Goal: Task Accomplishment & Management: Manage account settings

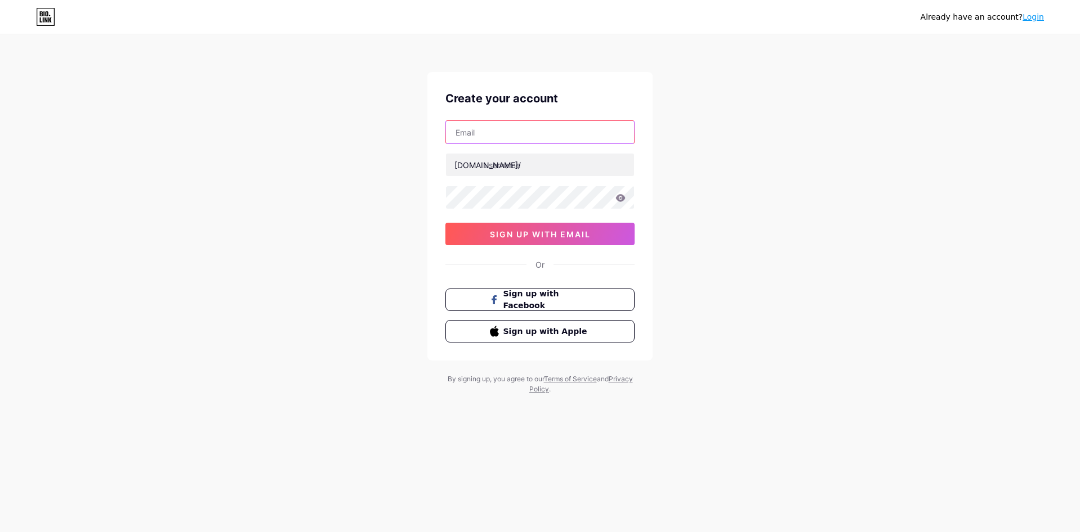
click at [527, 135] on input "text" at bounding box center [540, 132] width 188 height 23
type input "[EMAIL_ADDRESS][DOMAIN_NAME]"
click at [523, 159] on input "text" at bounding box center [540, 165] width 188 height 23
drag, startPoint x: 516, startPoint y: 134, endPoint x: 443, endPoint y: 128, distance: 73.4
click at [443, 128] on div "Create your account [EMAIL_ADDRESS][DOMAIN_NAME] [DOMAIN_NAME]/ 0cAFcWeA7XtyqN4…" at bounding box center [539, 216] width 225 height 289
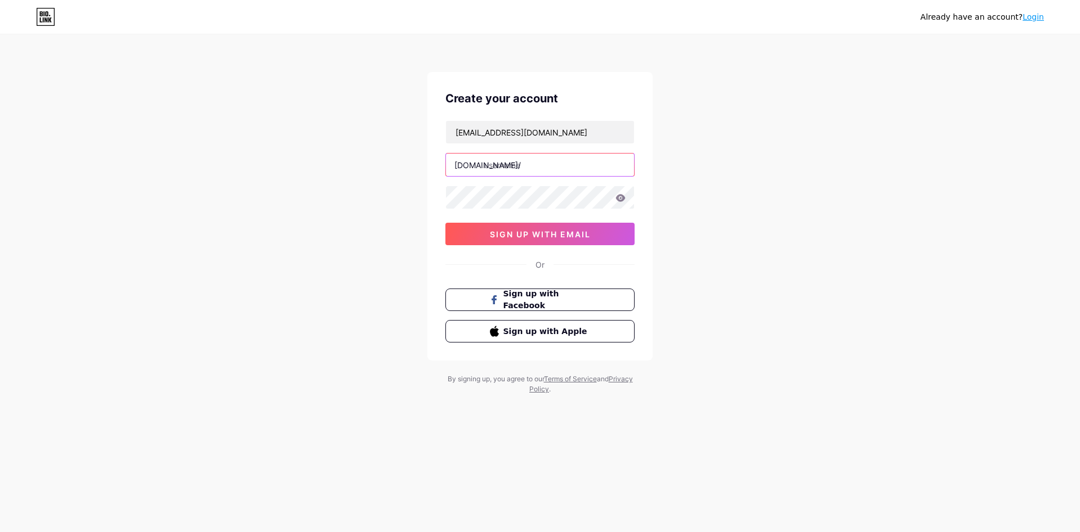
click at [490, 167] on input "text" at bounding box center [540, 165] width 188 height 23
paste input "archvictorperez"
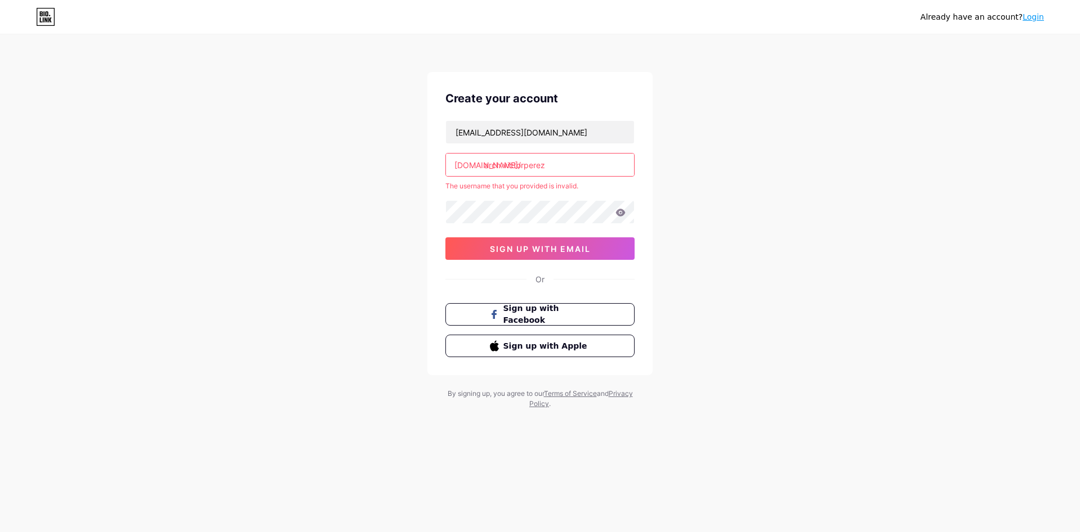
click at [503, 199] on div "[EMAIL_ADDRESS][DOMAIN_NAME] [DOMAIN_NAME]/ [DOMAIN_NAME] The username that you…" at bounding box center [539, 190] width 189 height 140
click at [501, 166] on input "arch.victorperez" at bounding box center [540, 165] width 188 height 23
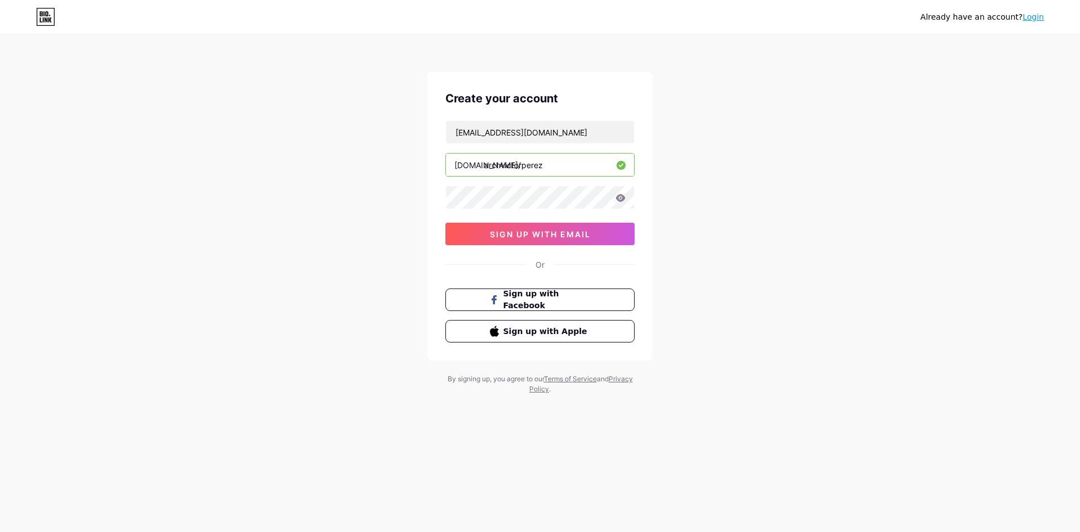
type input "archvictorperez"
click at [623, 199] on icon at bounding box center [621, 197] width 10 height 7
click at [623, 199] on icon at bounding box center [620, 199] width 10 height 8
click at [574, 238] on span "sign up with email" at bounding box center [540, 235] width 101 height 10
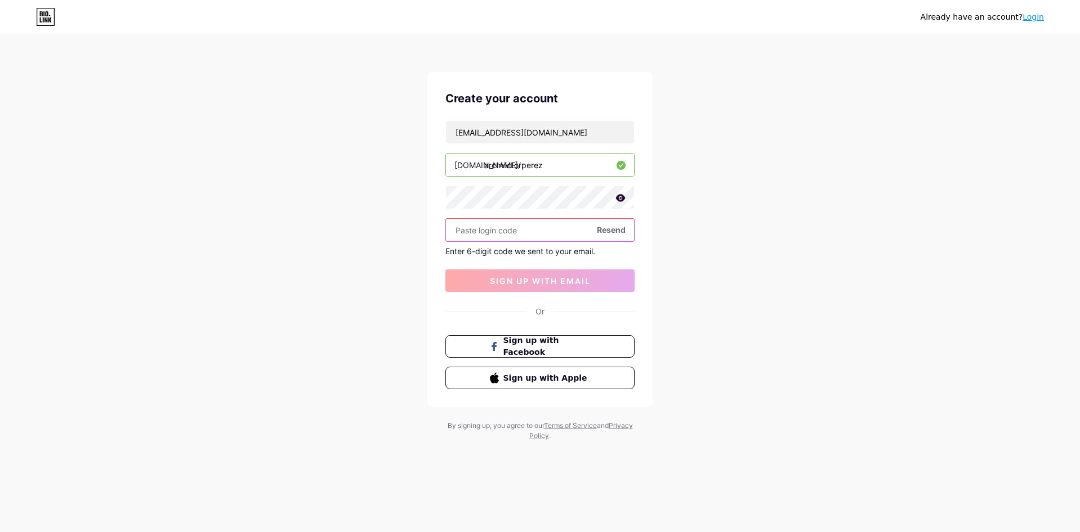
paste input "510571"
type input "510571"
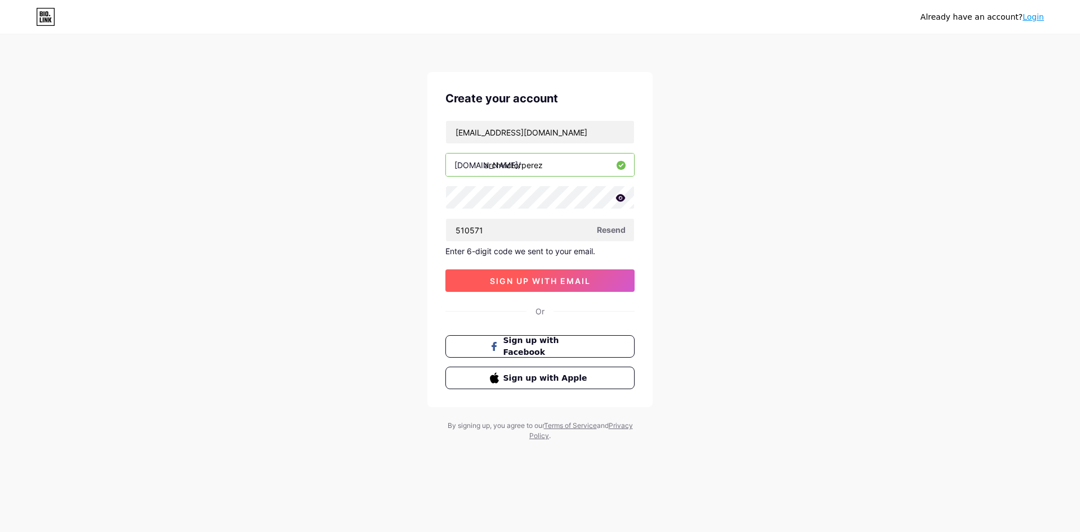
click at [522, 272] on button "sign up with email" at bounding box center [539, 281] width 189 height 23
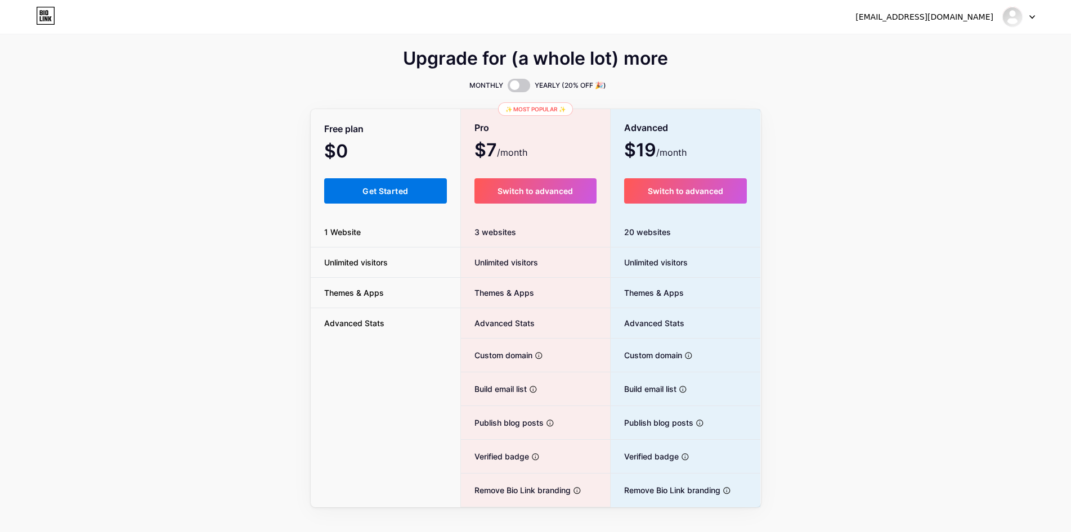
click at [375, 187] on span "Get Started" at bounding box center [386, 191] width 46 height 10
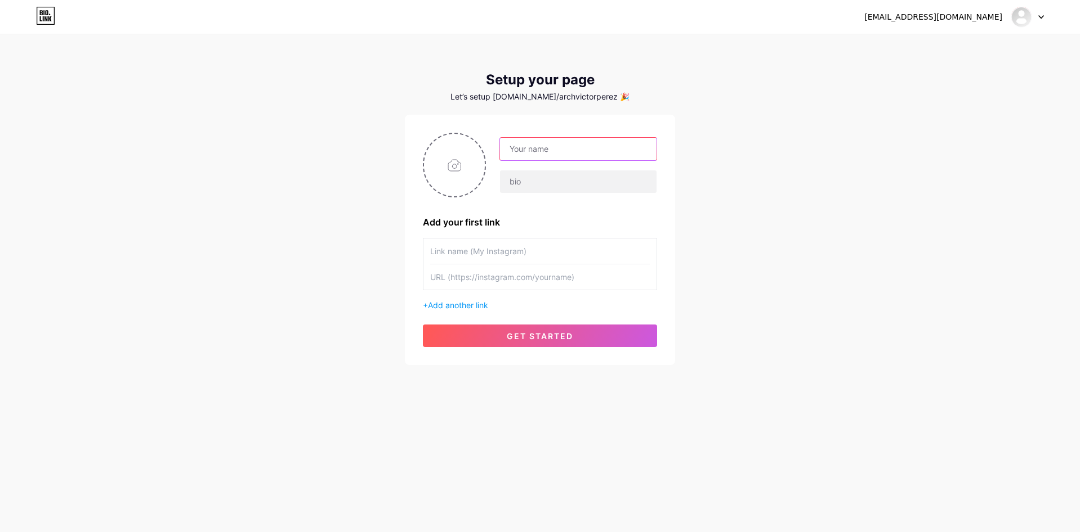
click at [518, 153] on input "text" at bounding box center [578, 149] width 156 height 23
type input "[EMAIL_ADDRESS][DOMAIN_NAME]"
click at [544, 182] on input "text" at bounding box center [578, 182] width 156 height 23
drag, startPoint x: 562, startPoint y: 261, endPoint x: 559, endPoint y: 254, distance: 7.3
click at [560, 261] on input "text" at bounding box center [540, 251] width 220 height 25
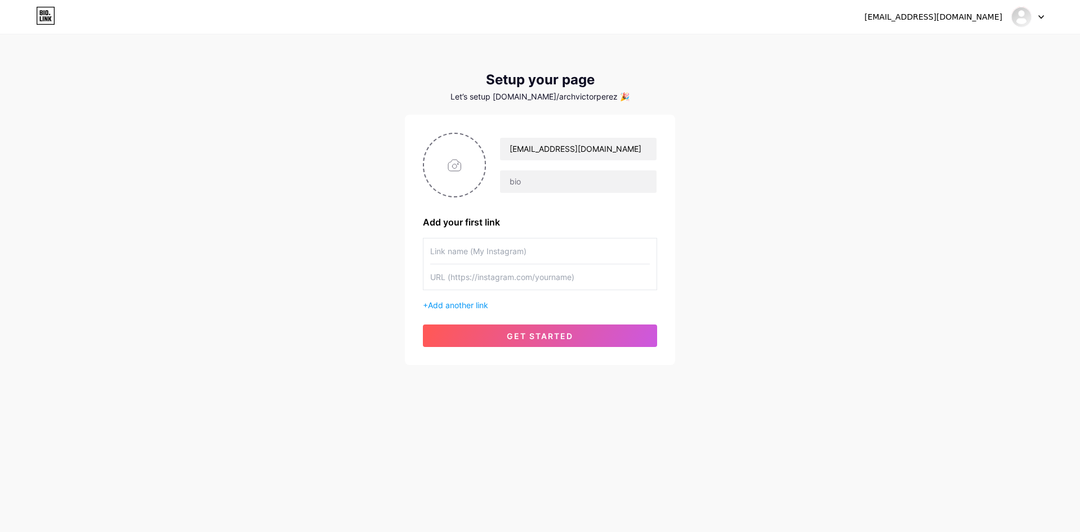
click at [529, 282] on input "text" at bounding box center [540, 277] width 220 height 25
click at [527, 258] on input "text" at bounding box center [540, 251] width 220 height 25
click at [452, 169] on input "file" at bounding box center [454, 165] width 61 height 62
type input "C:\fakepath\PERFIL.png"
click at [493, 253] on input "text" at bounding box center [540, 251] width 220 height 25
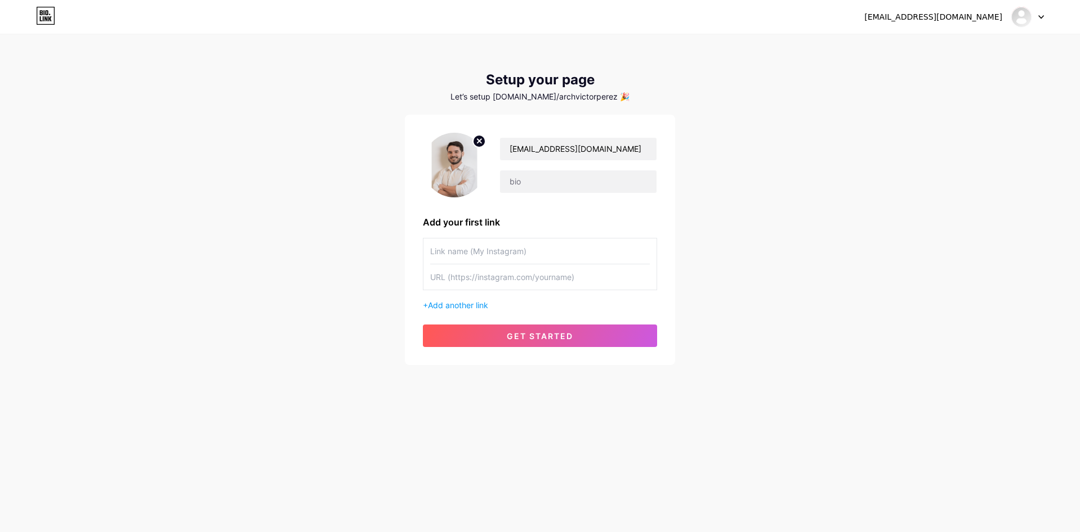
click at [514, 276] on input "text" at bounding box center [540, 277] width 220 height 25
click at [517, 261] on input "text" at bounding box center [540, 251] width 220 height 25
click at [471, 306] on span "Add another link" at bounding box center [458, 306] width 60 height 10
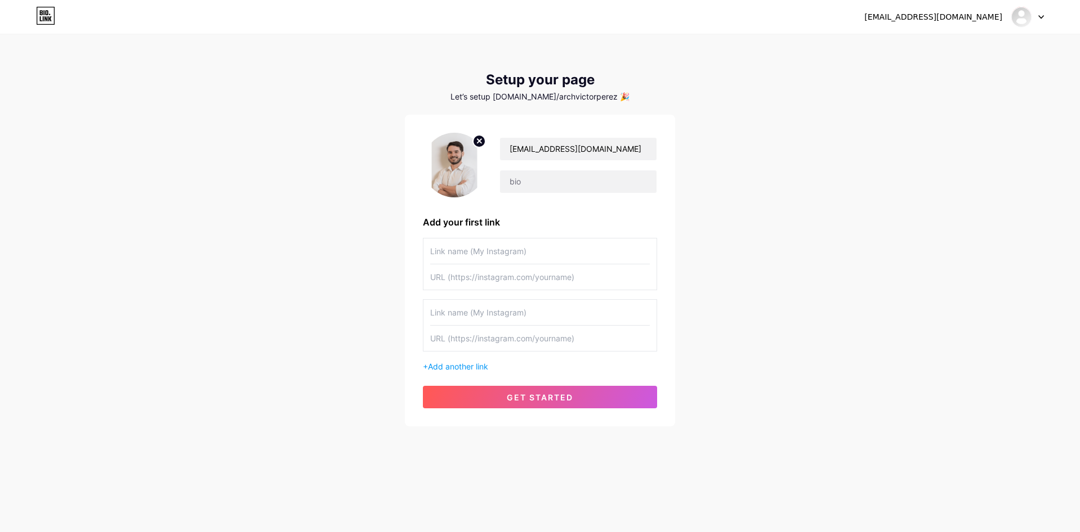
click at [516, 258] on input "text" at bounding box center [540, 251] width 220 height 25
click at [516, 249] on input "text" at bounding box center [540, 251] width 220 height 25
click at [786, 498] on div "[EMAIL_ADDRESS][DOMAIN_NAME] Dashboard Logout Setup your page Let’s setup [DOMA…" at bounding box center [540, 266] width 1080 height 532
click at [495, 281] on input "text" at bounding box center [540, 277] width 220 height 25
paste input "[URL][DOMAIN_NAME][DOMAIN_NAME]"
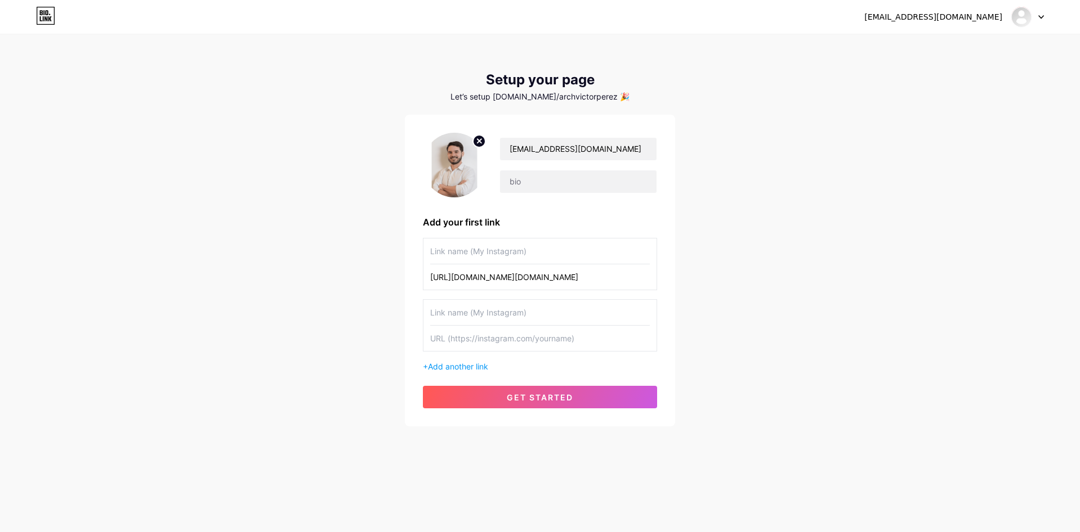
scroll to position [0, 206]
type input "[URL][DOMAIN_NAME][DOMAIN_NAME]"
click at [566, 253] on input "text" at bounding box center [540, 251] width 220 height 25
paste input "arch.victorperez"
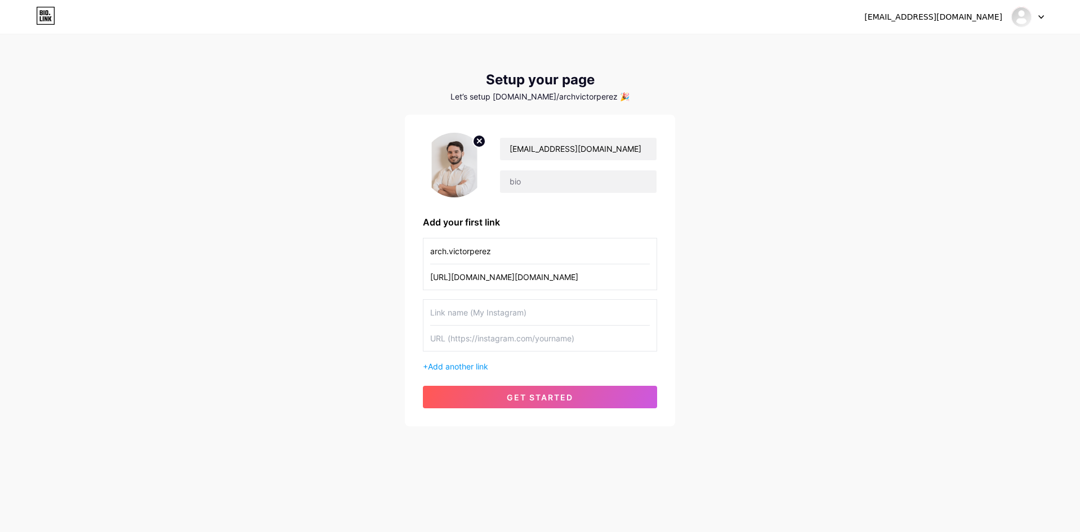
type input "arch.victorperez"
click at [507, 319] on input "text" at bounding box center [540, 312] width 220 height 25
click at [492, 338] on input "text" at bounding box center [540, 338] width 220 height 25
paste input "[URL][DOMAIN_NAME][PERSON_NAME]"
type input "[URL][DOMAIN_NAME][PERSON_NAME]"
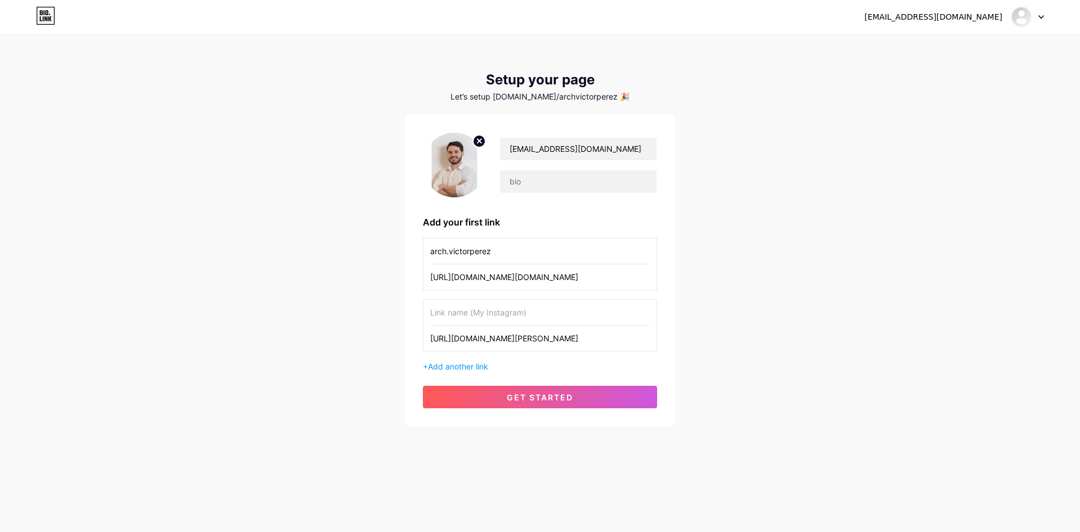
click at [545, 317] on input "text" at bounding box center [540, 312] width 220 height 25
click at [495, 329] on input "[URL][DOMAIN_NAME][PERSON_NAME]" at bounding box center [540, 338] width 220 height 25
click at [503, 311] on input "text" at bounding box center [540, 312] width 220 height 25
type input "Linkedin"
drag, startPoint x: 508, startPoint y: 256, endPoint x: 311, endPoint y: 239, distance: 198.2
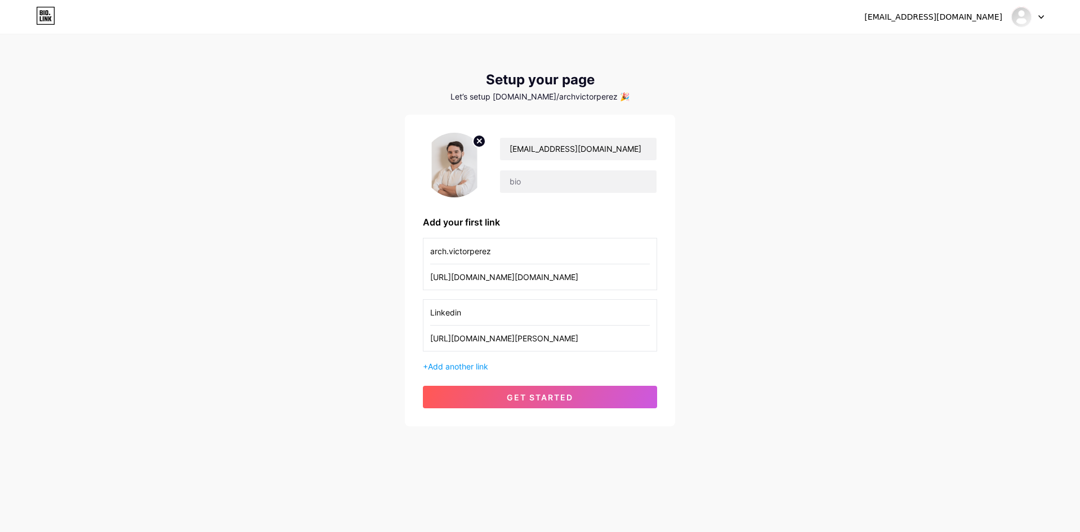
click at [311, 239] on div "[EMAIL_ADDRESS][DOMAIN_NAME] Dashboard Logout Setup your page Let’s setup [DOMA…" at bounding box center [540, 231] width 1080 height 463
type input "Instagram"
click at [851, 335] on div "[EMAIL_ADDRESS][DOMAIN_NAME] Dashboard Logout Setup your page Let’s setup [DOMA…" at bounding box center [540, 231] width 1080 height 463
click at [477, 368] on span "Add another link" at bounding box center [458, 367] width 60 height 10
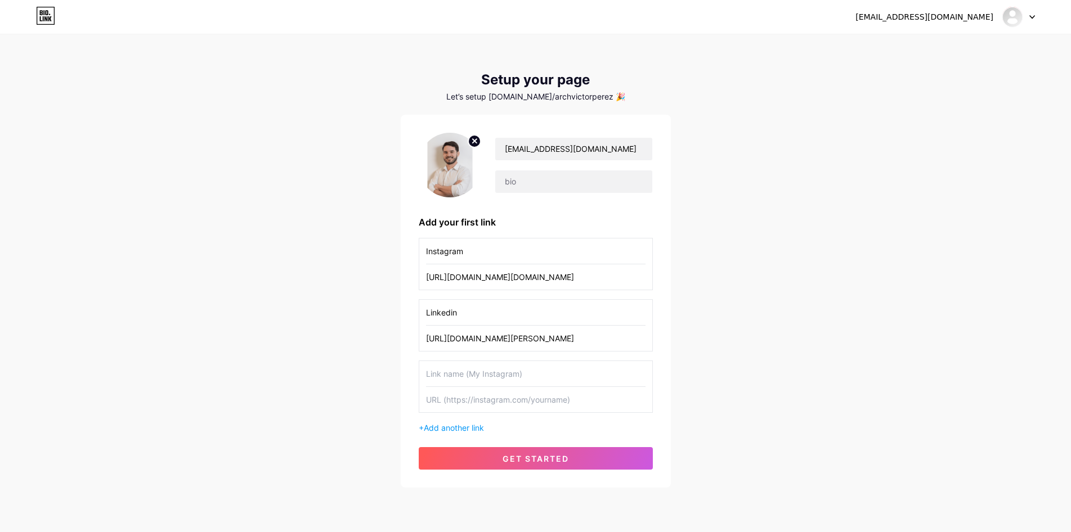
click at [487, 398] on input "text" at bounding box center [536, 399] width 220 height 25
paste input "[URL][DOMAIN_NAME]"
type input "[URL][DOMAIN_NAME]"
click at [491, 373] on input "text" at bounding box center [536, 373] width 220 height 25
type input "Behance"
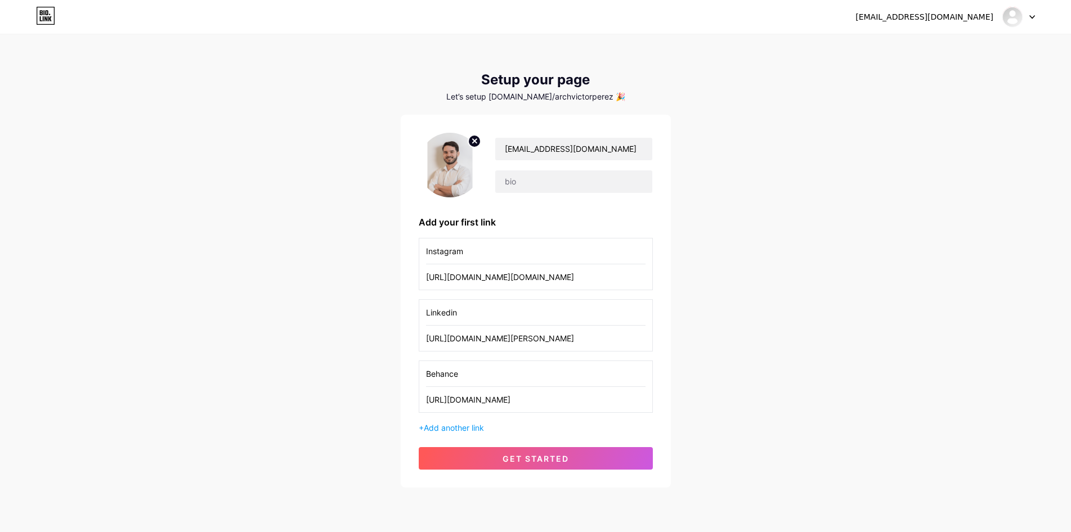
click at [804, 336] on div "[EMAIL_ADDRESS][DOMAIN_NAME] Dashboard Logout Setup your page Let’s setup [DOMA…" at bounding box center [535, 262] width 1071 height 524
click at [525, 183] on input "text" at bounding box center [573, 182] width 156 height 23
type input "a"
type input "Instagram"
click at [555, 172] on input "text" at bounding box center [573, 182] width 156 height 23
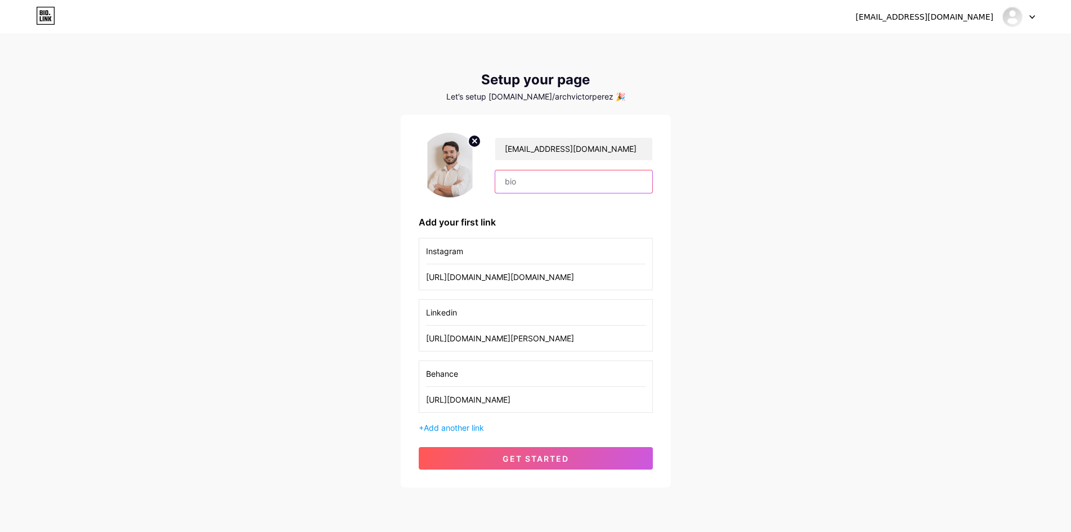
type input "r"
type input "Arq. [PERSON_NAME]"
click at [791, 207] on div "[EMAIL_ADDRESS][DOMAIN_NAME] Dashboard Logout Setup your page Let’s setup [DOMA…" at bounding box center [535, 262] width 1071 height 524
click at [589, 185] on input "Arq. [PERSON_NAME]" at bounding box center [573, 182] width 156 height 23
click at [475, 139] on circle at bounding box center [474, 141] width 12 height 12
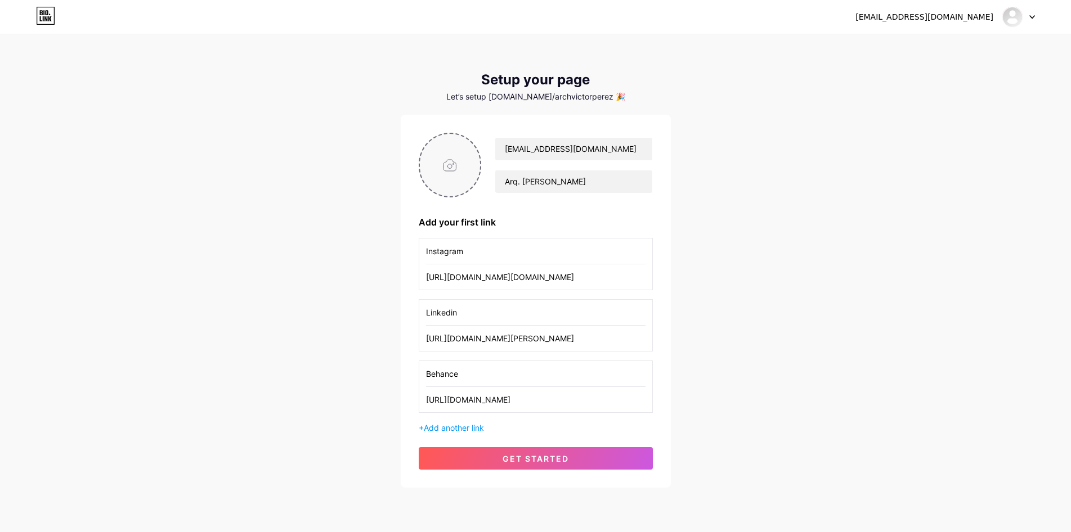
click at [453, 169] on input "file" at bounding box center [450, 165] width 61 height 62
type input "C:\fakepath\LOGO FONDO NEGRO.png"
click at [475, 139] on circle at bounding box center [474, 141] width 12 height 12
click at [449, 159] on input "file" at bounding box center [450, 165] width 61 height 62
type input "C:\fakepath\_DSC0043-[PERSON_NAME]-NR.jpg"
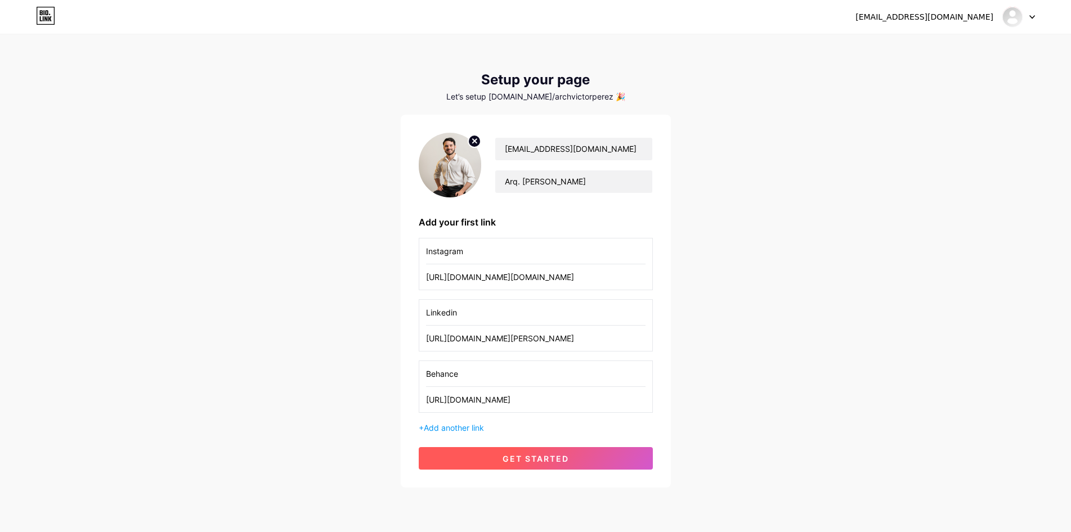
click at [509, 460] on span "get started" at bounding box center [536, 459] width 66 height 10
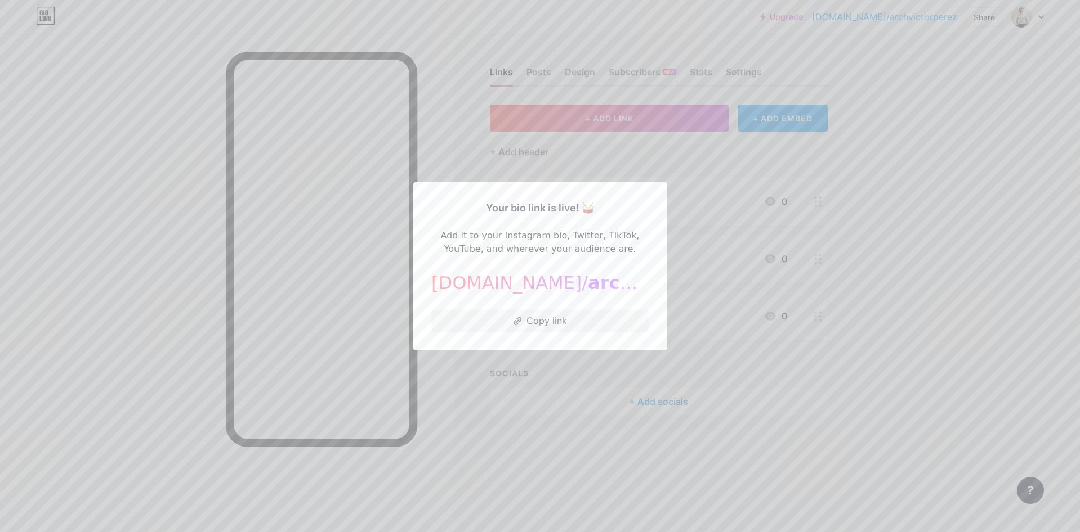
click at [614, 423] on div at bounding box center [540, 266] width 1080 height 532
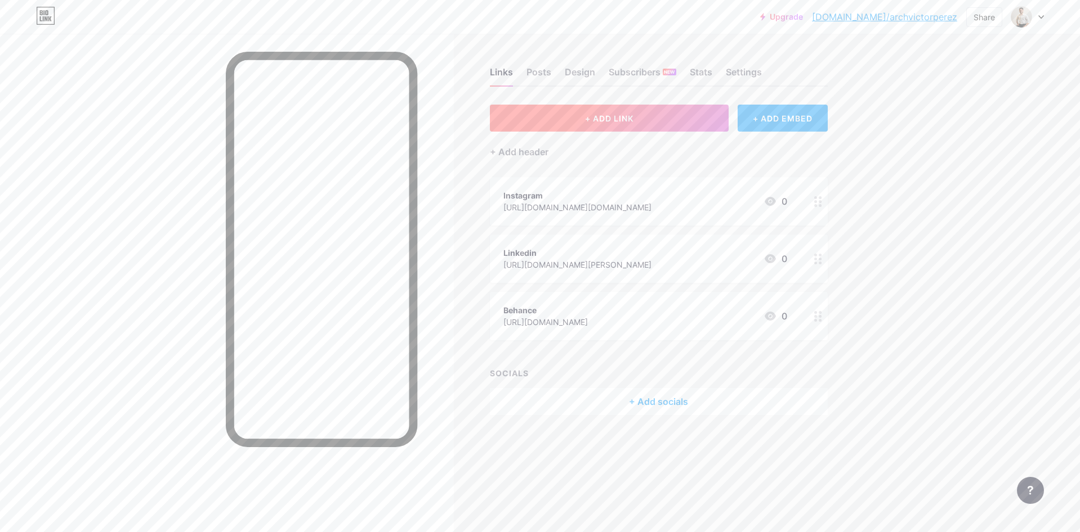
click at [609, 115] on span "+ ADD LINK" at bounding box center [609, 119] width 48 height 10
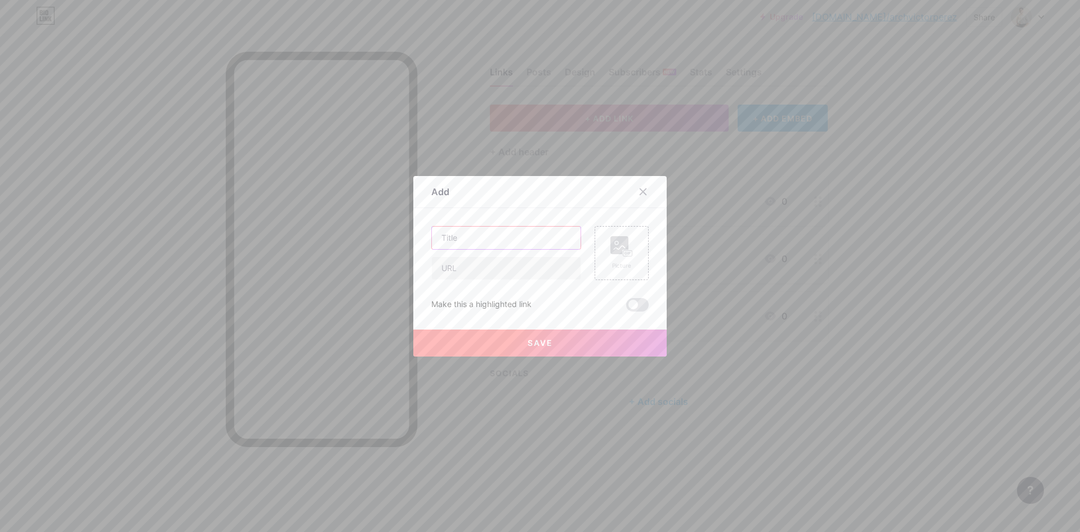
click at [486, 235] on input "text" at bounding box center [506, 238] width 149 height 23
type input "Whatsapp"
click at [511, 274] on input "text" at bounding box center [506, 268] width 149 height 23
click at [483, 267] on input "text" at bounding box center [506, 268] width 149 height 23
paste input "[URL][DOMAIN_NAME]"
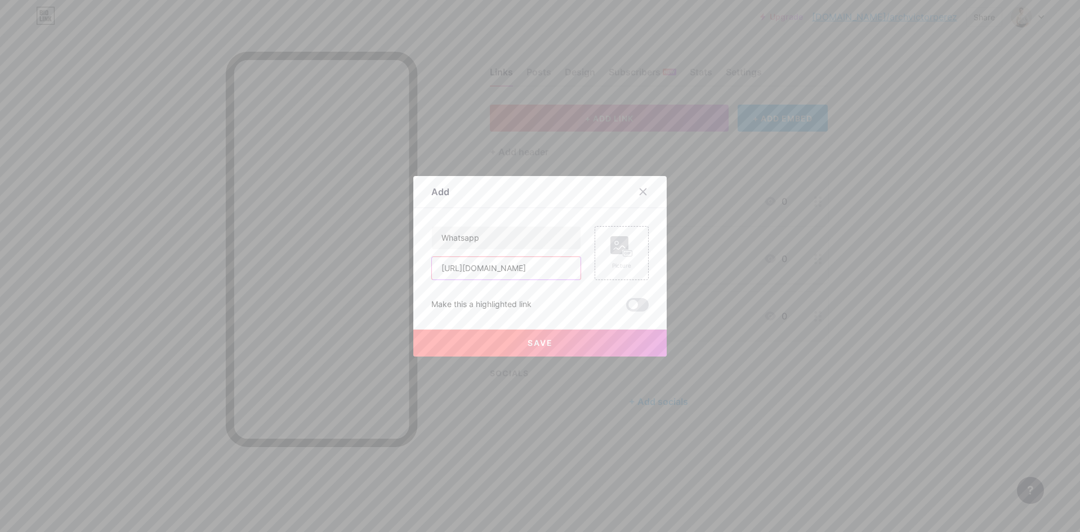
scroll to position [0, 35]
type input "[URL][DOMAIN_NAME]"
click at [535, 339] on span "Save" at bounding box center [539, 343] width 25 height 10
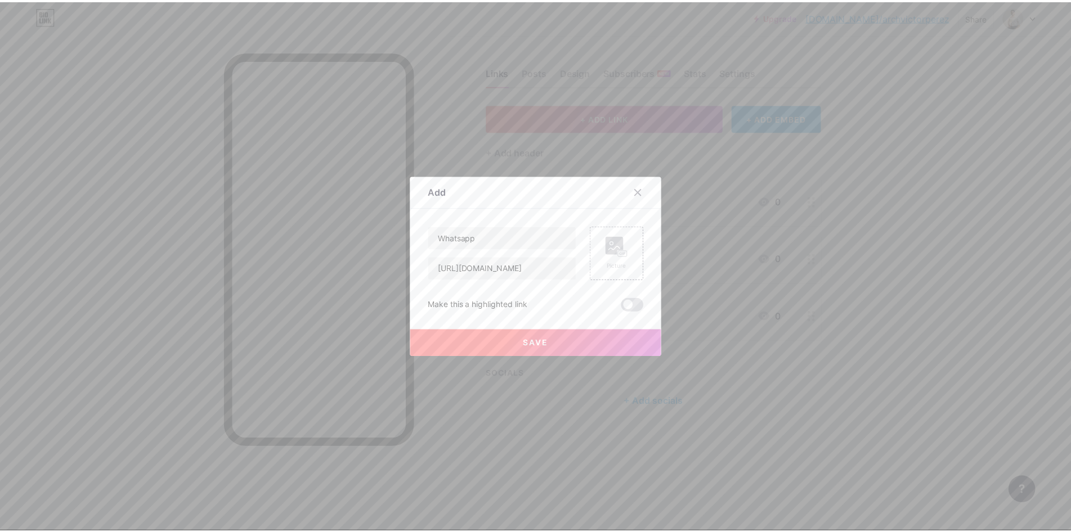
scroll to position [0, 0]
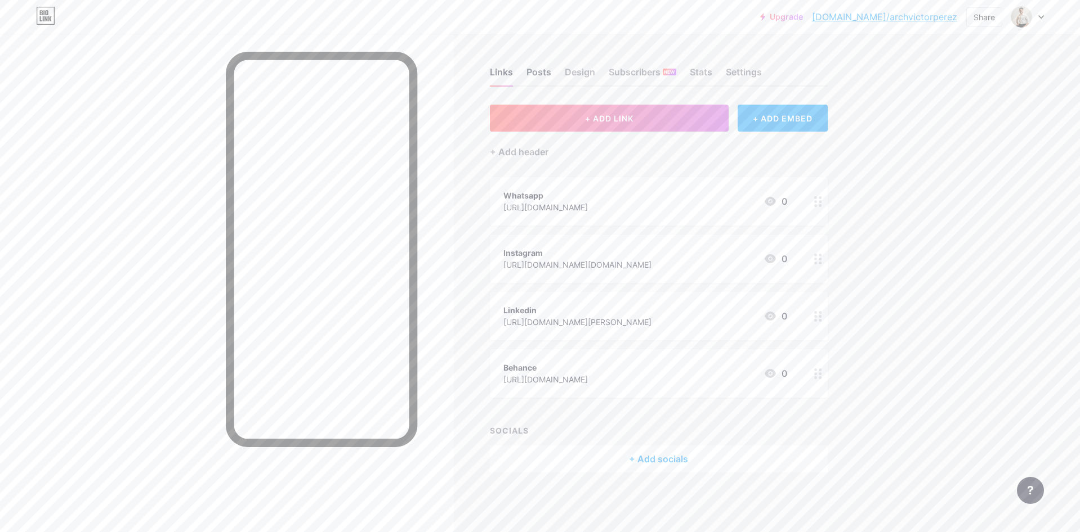
click at [542, 77] on div "Posts" at bounding box center [538, 75] width 25 height 20
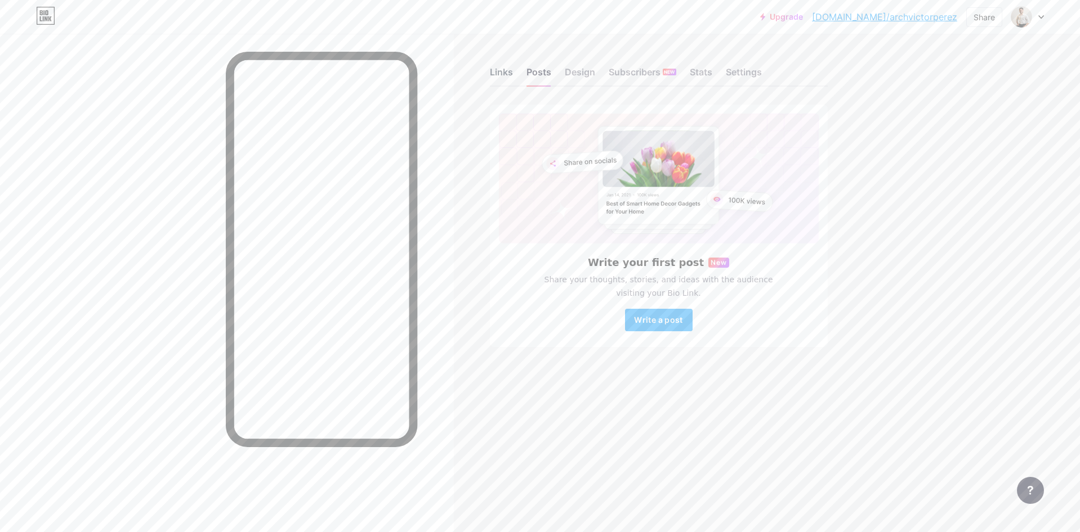
click at [505, 70] on div "Links" at bounding box center [501, 75] width 23 height 20
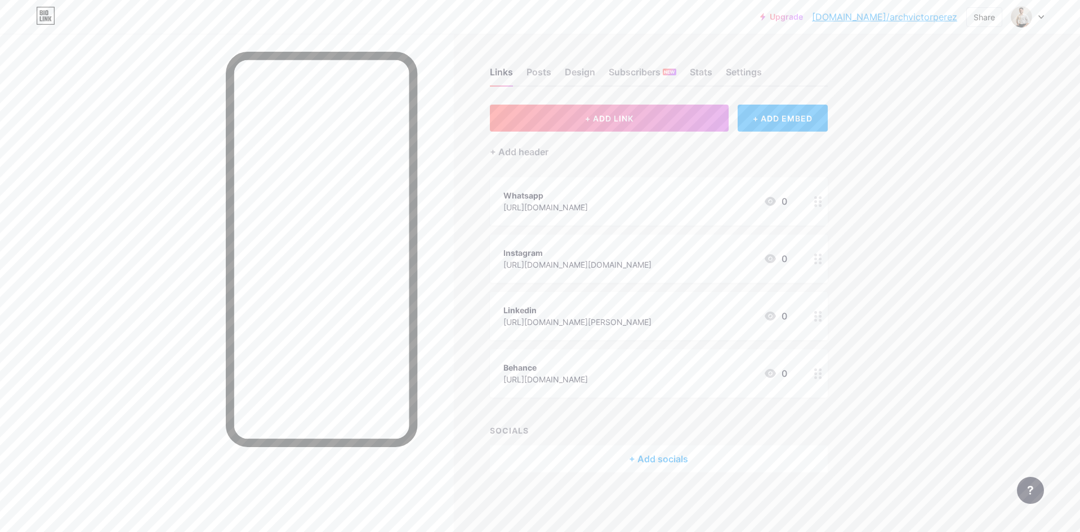
click at [655, 462] on div "+ Add socials" at bounding box center [659, 459] width 338 height 27
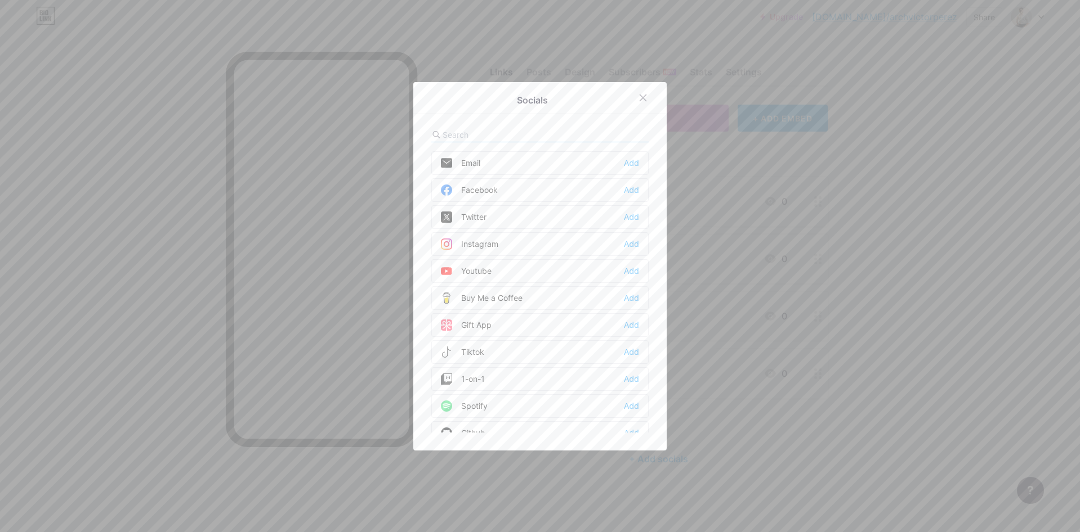
click at [540, 245] on div "Instagram Add" at bounding box center [539, 244] width 217 height 24
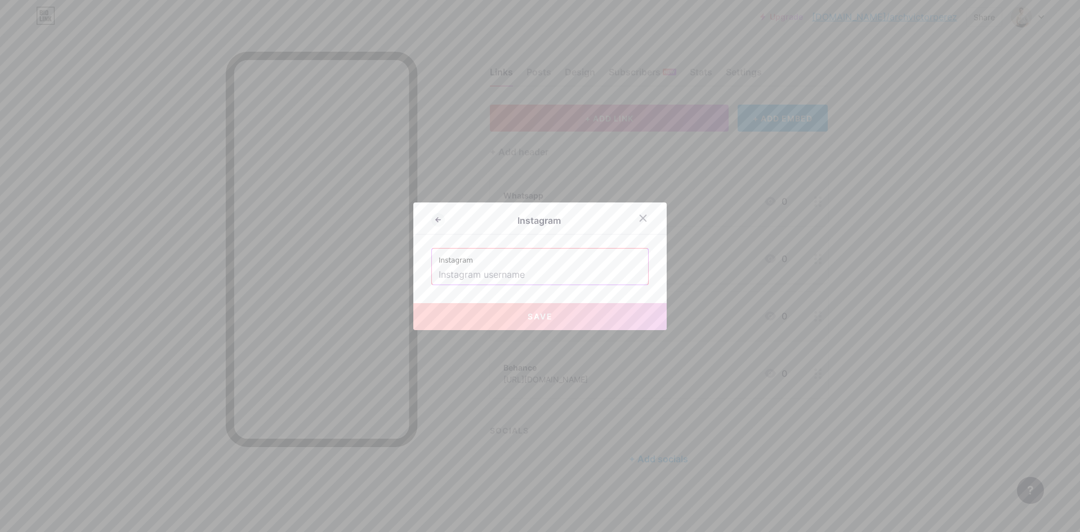
click at [569, 260] on label "Instagram" at bounding box center [539, 257] width 203 height 17
click at [639, 221] on icon at bounding box center [642, 218] width 9 height 9
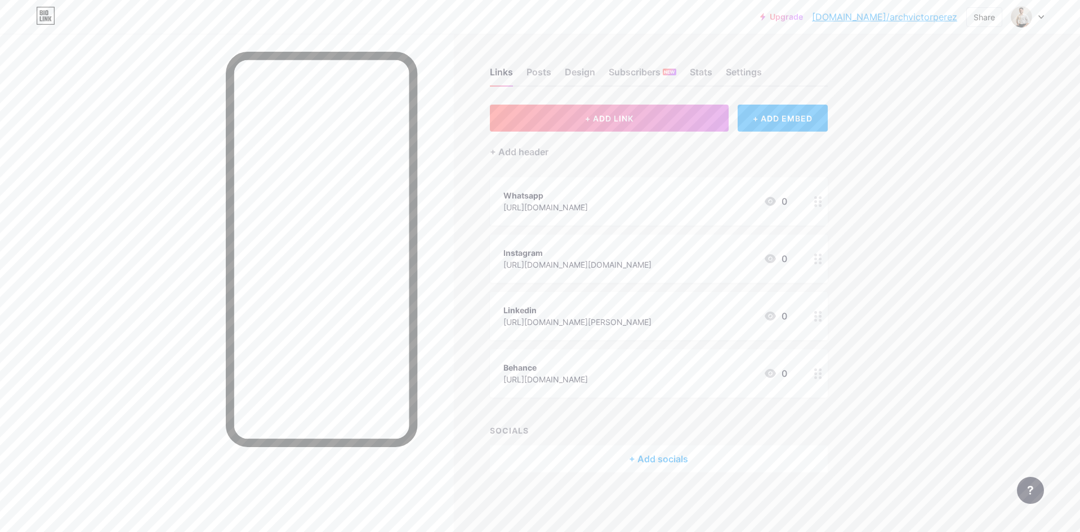
click at [932, 15] on link "[DOMAIN_NAME]/archvictorperez" at bounding box center [884, 17] width 145 height 14
click at [577, 71] on div "Design" at bounding box center [580, 75] width 30 height 20
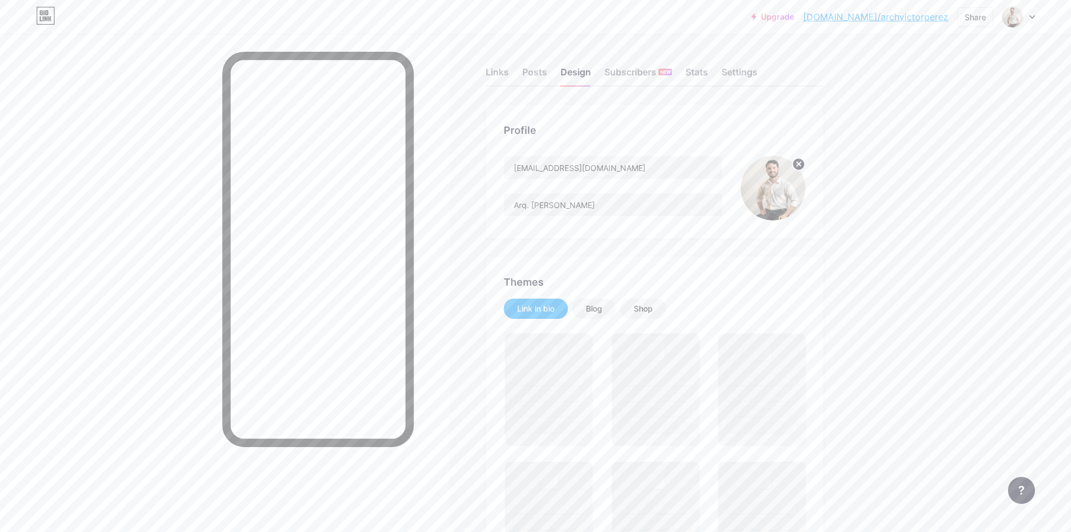
click at [801, 164] on circle at bounding box center [799, 164] width 12 height 12
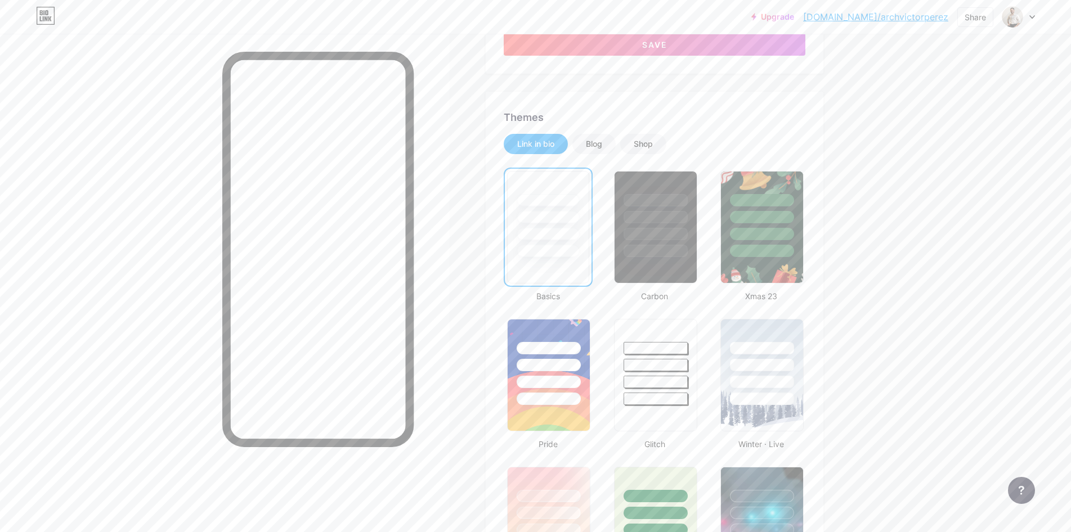
scroll to position [281, 0]
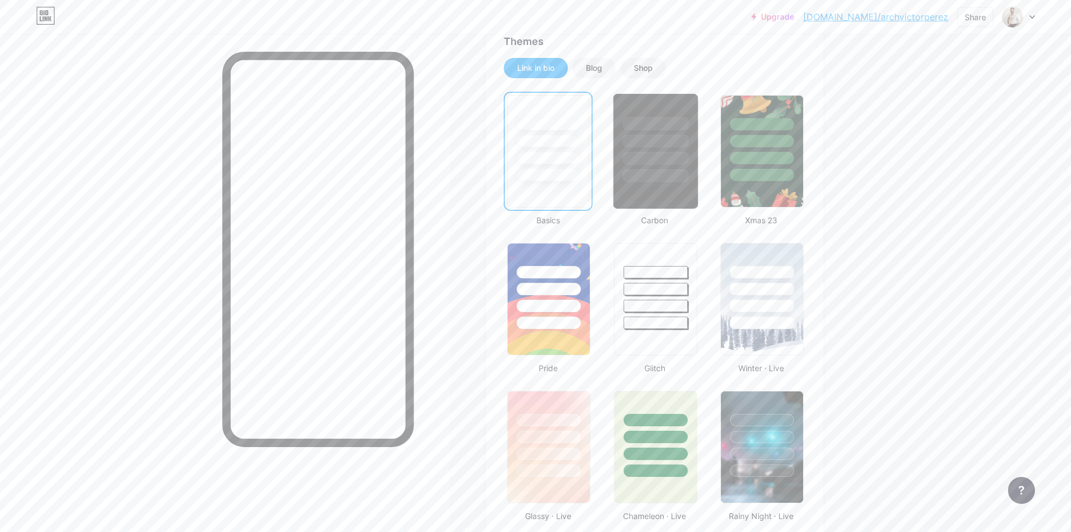
click at [643, 168] on div at bounding box center [655, 138] width 84 height 88
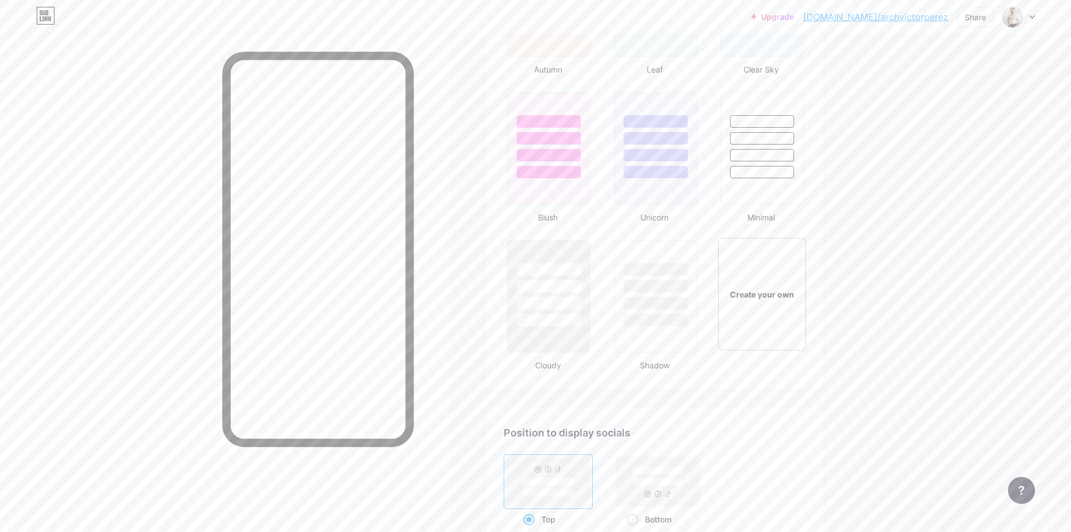
scroll to position [1182, 0]
click at [778, 150] on div at bounding box center [762, 146] width 66 height 13
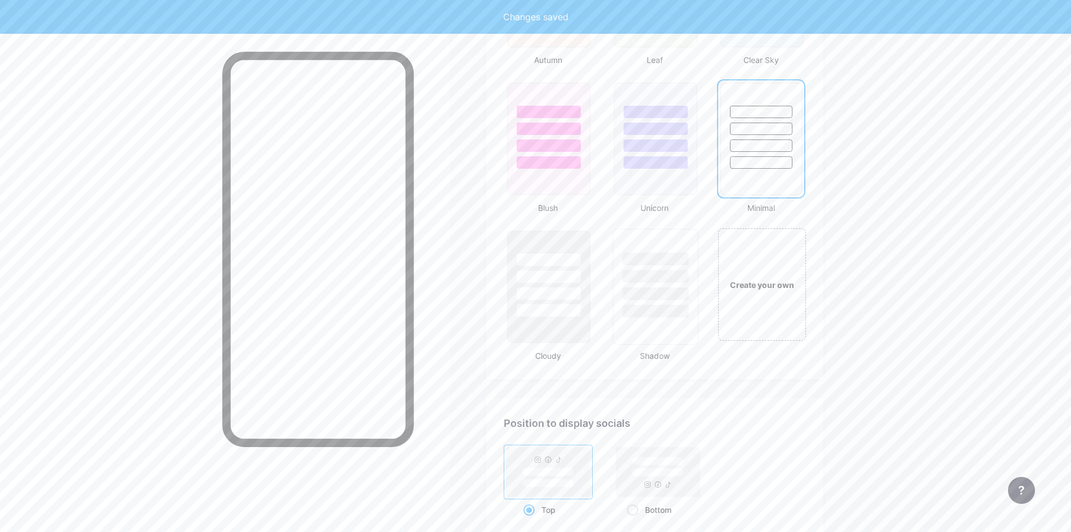
click at [688, 282] on div at bounding box center [656, 276] width 66 height 13
click at [572, 288] on div at bounding box center [549, 294] width 66 height 13
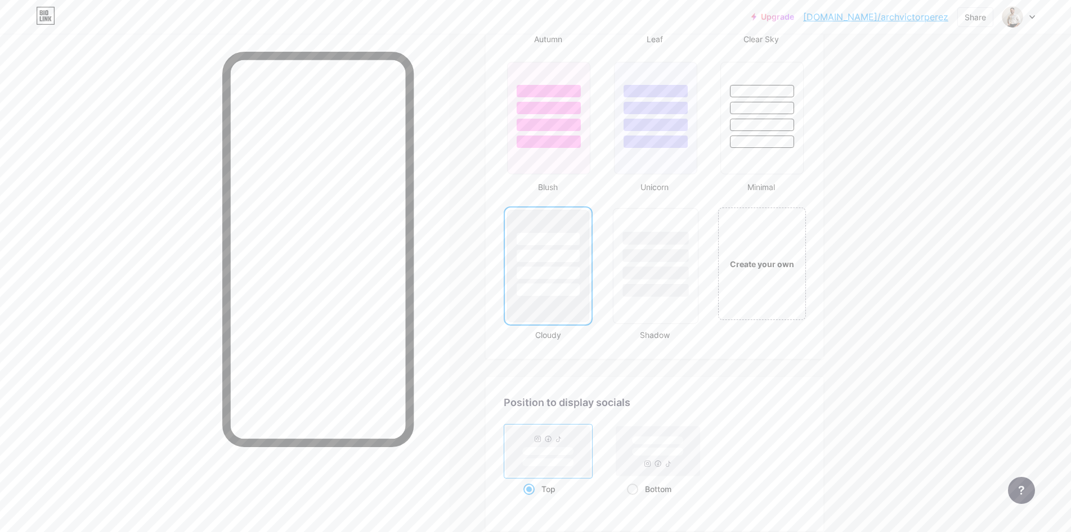
scroll to position [1295, 0]
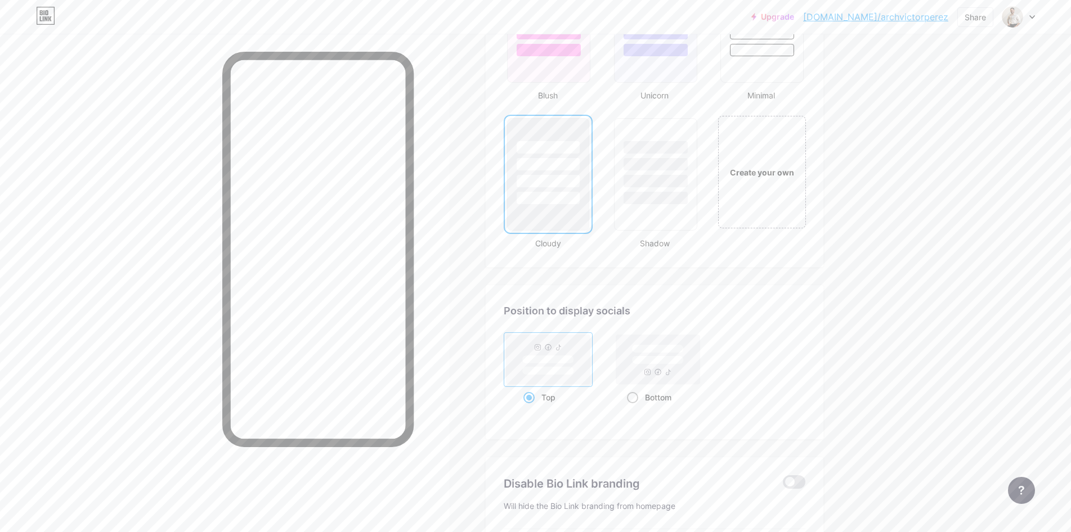
click at [638, 399] on span at bounding box center [632, 397] width 11 height 11
click at [634, 408] on input "Bottom" at bounding box center [630, 411] width 7 height 7
radio input "true"
click at [535, 397] on span at bounding box center [528, 397] width 11 height 11
click at [531, 408] on input "Top" at bounding box center [526, 411] width 7 height 7
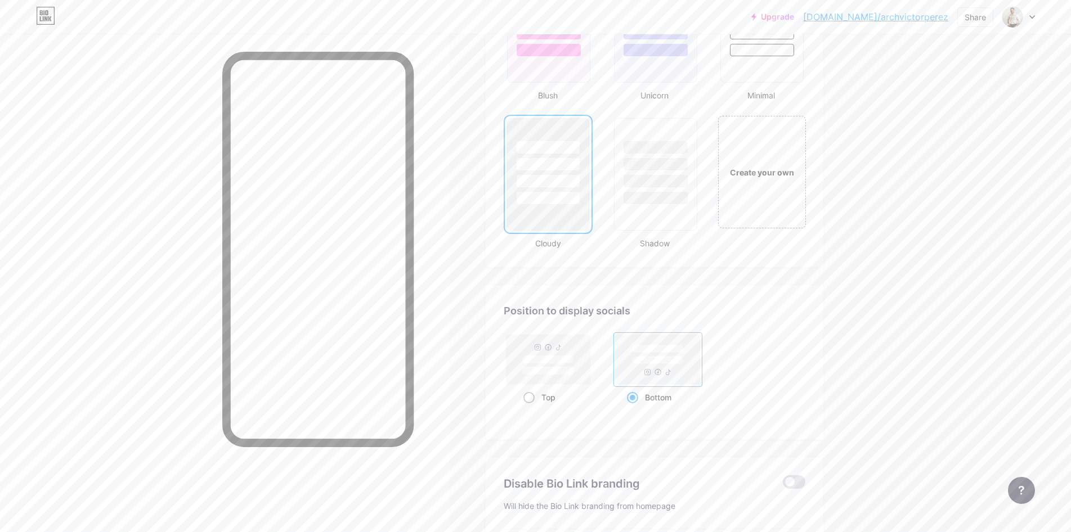
radio input "true"
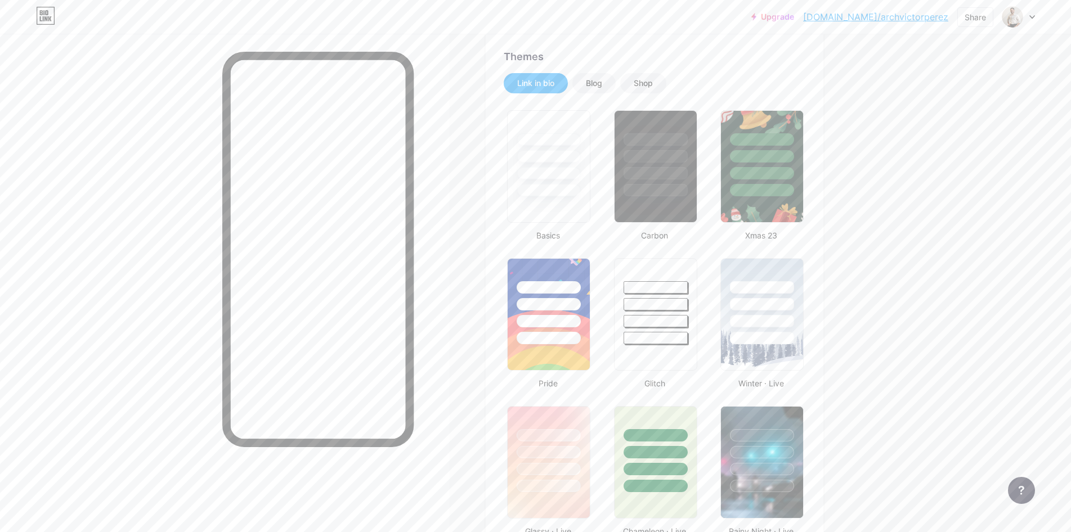
scroll to position [225, 0]
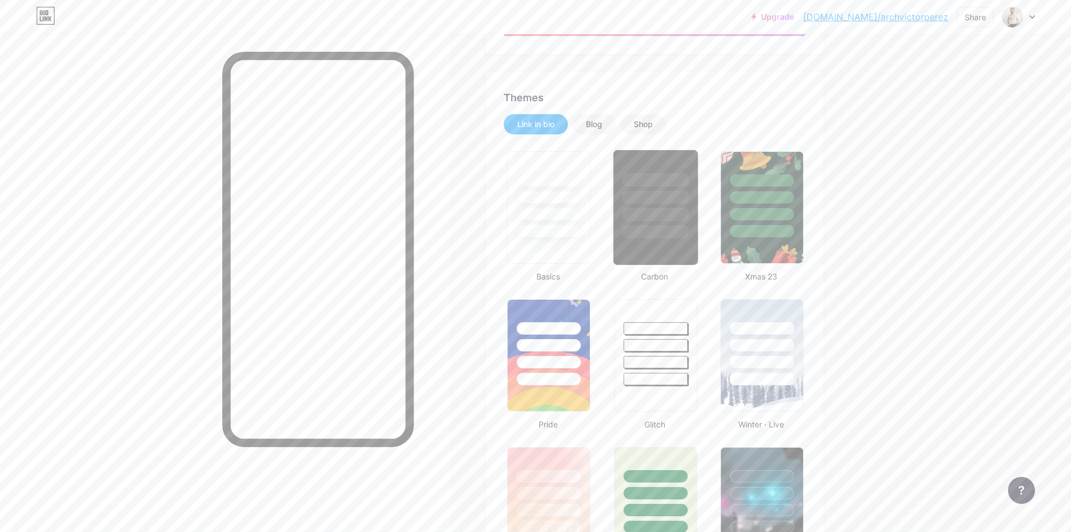
click at [667, 207] on div at bounding box center [655, 194] width 84 height 88
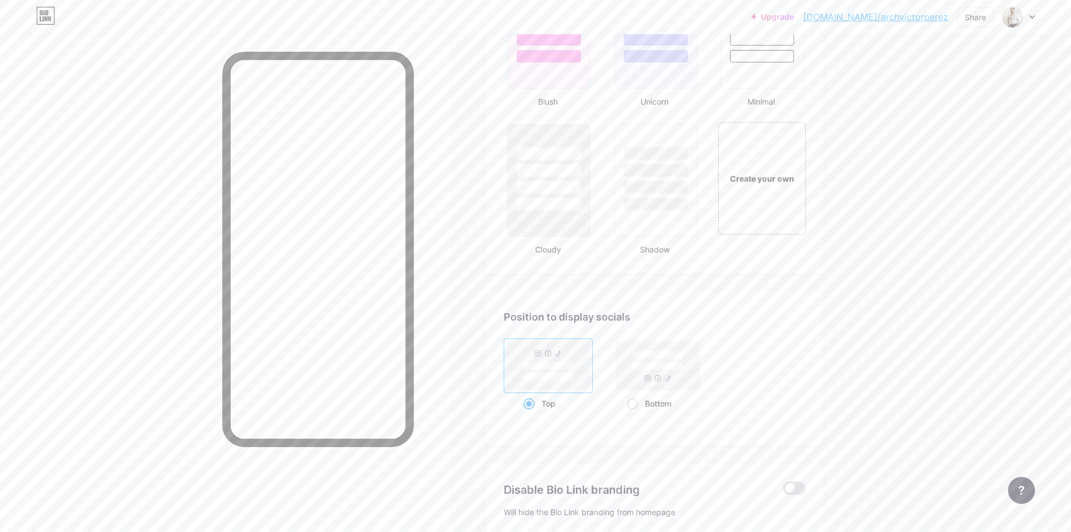
scroll to position [1295, 0]
click at [645, 404] on div "Bottom" at bounding box center [658, 397] width 62 height 21
click at [634, 408] on input "Bottom" at bounding box center [630, 411] width 7 height 7
radio input "true"
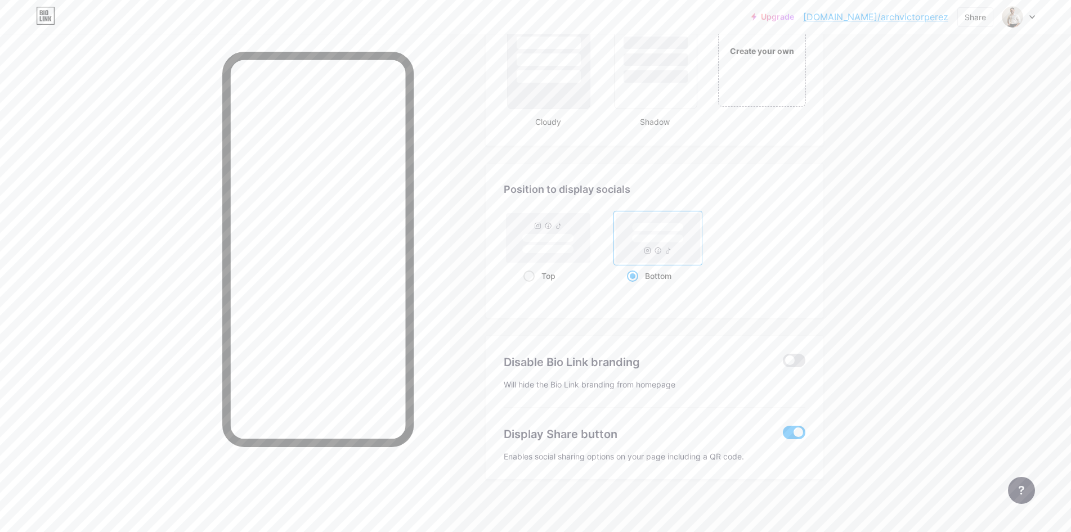
scroll to position [1420, 0]
click at [799, 360] on span at bounding box center [794, 357] width 23 height 14
click at [783, 360] on input "checkbox" at bounding box center [783, 360] width 0 height 0
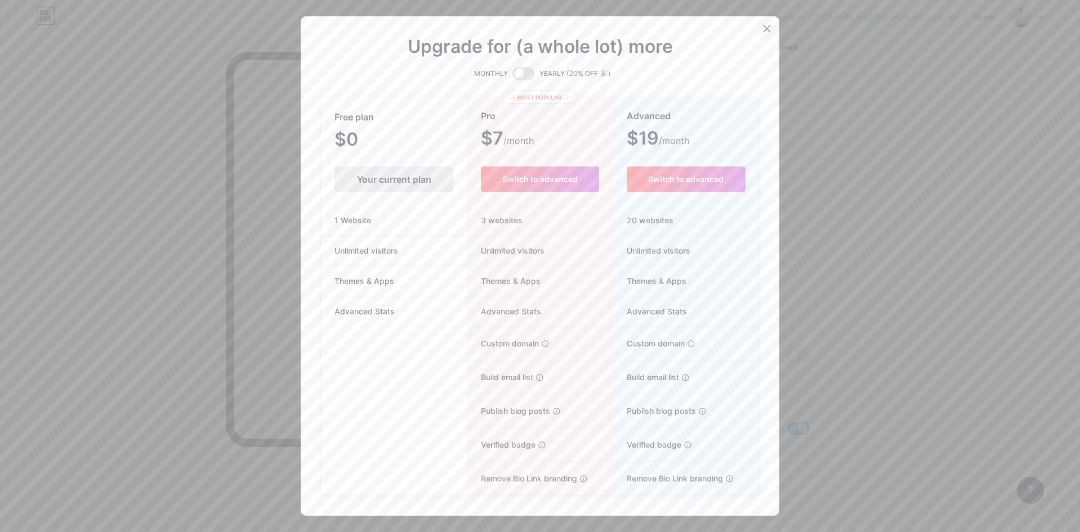
click at [766, 28] on icon at bounding box center [766, 28] width 9 height 9
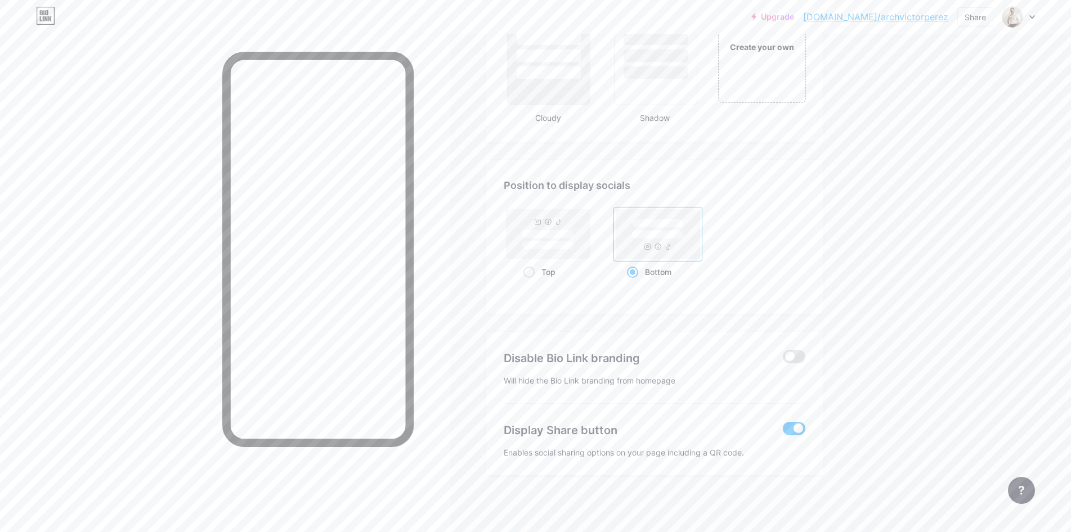
click at [800, 424] on span at bounding box center [794, 429] width 23 height 14
click at [783, 432] on input "checkbox" at bounding box center [783, 432] width 0 height 0
click at [796, 429] on span at bounding box center [794, 429] width 23 height 14
click at [783, 432] on input "checkbox" at bounding box center [783, 432] width 0 height 0
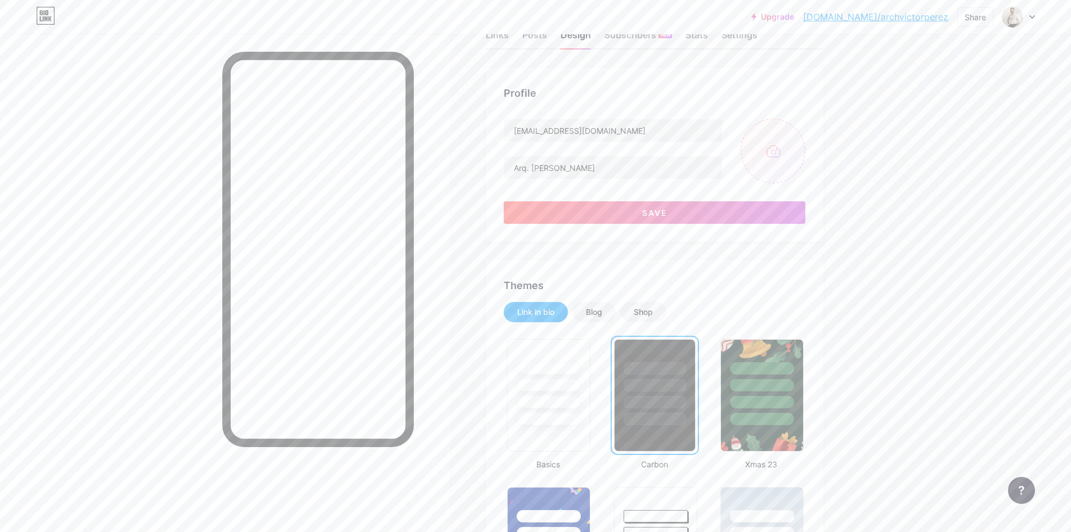
scroll to position [13, 0]
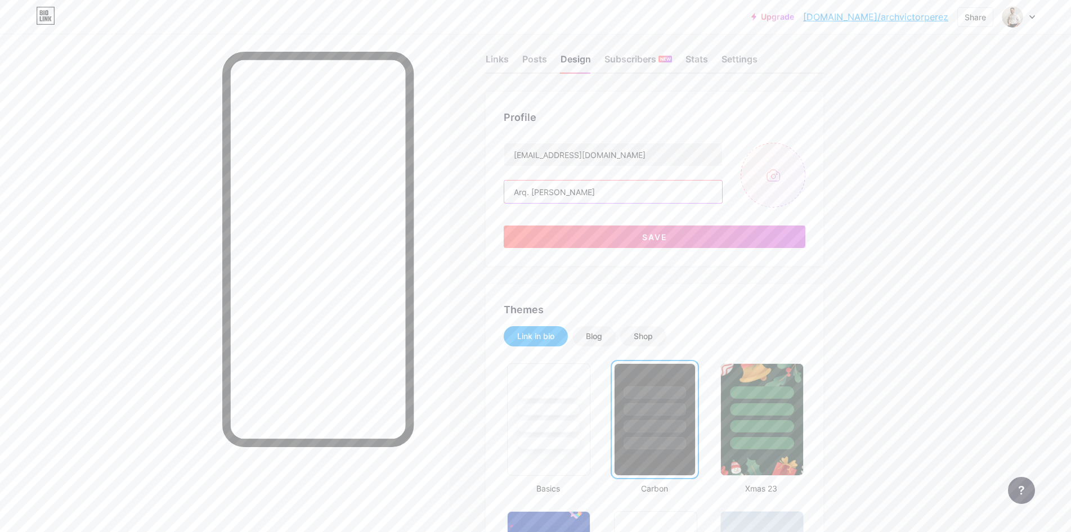
click at [659, 190] on input "Arq. [PERSON_NAME]" at bounding box center [613, 192] width 218 height 23
click at [652, 151] on input "[EMAIL_ADDRESS][DOMAIN_NAME]" at bounding box center [613, 155] width 218 height 23
drag, startPoint x: 593, startPoint y: 195, endPoint x: 478, endPoint y: 196, distance: 114.8
click at [626, 157] on input "[EMAIL_ADDRESS][DOMAIN_NAME]" at bounding box center [613, 155] width 218 height 23
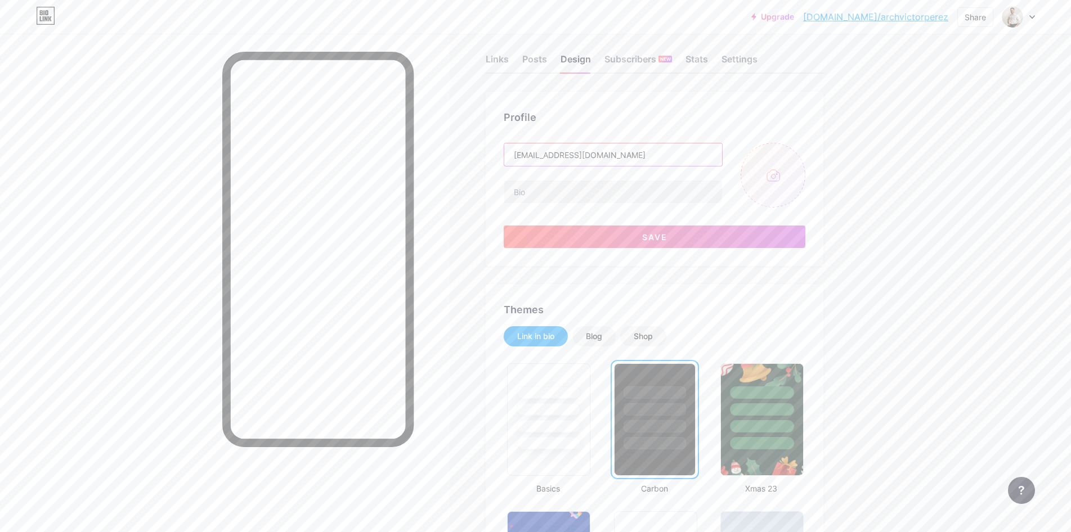
paste input "q. [PERSON_NAME]"
drag, startPoint x: 652, startPoint y: 155, endPoint x: 419, endPoint y: 149, distance: 233.1
paste input "text"
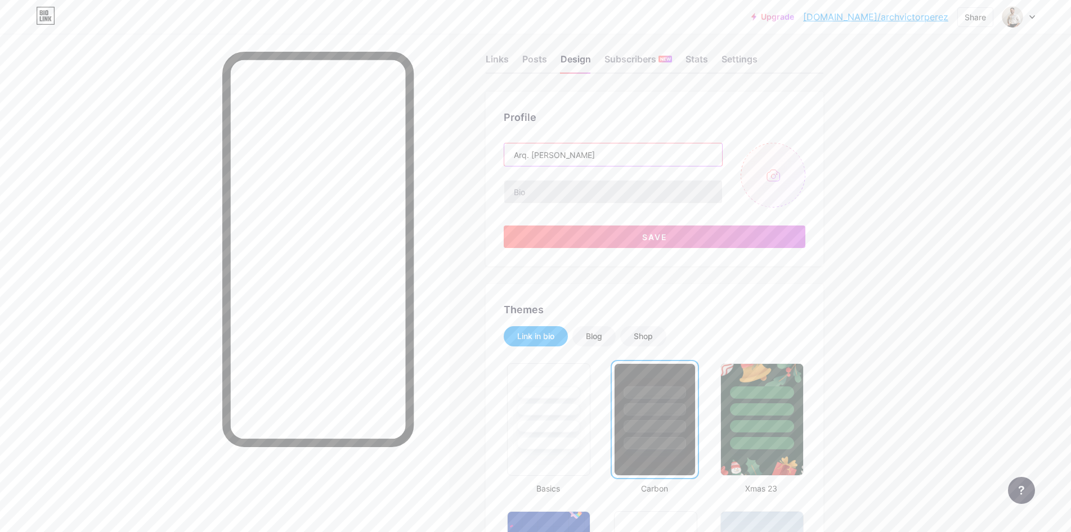
type input "Arq. [PERSON_NAME]"
click at [559, 193] on input "text" at bounding box center [613, 192] width 218 height 23
click at [708, 63] on div "Stats" at bounding box center [697, 62] width 23 height 20
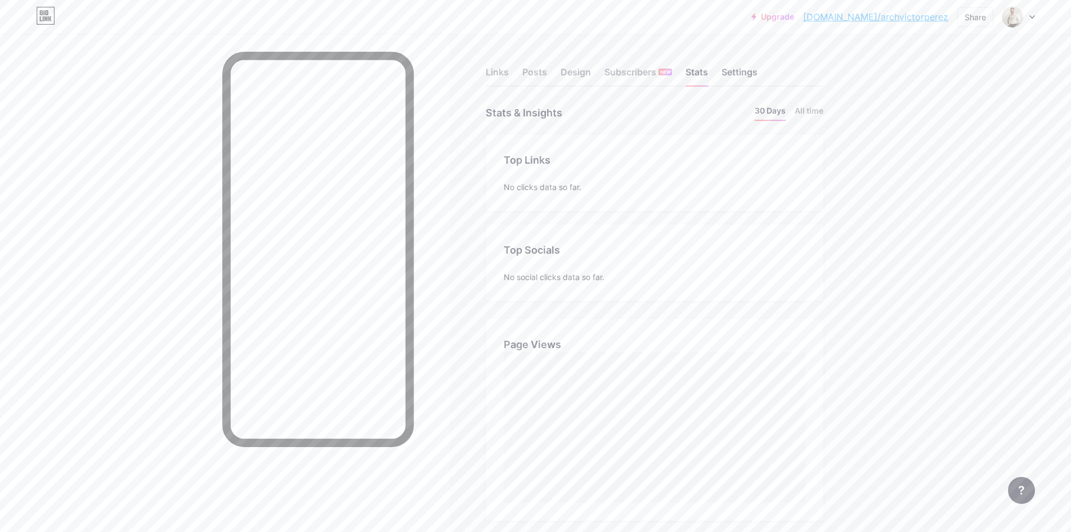
scroll to position [532, 1071]
click at [746, 75] on div "Settings" at bounding box center [740, 75] width 36 height 20
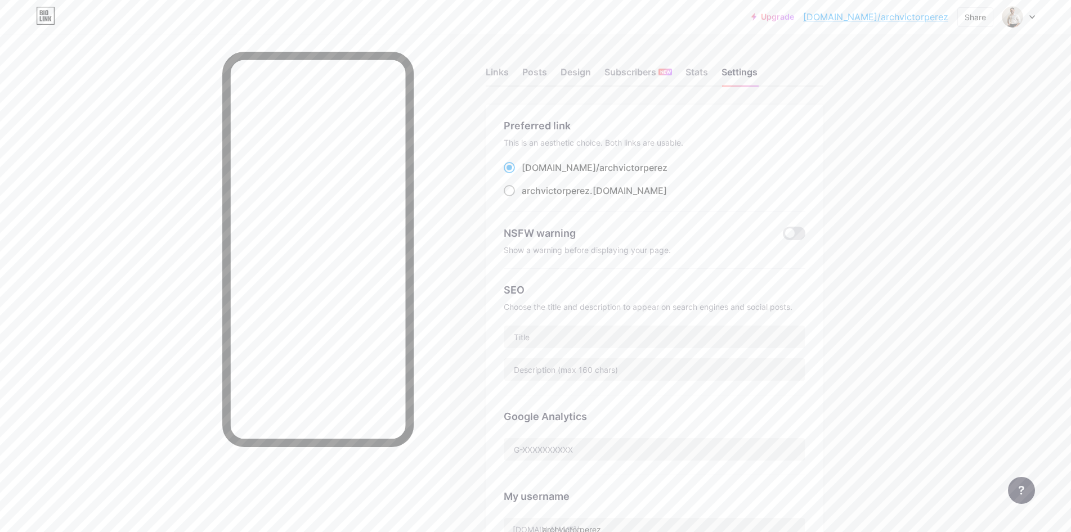
click at [553, 191] on span "archvictorperez" at bounding box center [556, 190] width 68 height 11
click at [529, 198] on input "archvictorperez .[DOMAIN_NAME]" at bounding box center [525, 201] width 7 height 7
radio input "true"
click at [599, 167] on span "archvictorperez" at bounding box center [633, 167] width 68 height 11
click at [529, 174] on input "[DOMAIN_NAME]/ archvictorperez" at bounding box center [525, 177] width 7 height 7
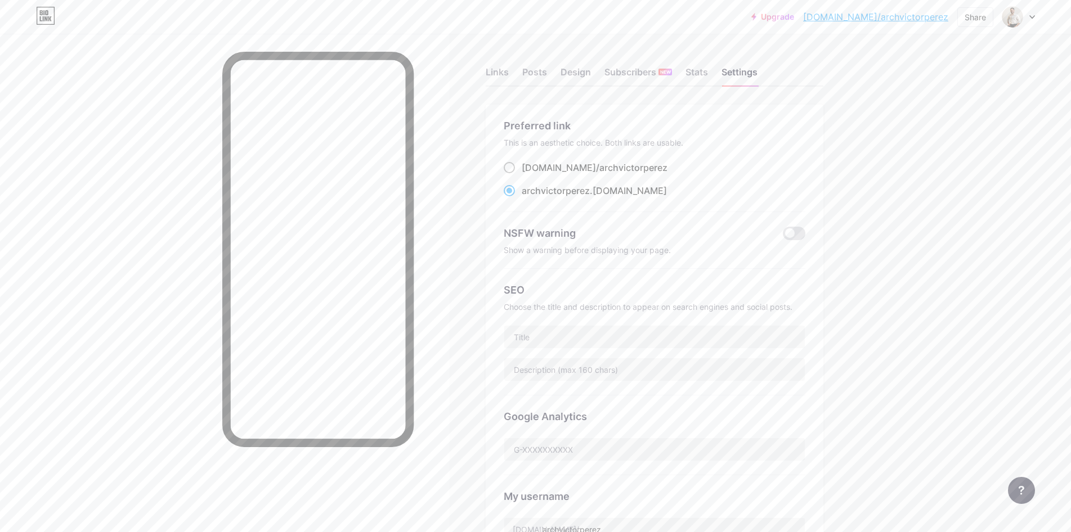
radio input "true"
click at [544, 186] on span "archvictorperez" at bounding box center [556, 190] width 68 height 11
click at [529, 198] on input "archvictorperez .[DOMAIN_NAME]" at bounding box center [525, 201] width 7 height 7
radio input "true"
click at [695, 73] on div "Stats" at bounding box center [697, 75] width 23 height 20
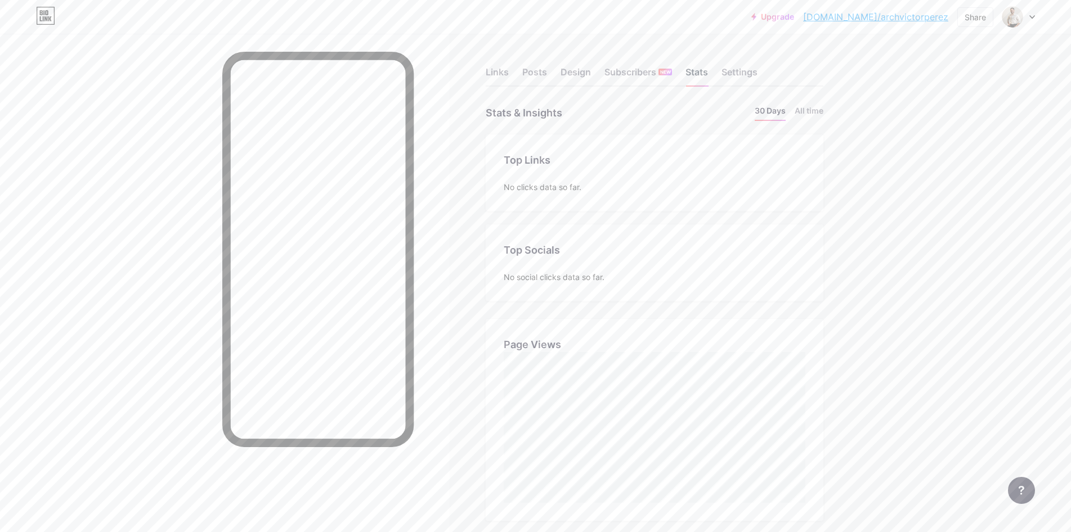
scroll to position [532, 1071]
click at [579, 73] on div "Design" at bounding box center [576, 75] width 30 height 20
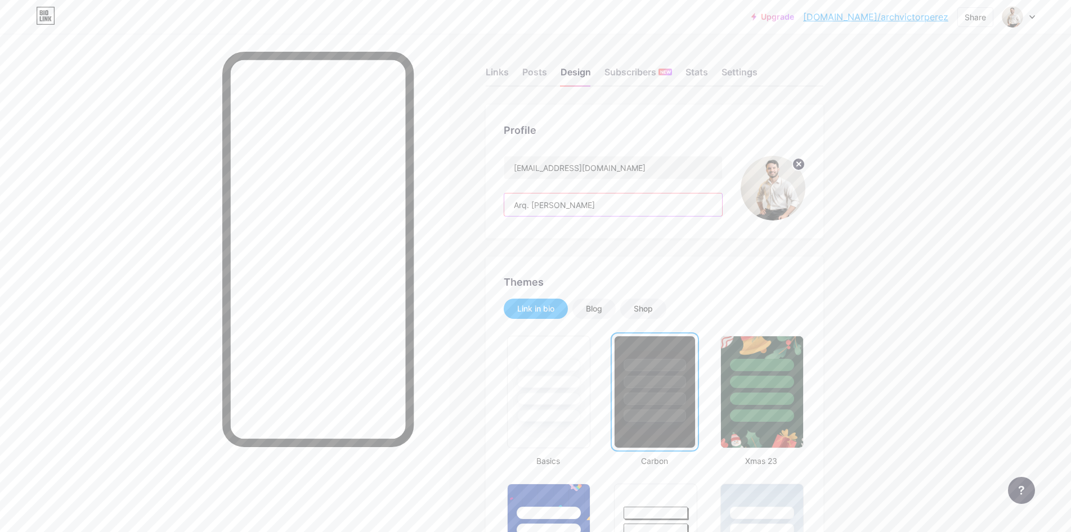
drag, startPoint x: 594, startPoint y: 205, endPoint x: 433, endPoint y: 203, distance: 161.0
drag, startPoint x: 642, startPoint y: 165, endPoint x: 481, endPoint y: 168, distance: 161.0
paste input "q. [PERSON_NAME]"
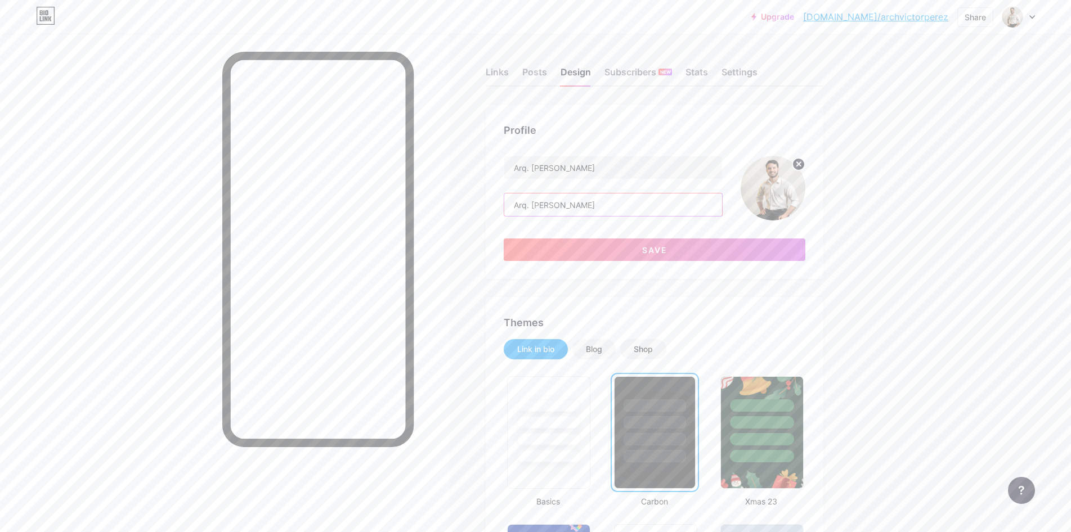
click at [621, 195] on input "Arq. [PERSON_NAME]" at bounding box center [613, 205] width 218 height 23
drag, startPoint x: 601, startPoint y: 207, endPoint x: 506, endPoint y: 207, distance: 94.6
click at [506, 207] on div "Profile Arq. [PERSON_NAME] Arq. [PERSON_NAME] Save" at bounding box center [655, 192] width 338 height 174
click at [586, 203] on input "Arq. [PERSON_NAME]" at bounding box center [613, 205] width 218 height 23
drag, startPoint x: 574, startPoint y: 204, endPoint x: 494, endPoint y: 205, distance: 79.4
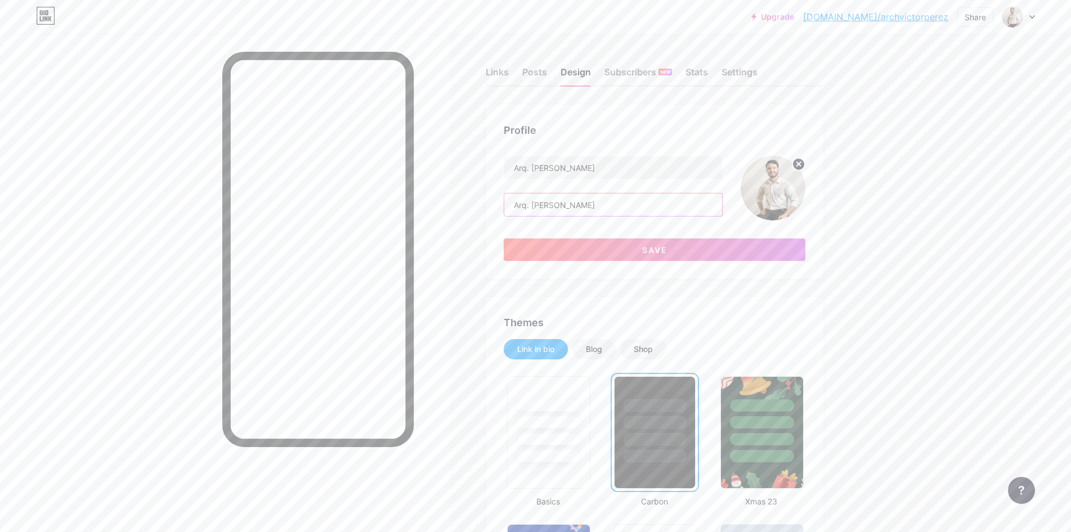
click at [494, 205] on div "Profile Arq. [PERSON_NAME] Arq. [PERSON_NAME] Save" at bounding box center [655, 192] width 338 height 174
type input "[EMAIL_ADDRESS][DOMAIN_NAME]"
click at [613, 203] on input "Arq. [PERSON_NAME]" at bounding box center [613, 205] width 218 height 23
drag, startPoint x: 513, startPoint y: 205, endPoint x: 467, endPoint y: 205, distance: 46.2
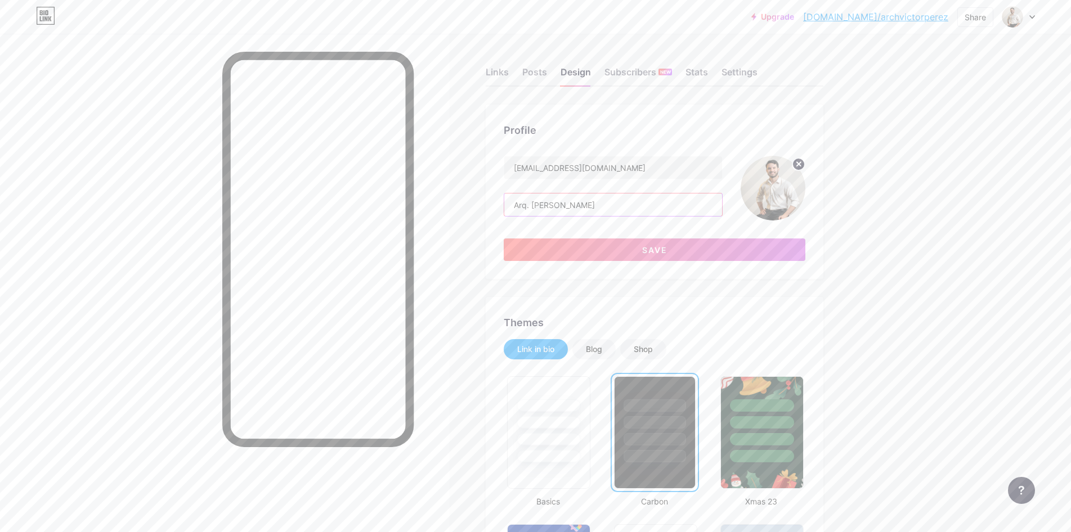
paste input "[EMAIL_ADDRESS][DOMAIN_NAME]"
type input "[EMAIL_ADDRESS][DOMAIN_NAME]"
click at [648, 166] on input "[EMAIL_ADDRESS][DOMAIN_NAME]" at bounding box center [613, 167] width 218 height 23
drag, startPoint x: 645, startPoint y: 167, endPoint x: 481, endPoint y: 161, distance: 164.5
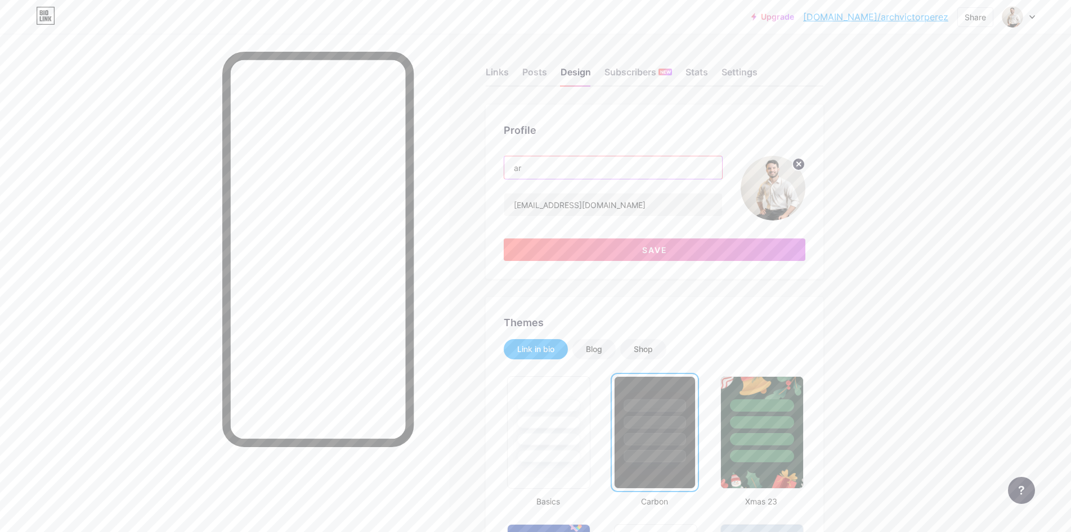
type input "a"
type input "Arq. [PERSON_NAME]"
click at [693, 247] on button "Save" at bounding box center [655, 250] width 302 height 23
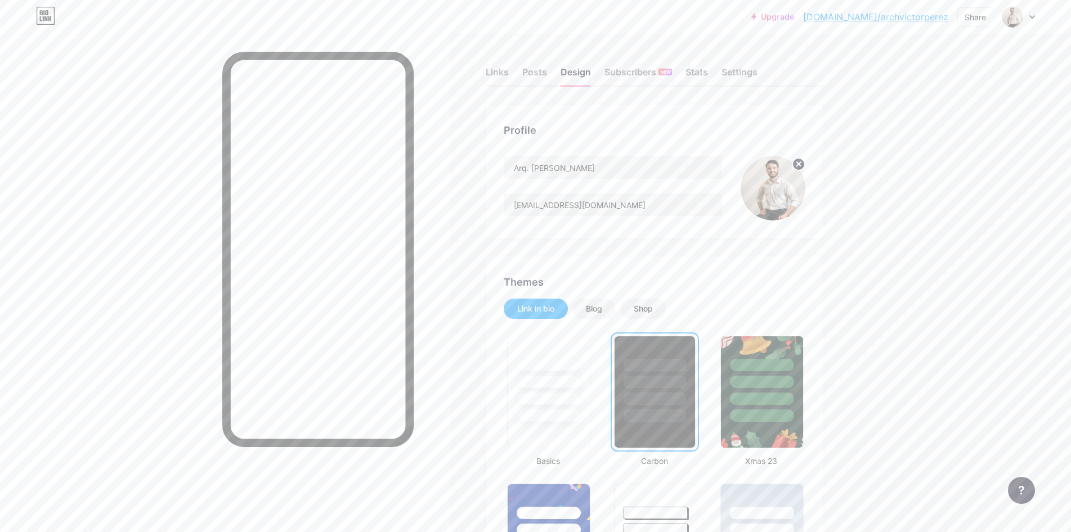
click at [804, 164] on circle at bounding box center [799, 164] width 12 height 12
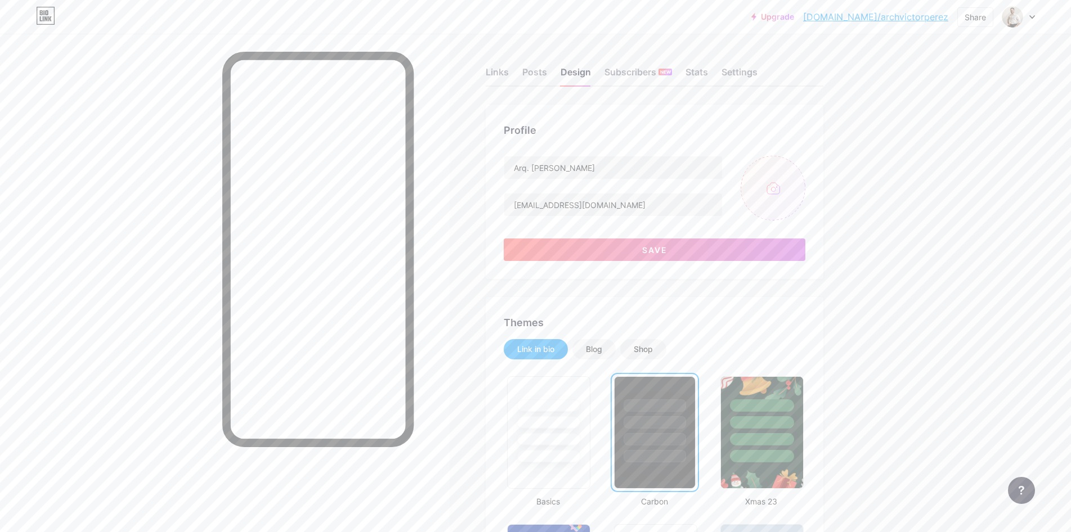
click at [779, 187] on input "file" at bounding box center [773, 188] width 65 height 65
type input "C:\fakepath\LOGO FONDO NEGRO.png"
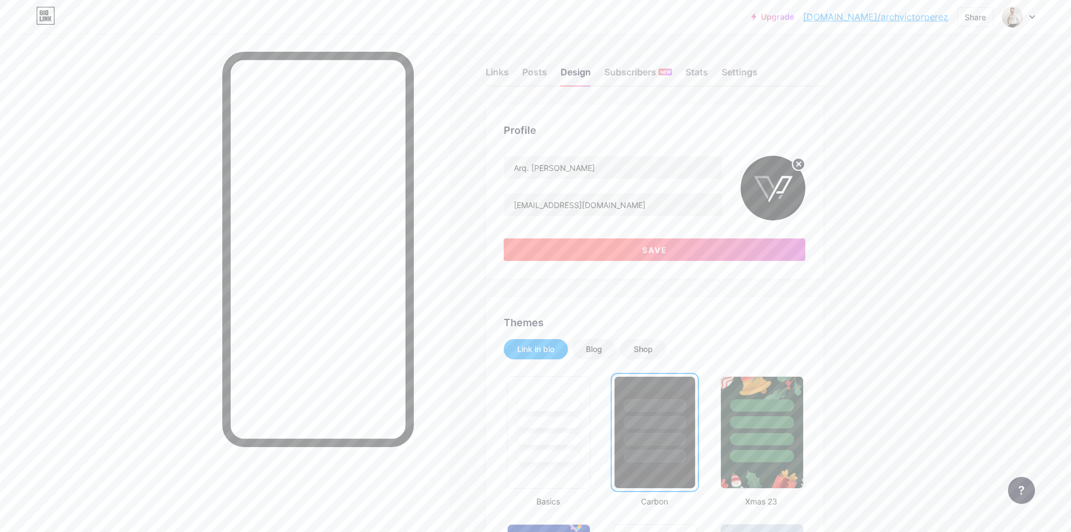
click at [678, 251] on button "Save" at bounding box center [655, 250] width 302 height 23
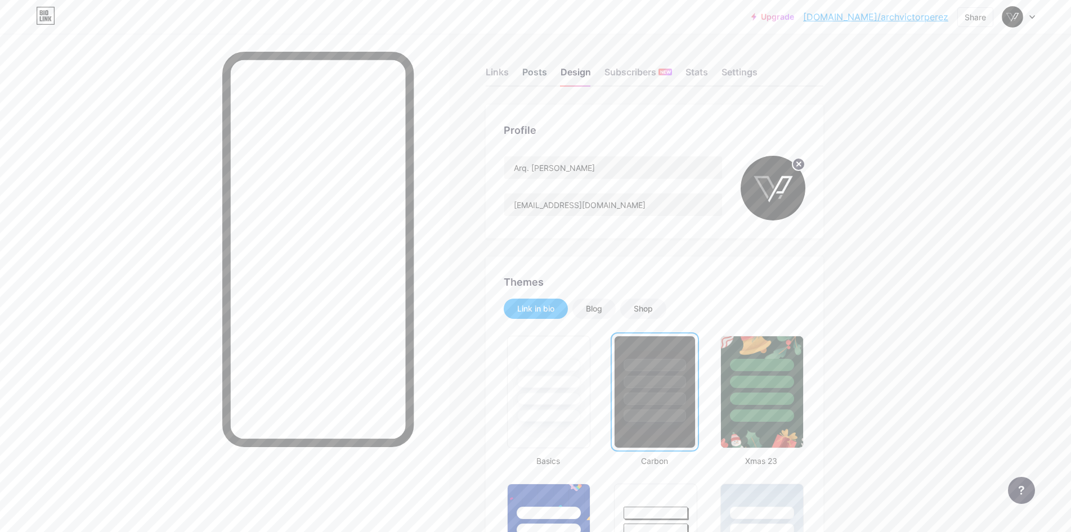
click at [537, 71] on div "Posts" at bounding box center [534, 75] width 25 height 20
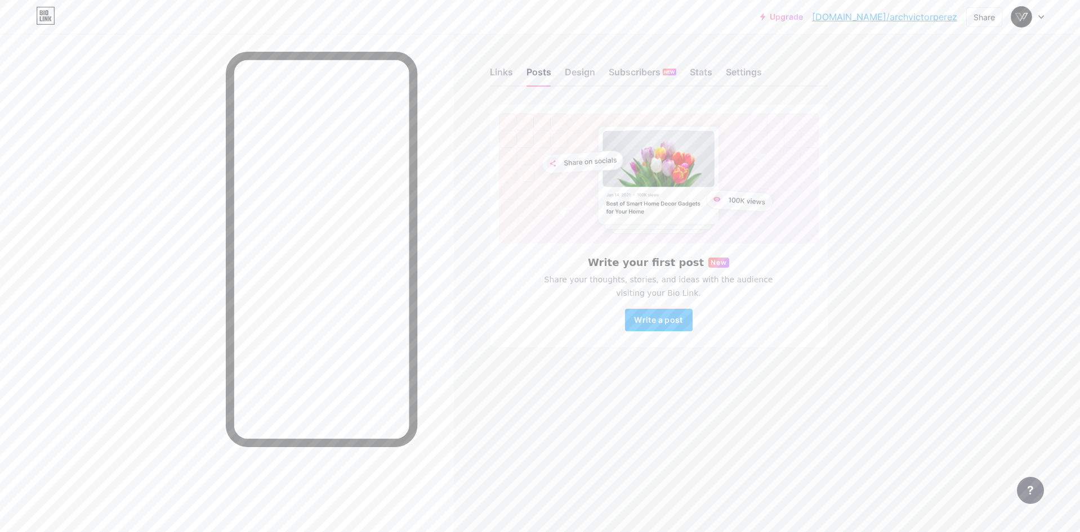
click at [482, 68] on div "Links Posts Design Subscribers NEW Stats Settings Write your first post New Sha…" at bounding box center [437, 219] width 875 height 370
click at [496, 69] on div "Links" at bounding box center [501, 75] width 23 height 20
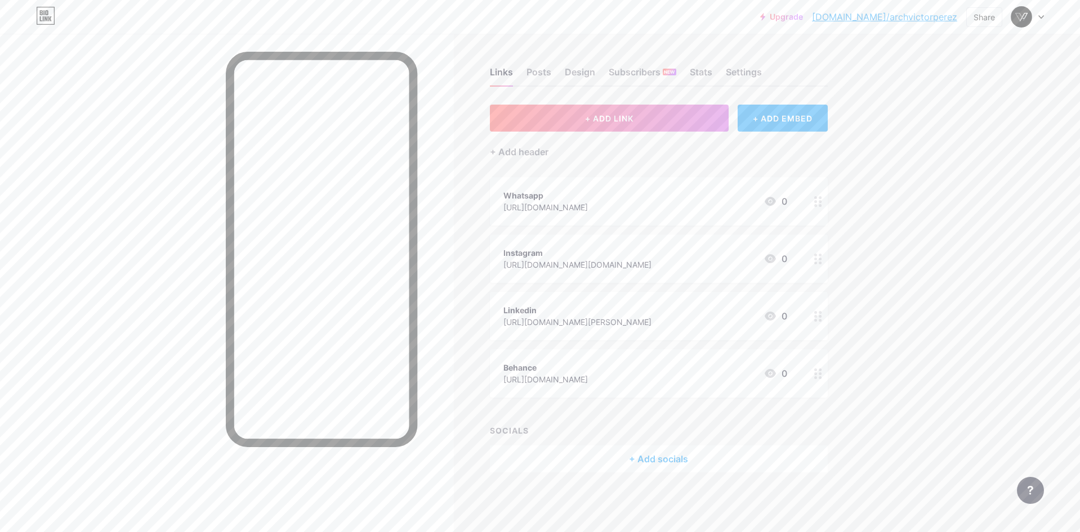
click at [686, 451] on div "+ Add socials" at bounding box center [659, 459] width 338 height 27
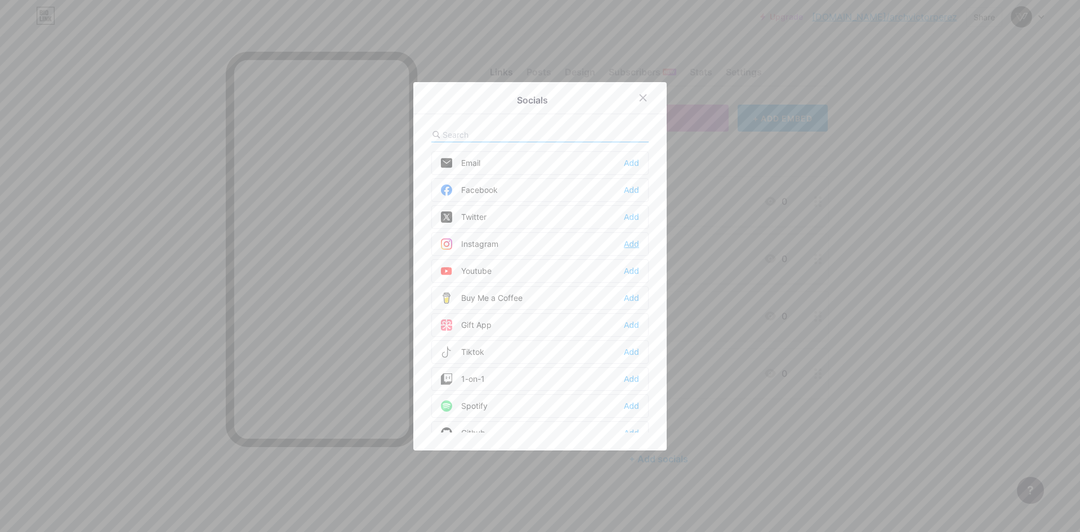
click at [626, 247] on div "Add" at bounding box center [631, 244] width 15 height 11
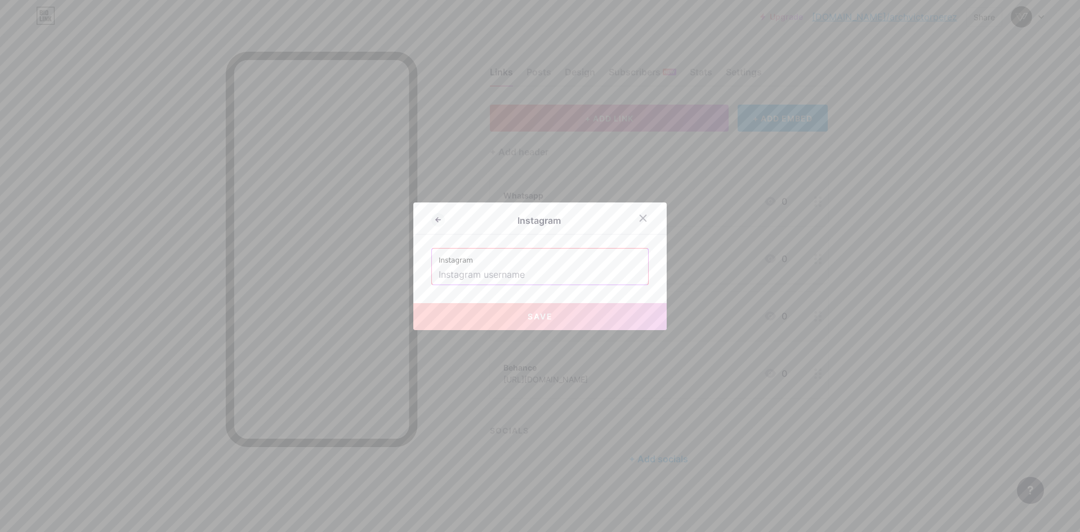
click at [495, 269] on input "text" at bounding box center [539, 275] width 203 height 19
click at [574, 318] on button "Save" at bounding box center [539, 316] width 253 height 27
type input "[URL][DOMAIN_NAME]. [PERSON_NAME]"
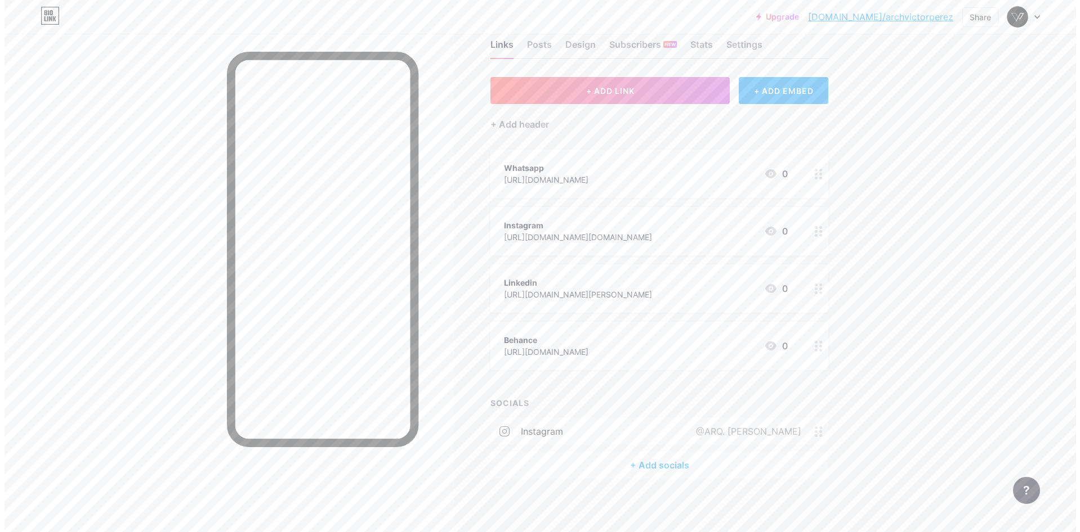
scroll to position [30, 0]
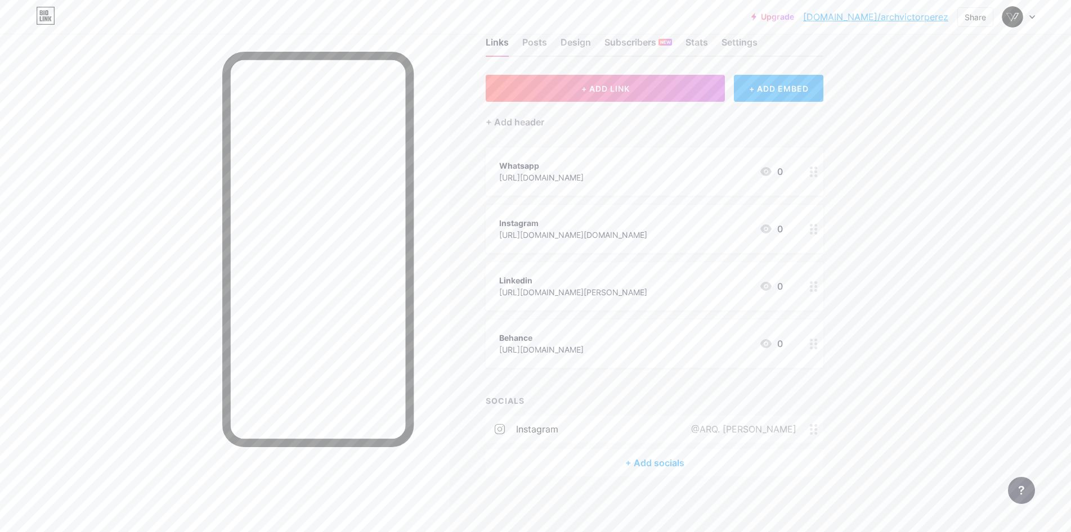
click at [817, 429] on circle at bounding box center [816, 429] width 3 height 3
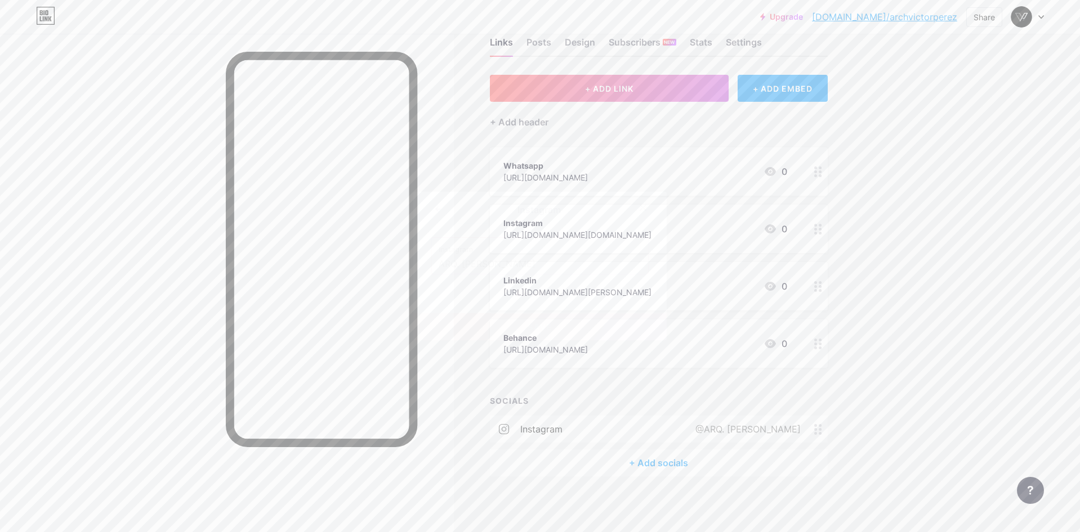
click at [642, 210] on icon at bounding box center [642, 207] width 9 height 9
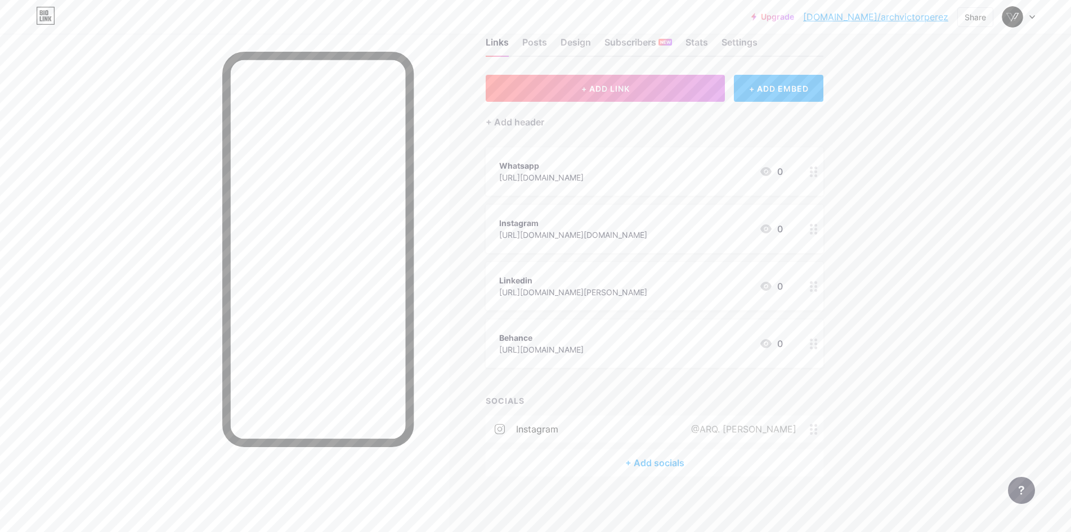
click at [647, 228] on div "Instagram" at bounding box center [573, 223] width 148 height 12
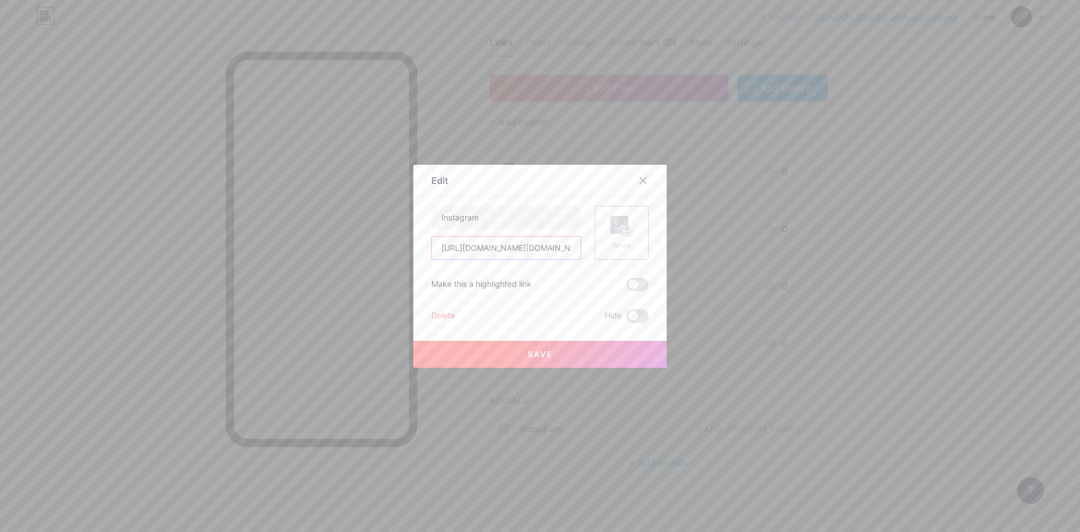
click at [517, 250] on input "[URL][DOMAIN_NAME][DOMAIN_NAME]" at bounding box center [506, 248] width 149 height 23
click at [447, 252] on input "[URL][DOMAIN_NAME][DOMAIN_NAME]" at bounding box center [506, 248] width 149 height 23
click at [442, 250] on input "[URL][DOMAIN_NAME][DOMAIN_NAME]" at bounding box center [506, 248] width 149 height 23
click at [562, 361] on button "Save" at bounding box center [539, 354] width 253 height 27
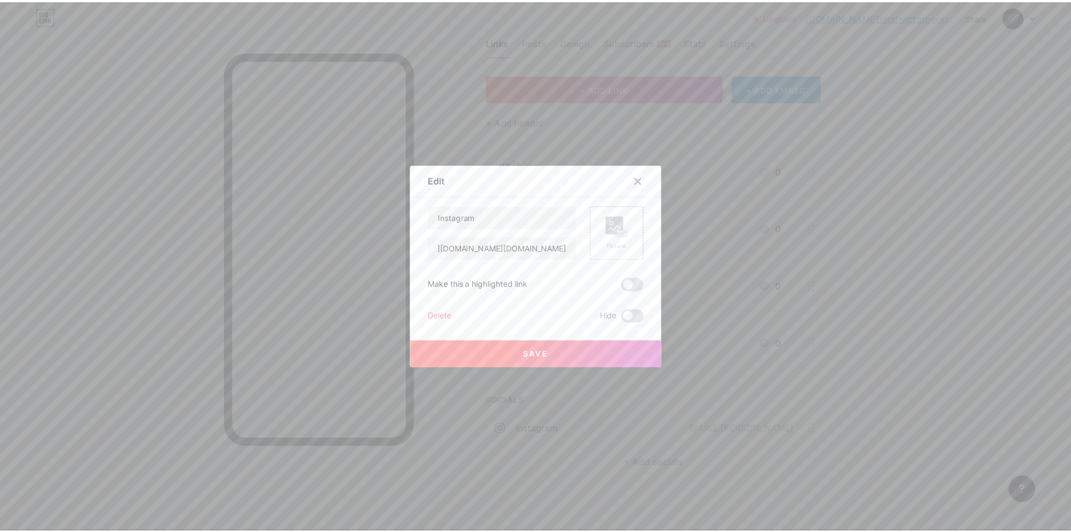
scroll to position [0, 0]
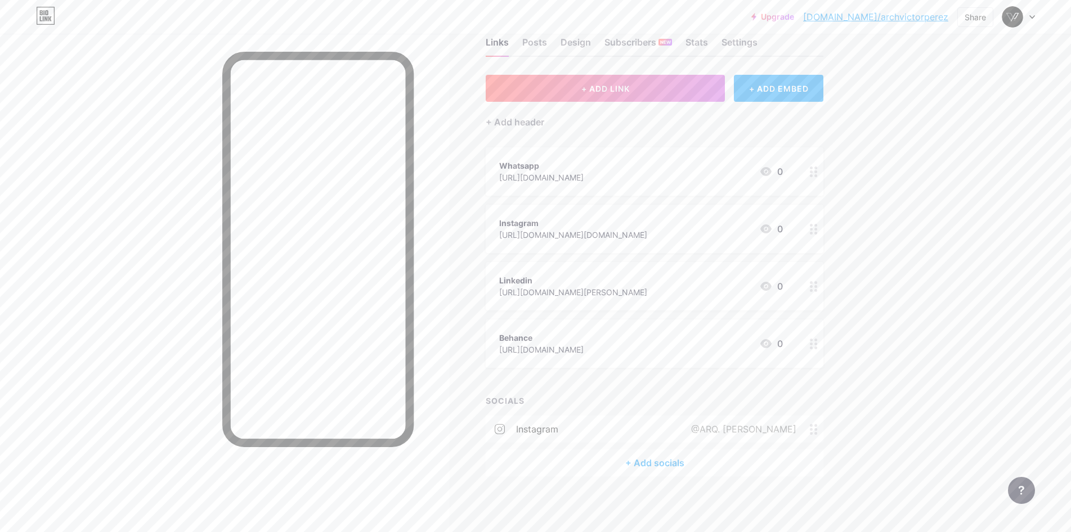
click at [810, 432] on div "@ARQ. [PERSON_NAME]" at bounding box center [741, 430] width 137 height 14
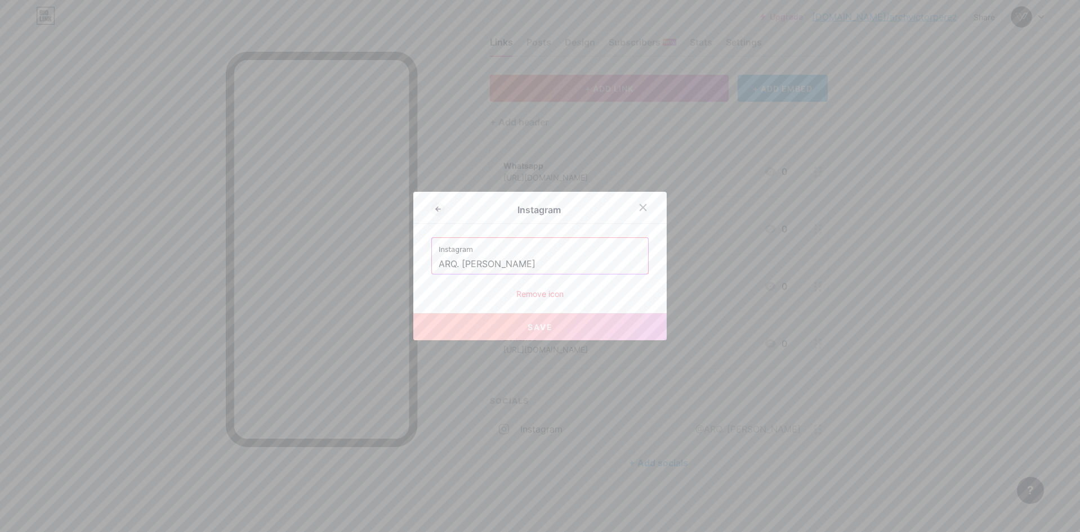
drag, startPoint x: 531, startPoint y: 265, endPoint x: 442, endPoint y: 259, distance: 89.1
click at [442, 259] on input "ARQ. [PERSON_NAME]" at bounding box center [539, 264] width 203 height 19
click at [542, 261] on input "ARQ. [PERSON_NAME]" at bounding box center [539, 264] width 203 height 19
drag, startPoint x: 542, startPoint y: 261, endPoint x: 433, endPoint y: 259, distance: 108.7
click at [433, 259] on div "Instagram ARQ. [PERSON_NAME]" at bounding box center [540, 256] width 216 height 36
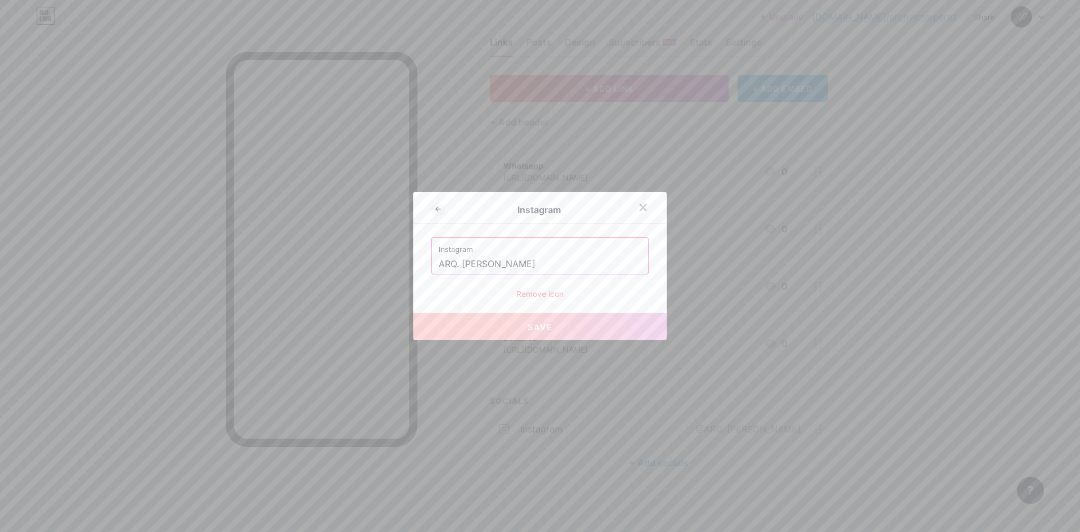
paste input "arch.victorperez"
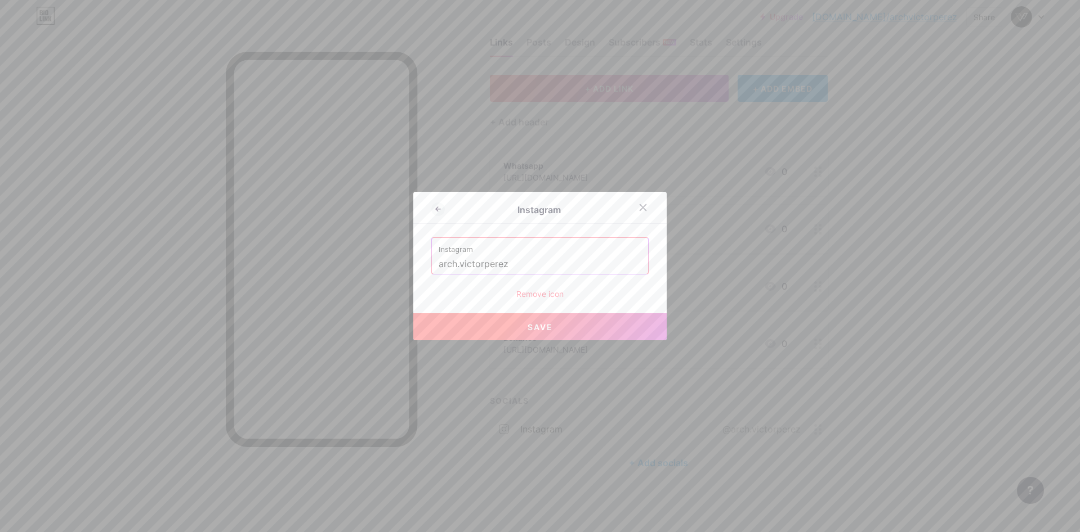
click at [585, 330] on button "Save" at bounding box center [539, 327] width 253 height 27
type input "[URL][DOMAIN_NAME][DOMAIN_NAME]"
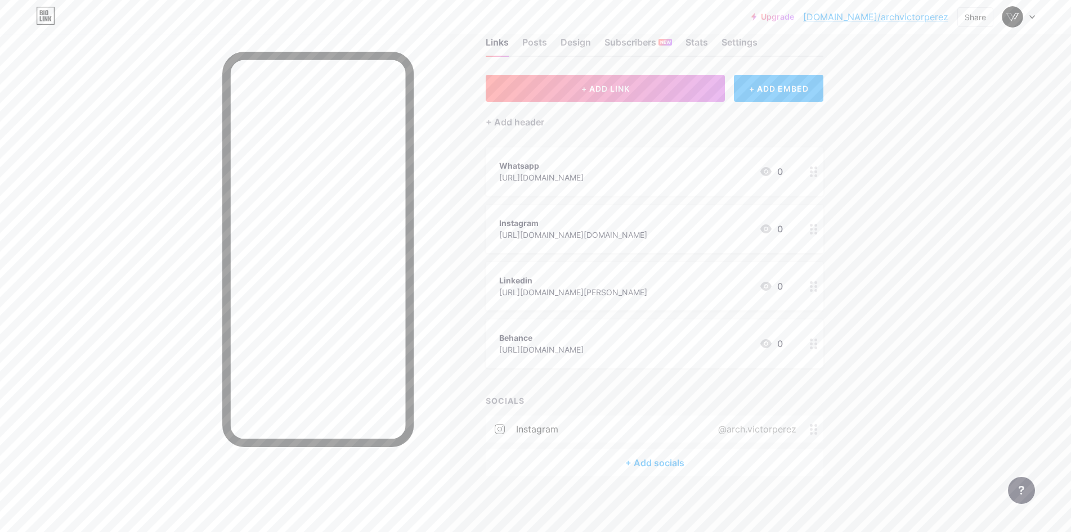
click at [818, 234] on icon at bounding box center [814, 229] width 8 height 11
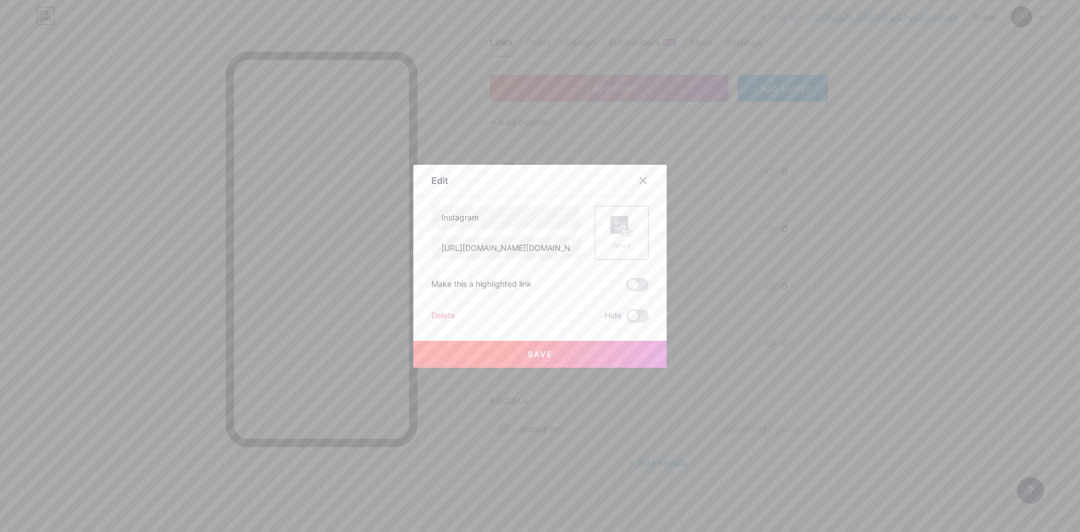
click at [432, 314] on div "Delete" at bounding box center [443, 317] width 24 height 14
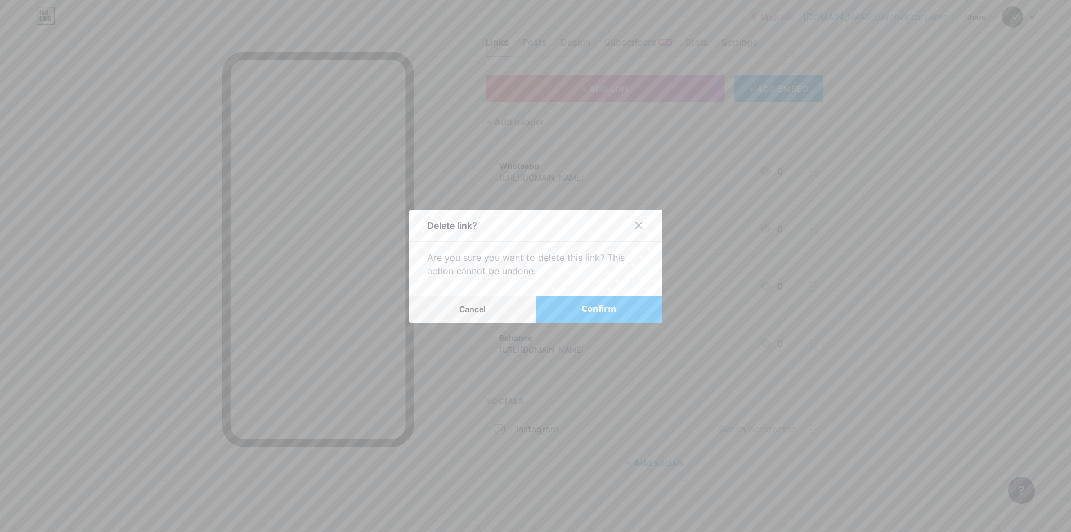
click at [594, 310] on span "Confirm" at bounding box center [598, 309] width 35 height 12
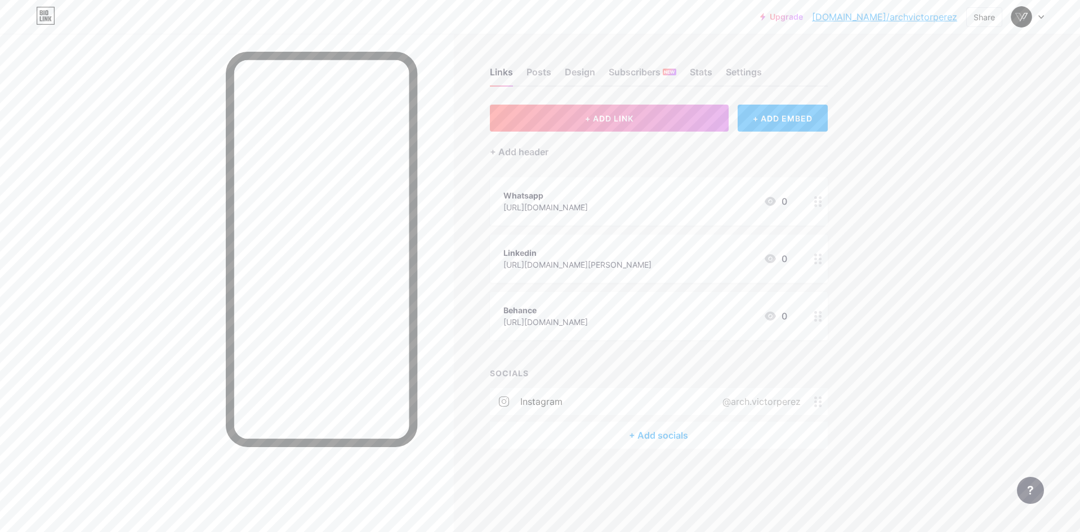
click at [668, 435] on div "+ Add socials" at bounding box center [659, 435] width 338 height 27
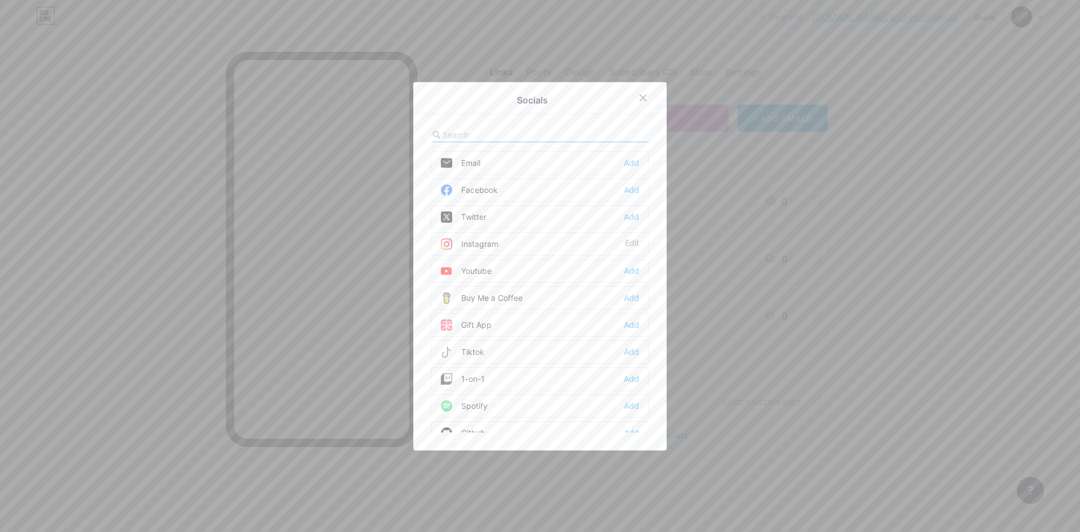
click at [954, 353] on div at bounding box center [540, 266] width 1080 height 532
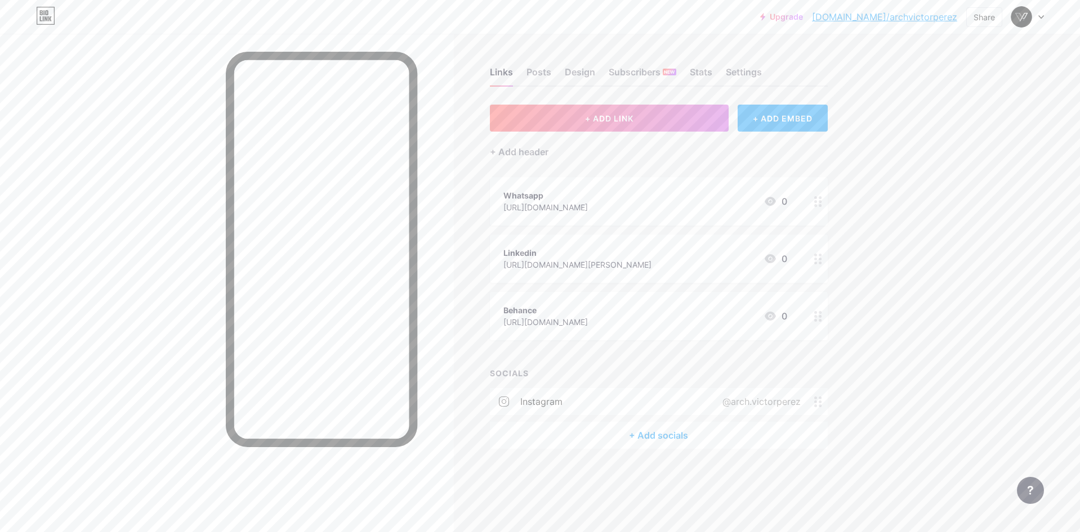
click at [588, 320] on div "[URL][DOMAIN_NAME]" at bounding box center [545, 322] width 84 height 12
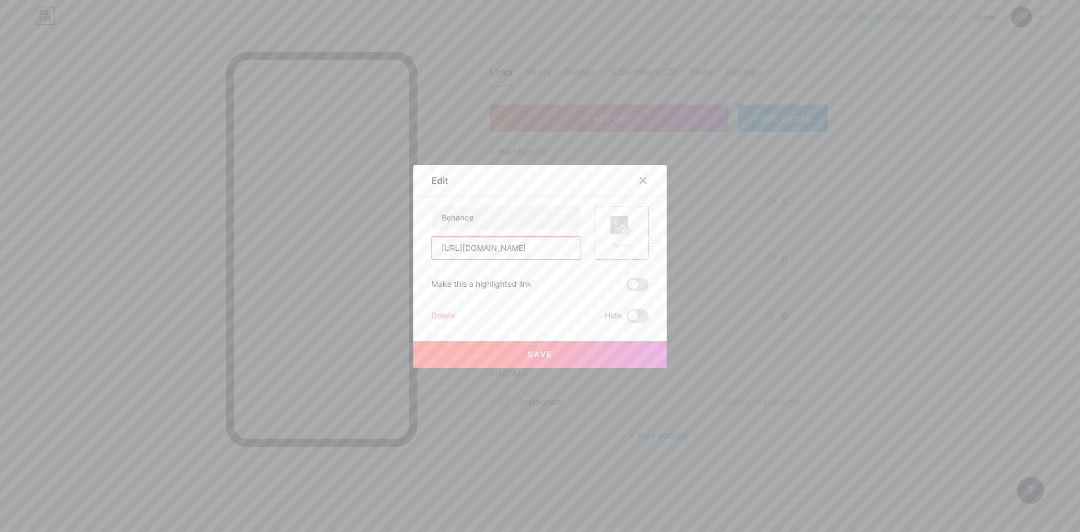
scroll to position [0, 26]
drag, startPoint x: 532, startPoint y: 248, endPoint x: 586, endPoint y: 248, distance: 53.5
click at [586, 248] on div "Behance [URL][DOMAIN_NAME] Picture" at bounding box center [539, 233] width 217 height 54
click at [561, 248] on input "[URL][DOMAIN_NAME]" at bounding box center [506, 248] width 149 height 23
drag, startPoint x: 570, startPoint y: 249, endPoint x: 509, endPoint y: 254, distance: 61.6
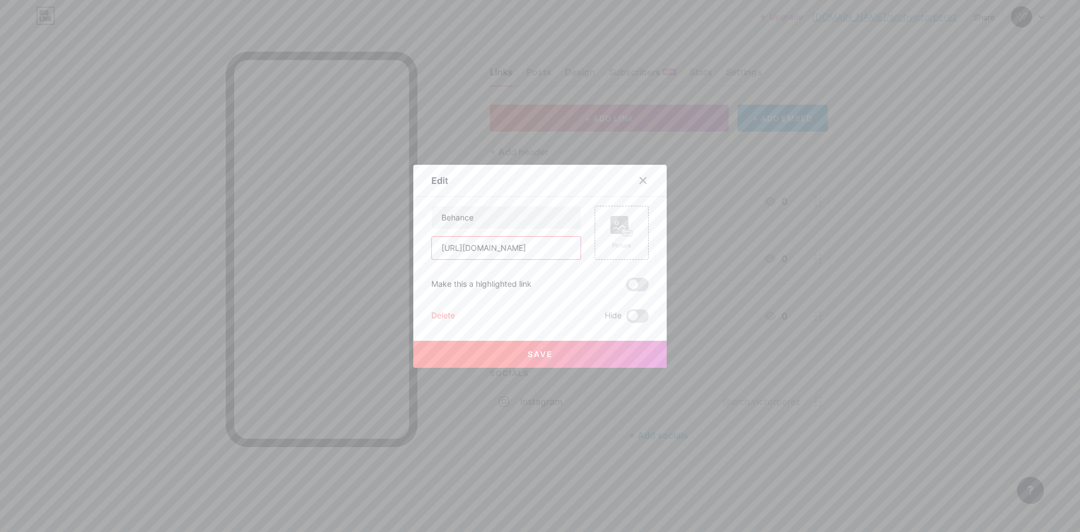
click at [509, 254] on input "[URL][DOMAIN_NAME]" at bounding box center [506, 248] width 149 height 23
drag, startPoint x: 644, startPoint y: 180, endPoint x: 656, endPoint y: 211, distance: 33.1
click at [644, 181] on div at bounding box center [643, 181] width 20 height 20
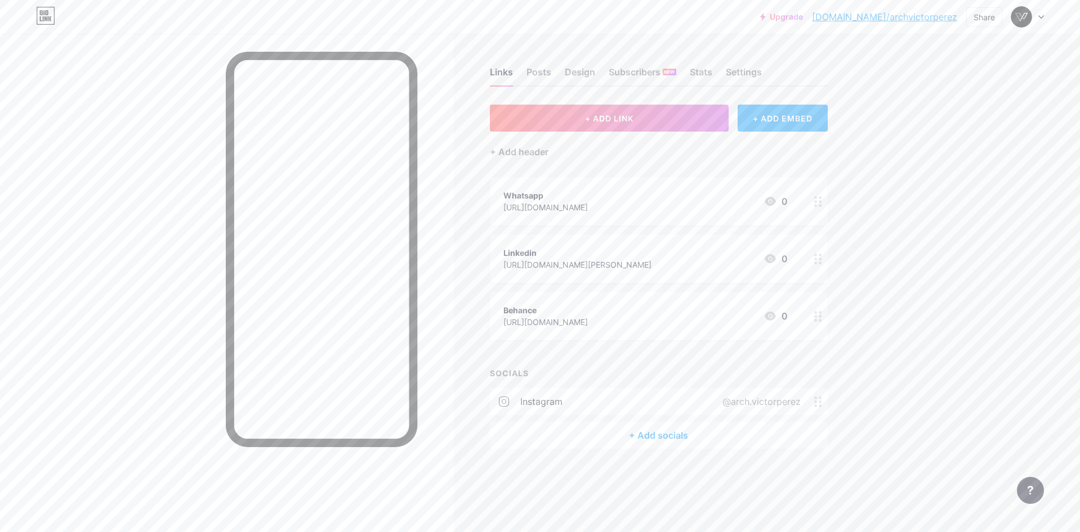
click at [679, 440] on div "+ Add socials" at bounding box center [659, 435] width 338 height 27
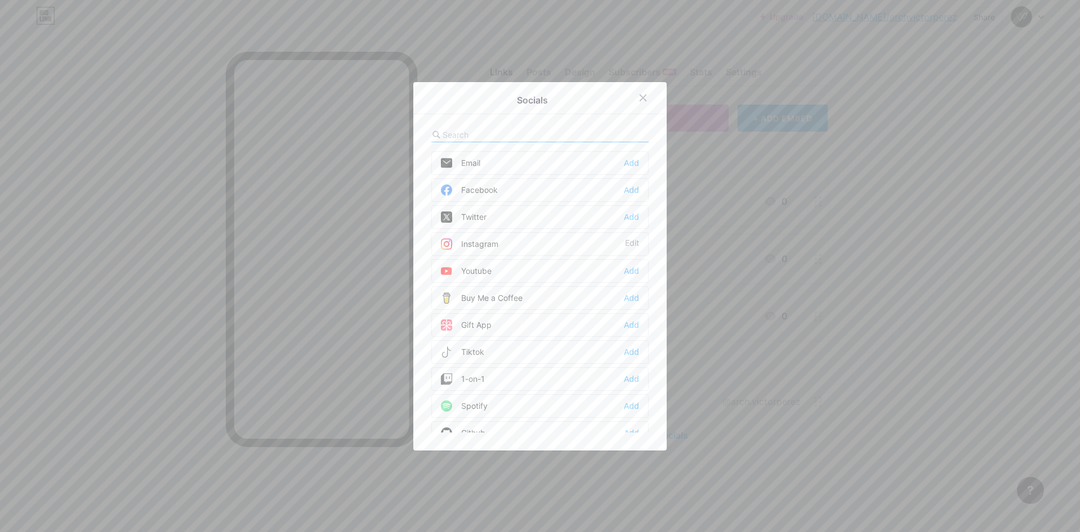
click at [508, 135] on input "text" at bounding box center [504, 135] width 124 height 12
type input "behan"
click at [637, 160] on div "Behance Add" at bounding box center [539, 163] width 217 height 24
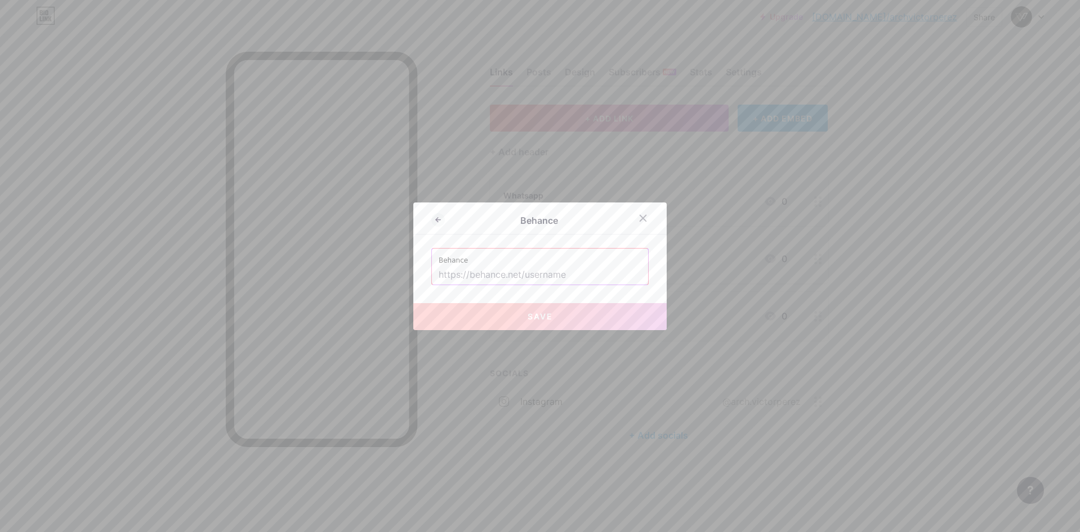
click at [521, 271] on input "text" at bounding box center [539, 275] width 203 height 19
paste input "archvictorperez"
type input "archvictorperez"
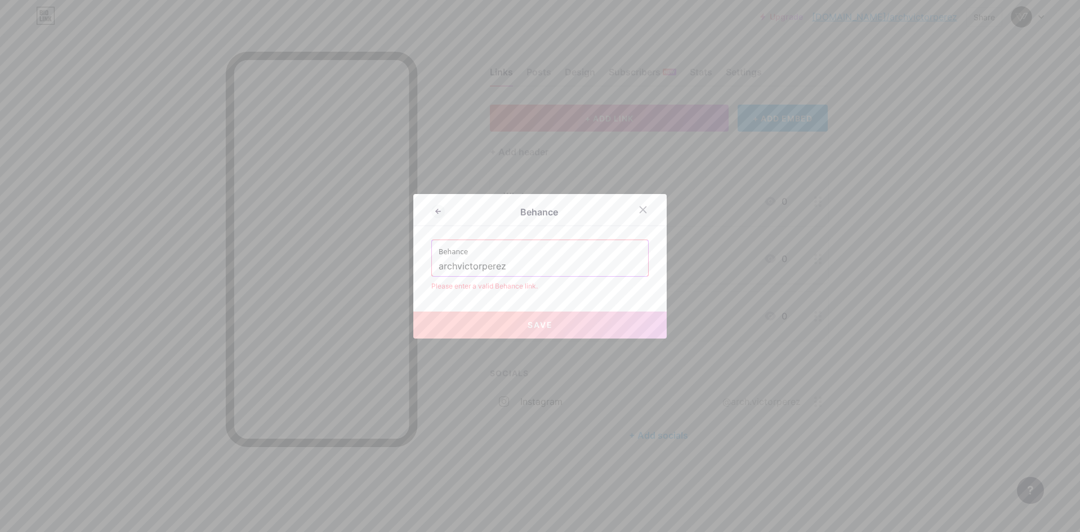
click at [562, 262] on input "archvictorperez" at bounding box center [539, 266] width 203 height 19
click at [451, 267] on input "archvictorperez" at bounding box center [539, 266] width 203 height 19
click at [529, 265] on input "archvictorperez" at bounding box center [539, 266] width 203 height 19
drag, startPoint x: 482, startPoint y: 266, endPoint x: 406, endPoint y: 266, distance: 76.0
click at [406, 266] on div "Behance Behance archvictorperez Please enter a valid Behance link. Save" at bounding box center [540, 266] width 1080 height 532
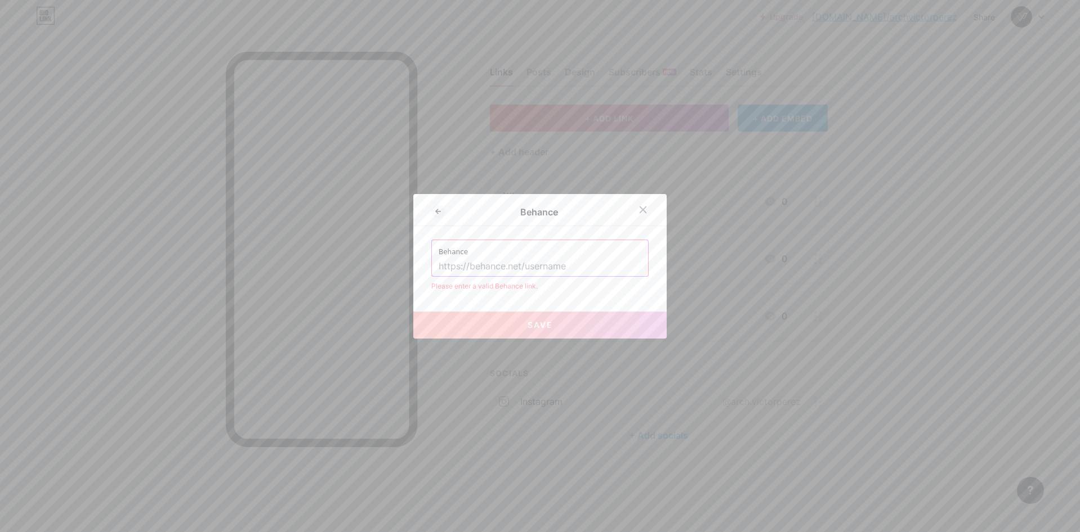
click at [907, 314] on div at bounding box center [540, 266] width 1080 height 532
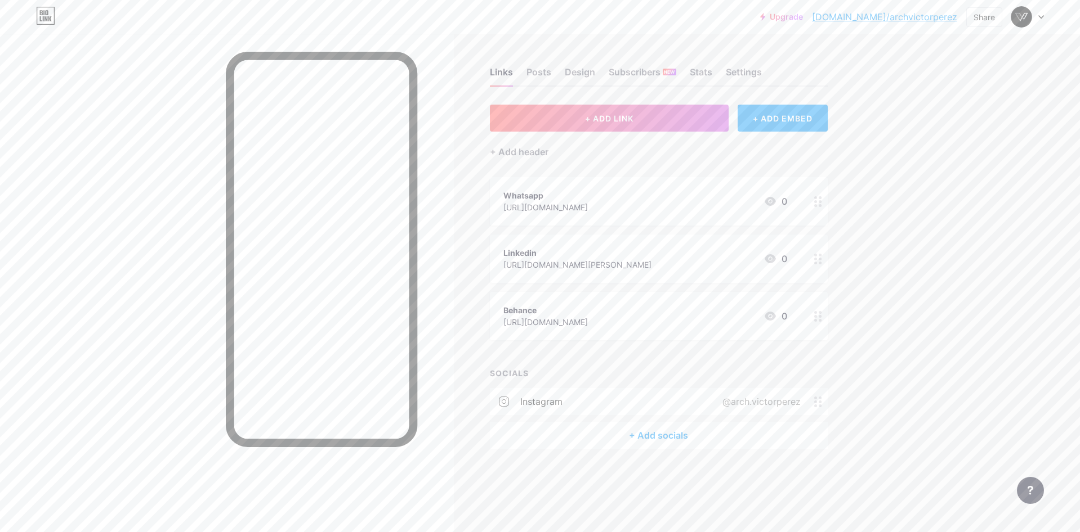
click at [588, 325] on div "[URL][DOMAIN_NAME]" at bounding box center [545, 322] width 84 height 12
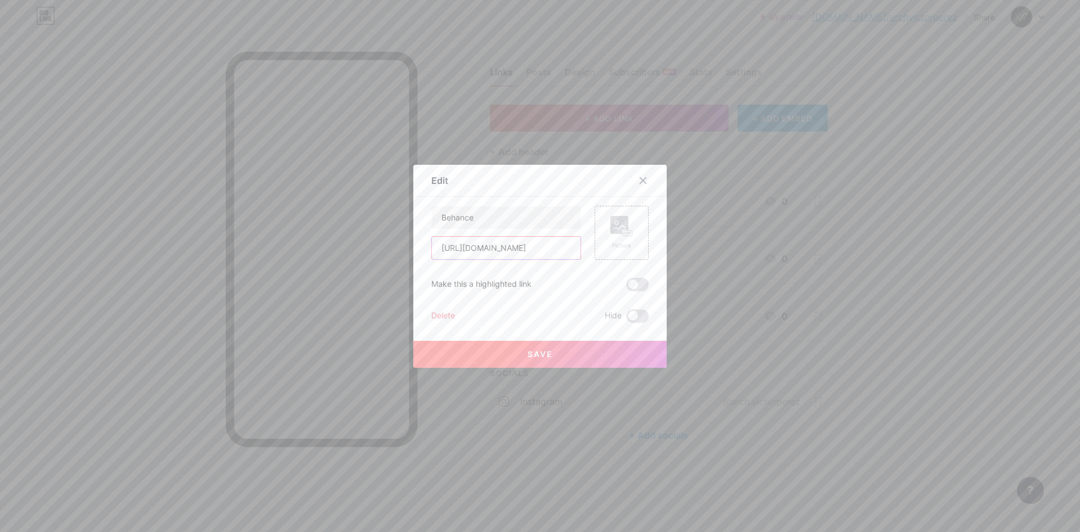
click at [534, 247] on input "[URL][DOMAIN_NAME]" at bounding box center [506, 248] width 149 height 23
click at [642, 178] on icon at bounding box center [642, 180] width 9 height 9
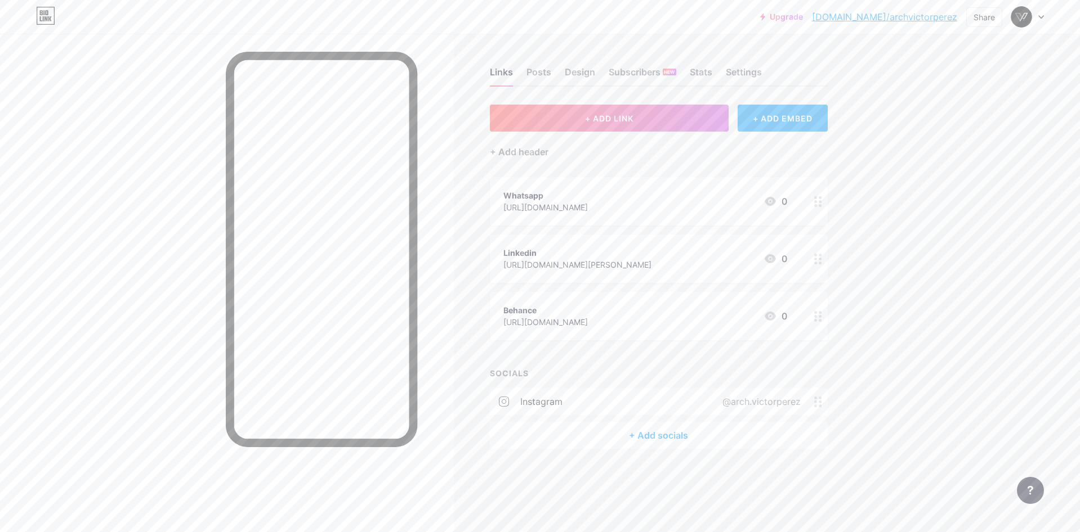
click at [642, 429] on div "+ Add socials" at bounding box center [659, 435] width 338 height 27
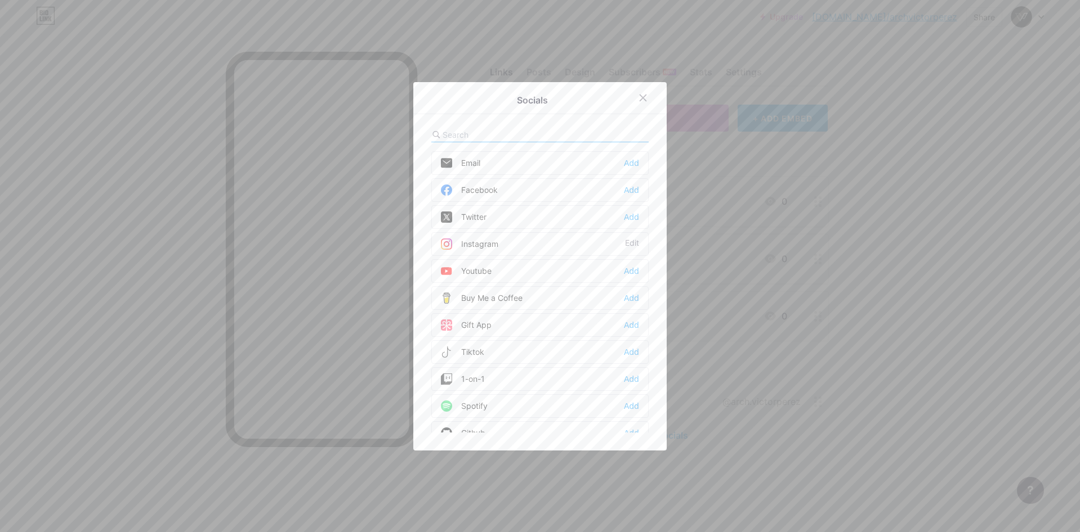
click at [522, 128] on div at bounding box center [539, 135] width 217 height 15
click at [524, 135] on input "text" at bounding box center [504, 135] width 124 height 12
type input "behan"
click at [554, 162] on div "Behance Add" at bounding box center [539, 163] width 217 height 24
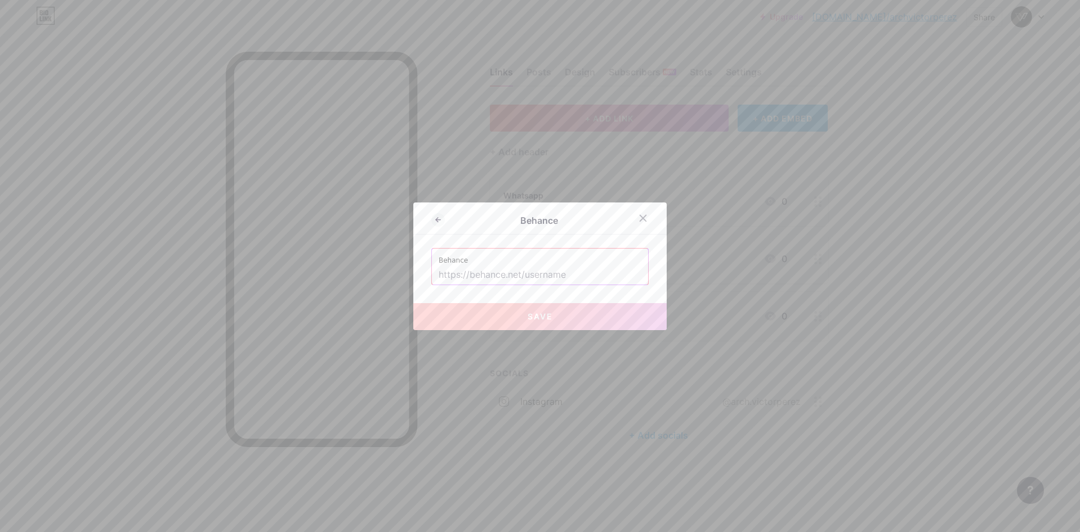
click at [522, 280] on input "text" at bounding box center [539, 275] width 203 height 19
paste input "[URL][DOMAIN_NAME]"
type input "[URL][DOMAIN_NAME]"
click at [553, 314] on button "Save" at bounding box center [539, 316] width 253 height 27
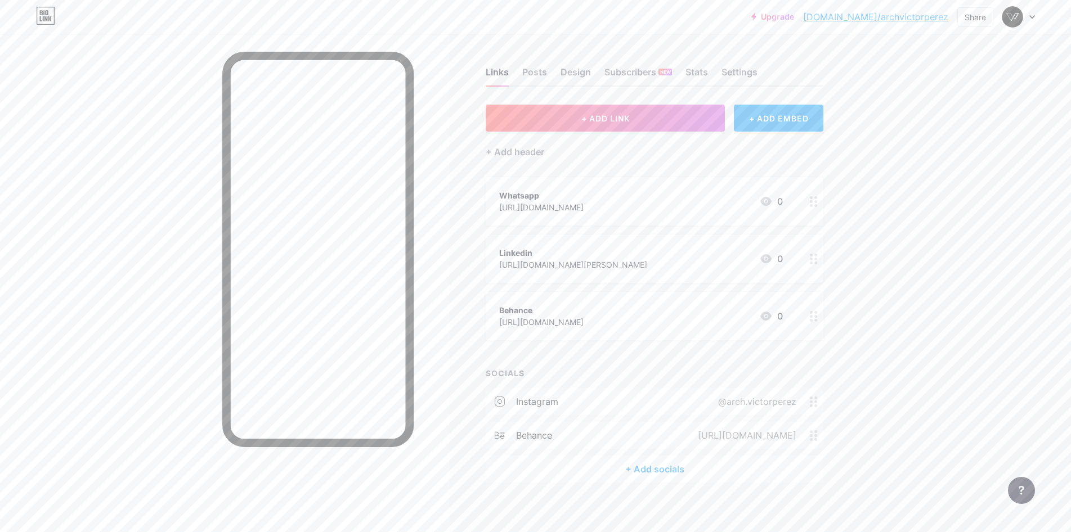
click at [813, 316] on circle at bounding box center [811, 316] width 3 height 3
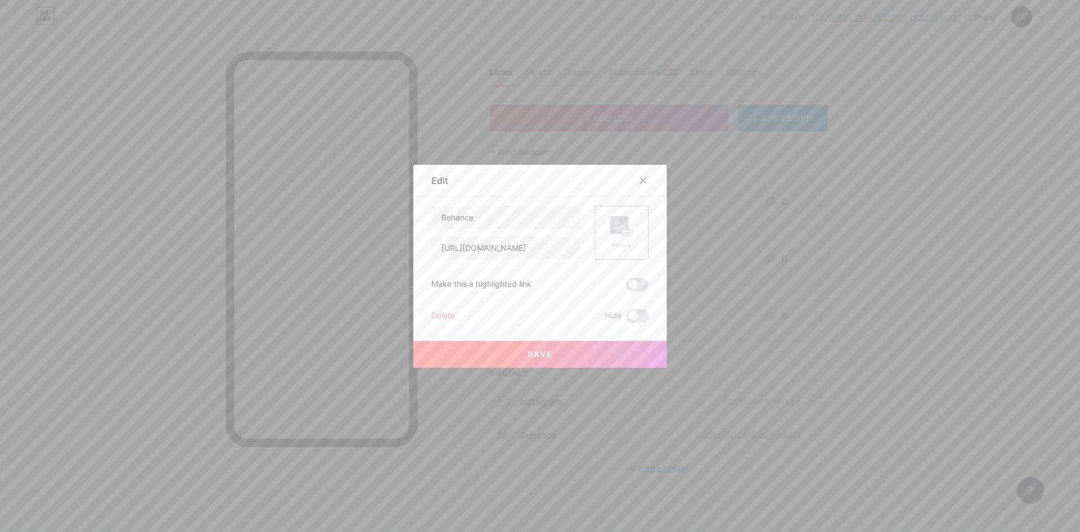
click at [433, 313] on div "Delete" at bounding box center [443, 317] width 24 height 14
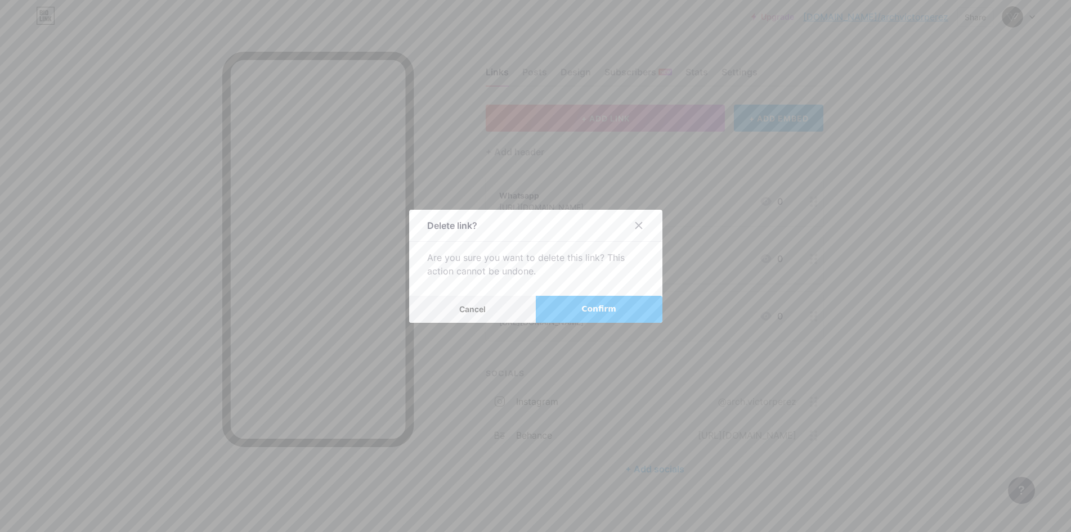
click at [606, 315] on span "Confirm" at bounding box center [598, 309] width 35 height 12
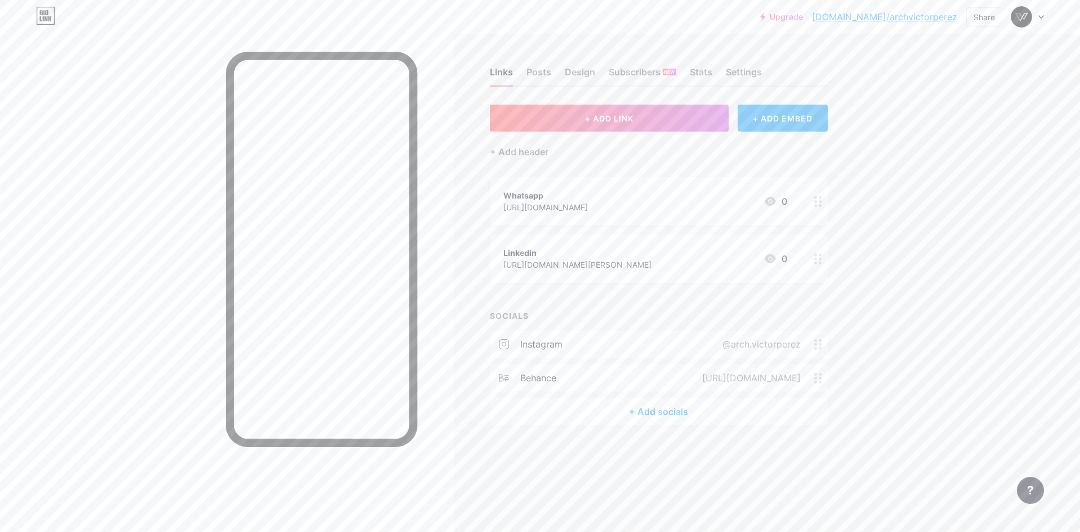
click at [813, 262] on div at bounding box center [817, 259] width 19 height 48
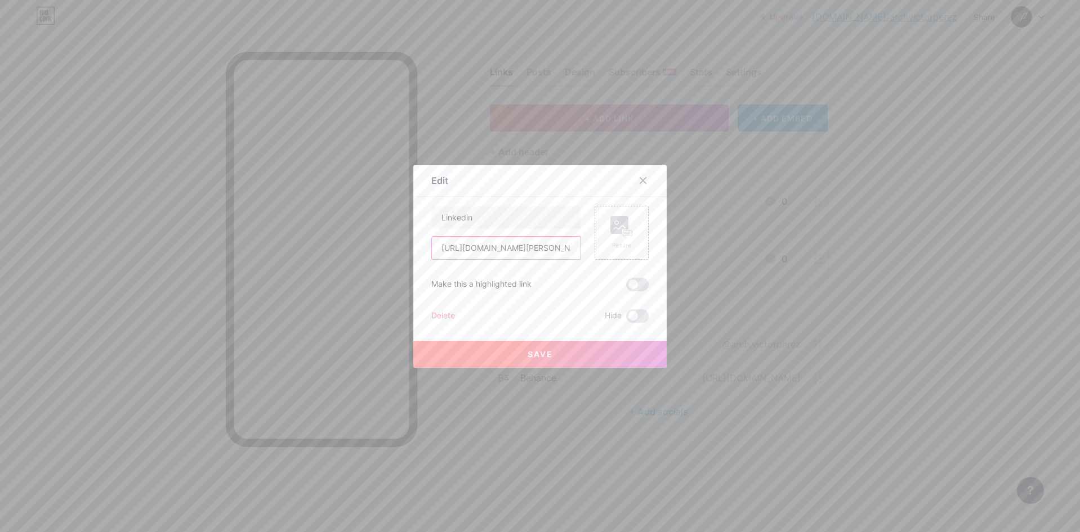
click at [511, 252] on input "[URL][DOMAIN_NAME][PERSON_NAME]" at bounding box center [506, 248] width 149 height 23
click at [638, 183] on icon at bounding box center [642, 180] width 9 height 9
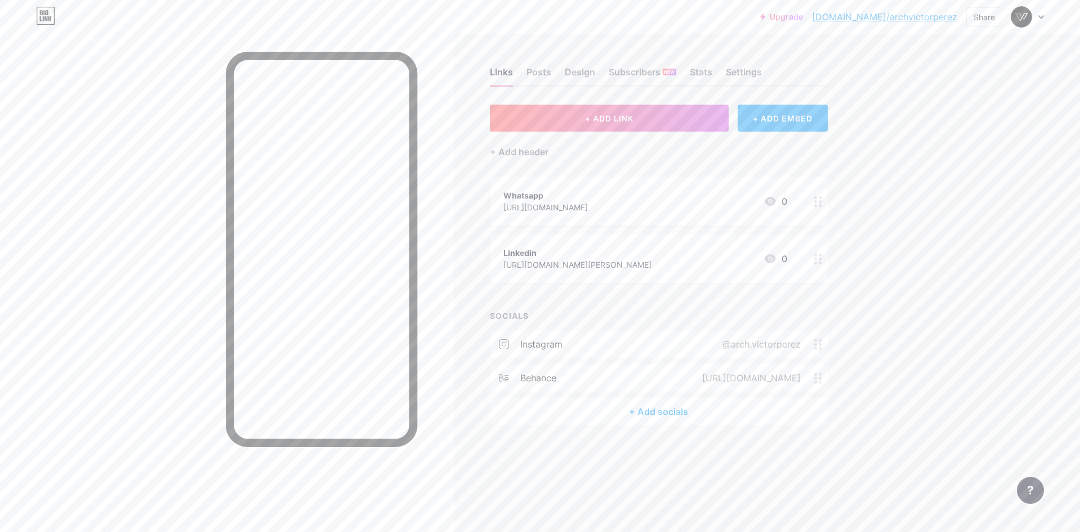
click at [662, 415] on div "+ Add socials" at bounding box center [659, 412] width 338 height 27
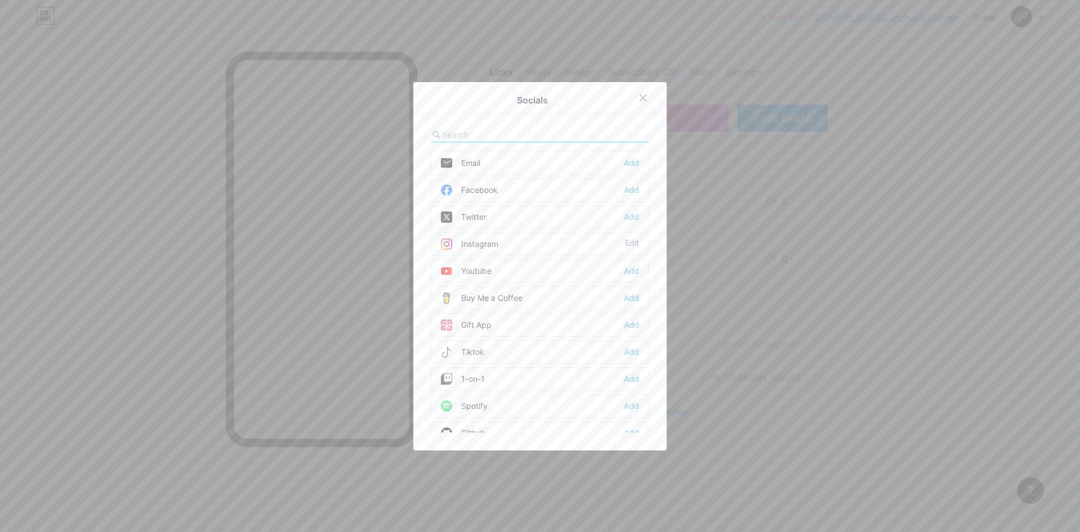
click at [527, 129] on input "text" at bounding box center [504, 135] width 124 height 12
drag, startPoint x: 553, startPoint y: 99, endPoint x: 517, endPoint y: 105, distance: 37.1
click at [499, 103] on div "Socials" at bounding box center [532, 100] width 202 height 16
click at [640, 99] on icon at bounding box center [643, 98] width 6 height 6
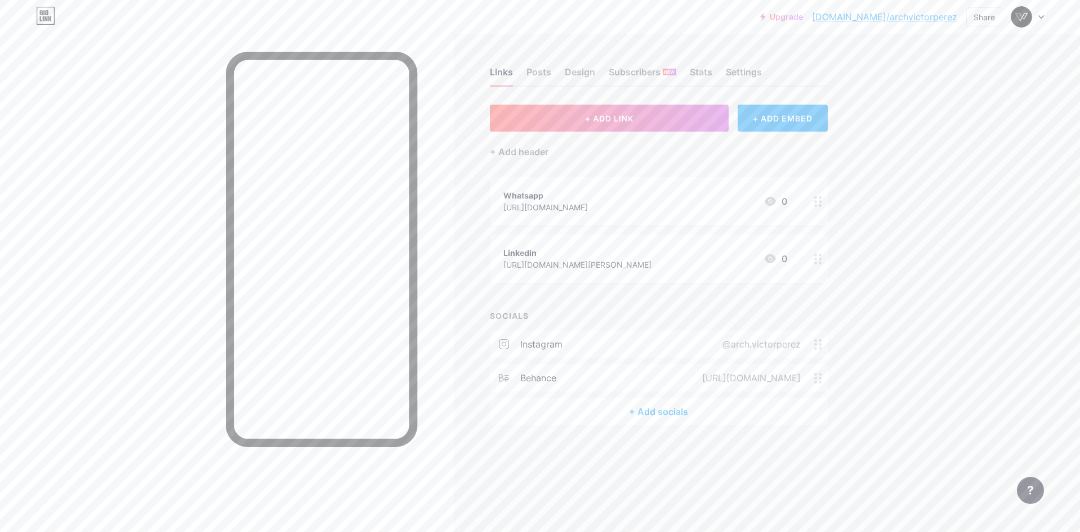
click at [661, 408] on div "+ Add socials" at bounding box center [659, 412] width 338 height 27
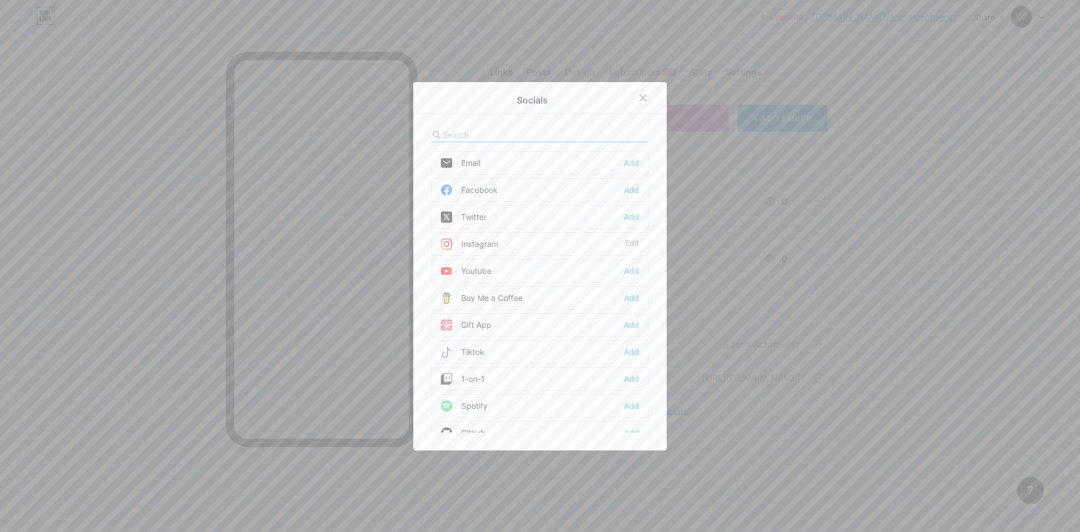
click at [497, 131] on input "text" at bounding box center [504, 135] width 124 height 12
type input "lin"
click at [627, 165] on div "Add" at bounding box center [631, 163] width 15 height 11
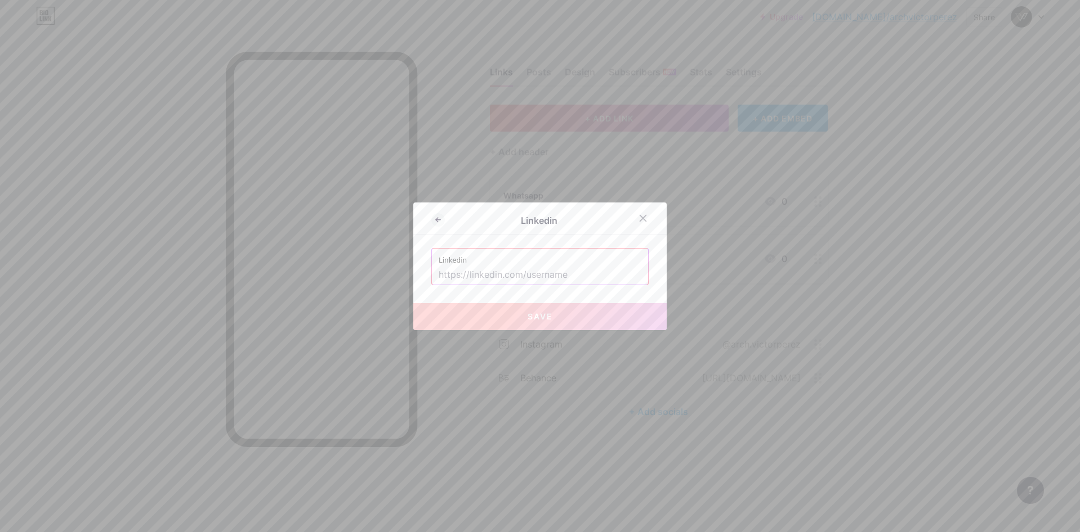
click at [491, 278] on input "text" at bounding box center [539, 275] width 203 height 19
paste input "[URL][DOMAIN_NAME][PERSON_NAME]"
type input "[URL][DOMAIN_NAME][PERSON_NAME]"
click at [542, 307] on button "Save" at bounding box center [539, 316] width 253 height 27
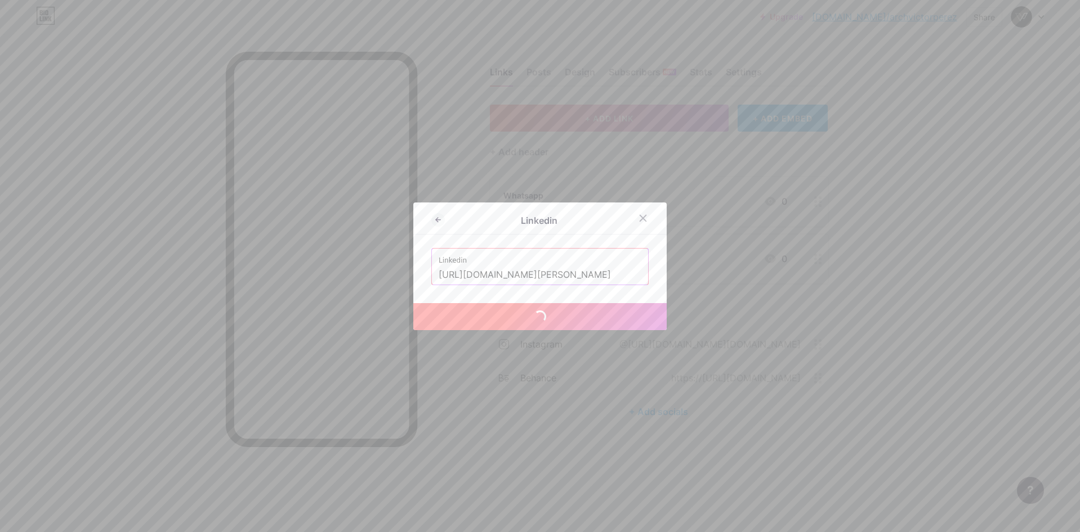
scroll to position [0, 0]
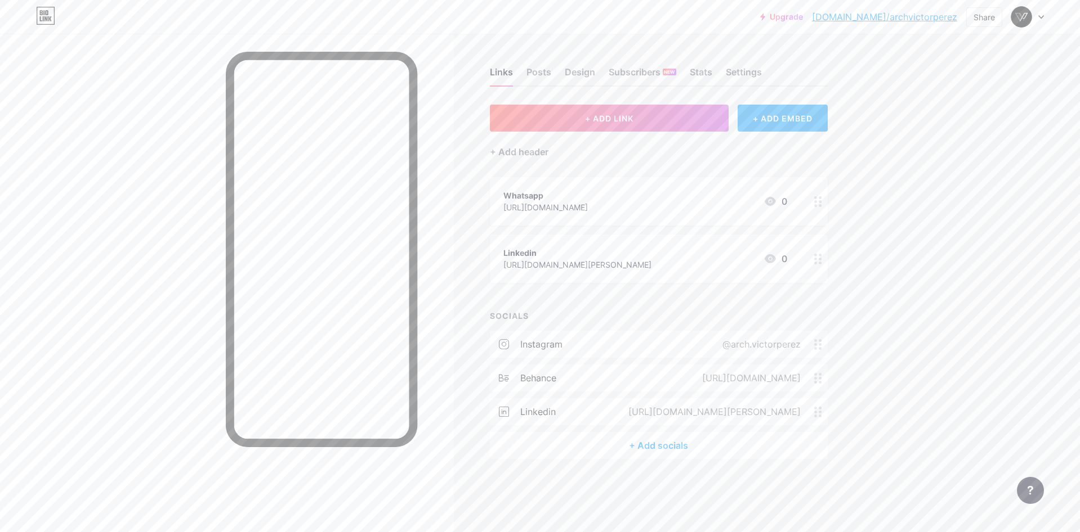
click at [812, 263] on div at bounding box center [817, 259] width 19 height 48
click at [450, 315] on div "Delete" at bounding box center [443, 317] width 24 height 14
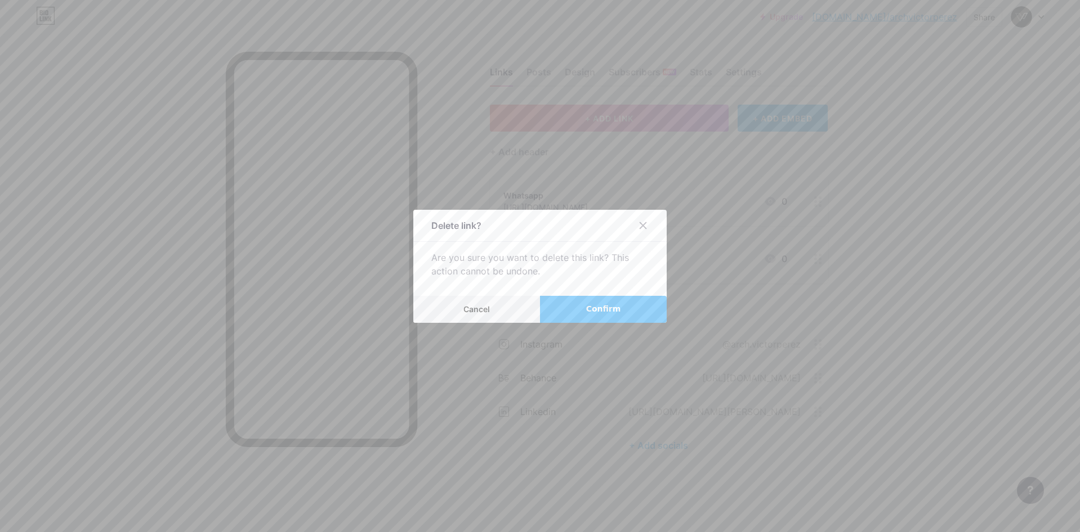
click at [598, 305] on span "Confirm" at bounding box center [603, 309] width 35 height 12
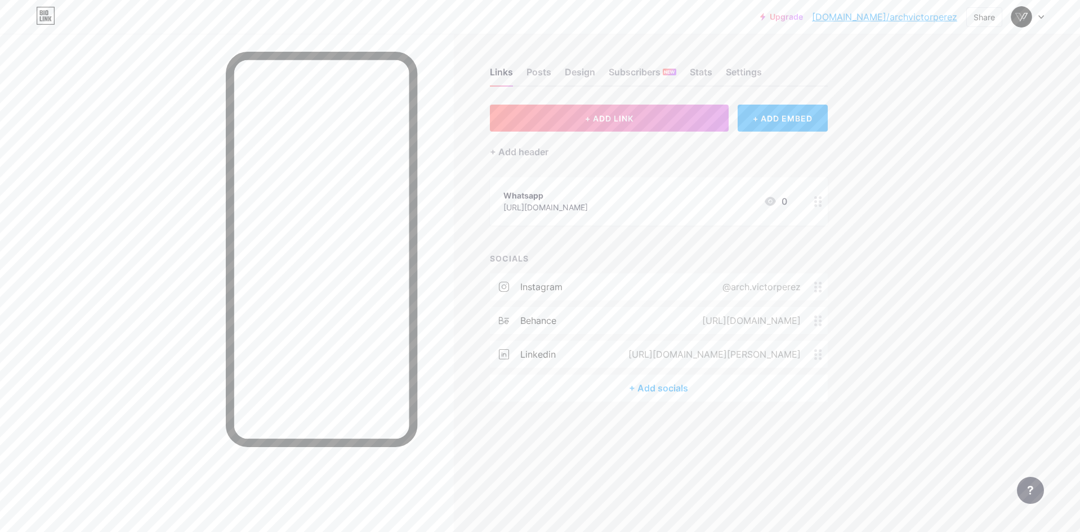
click at [813, 210] on div at bounding box center [817, 201] width 19 height 48
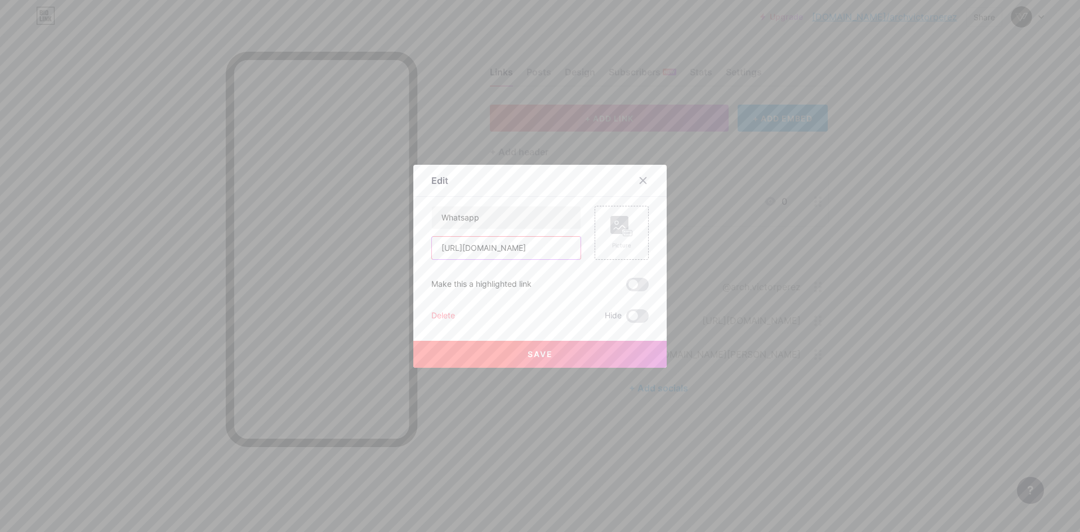
click at [530, 248] on input "[URL][DOMAIN_NAME]" at bounding box center [506, 248] width 149 height 23
click at [643, 181] on icon at bounding box center [642, 180] width 9 height 9
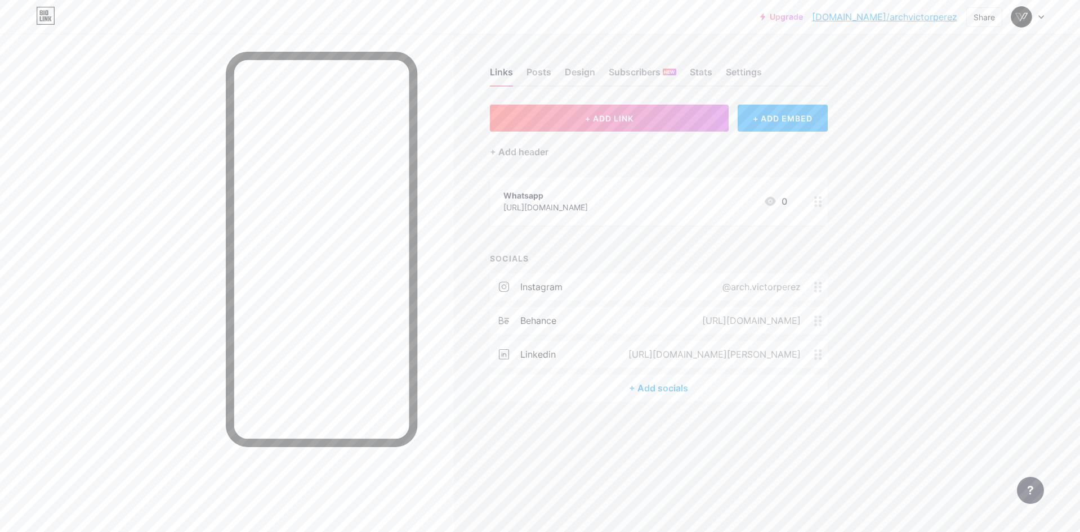
click at [666, 386] on div "+ Add socials" at bounding box center [659, 388] width 338 height 27
click at [508, 136] on input "text" at bounding box center [504, 135] width 124 height 12
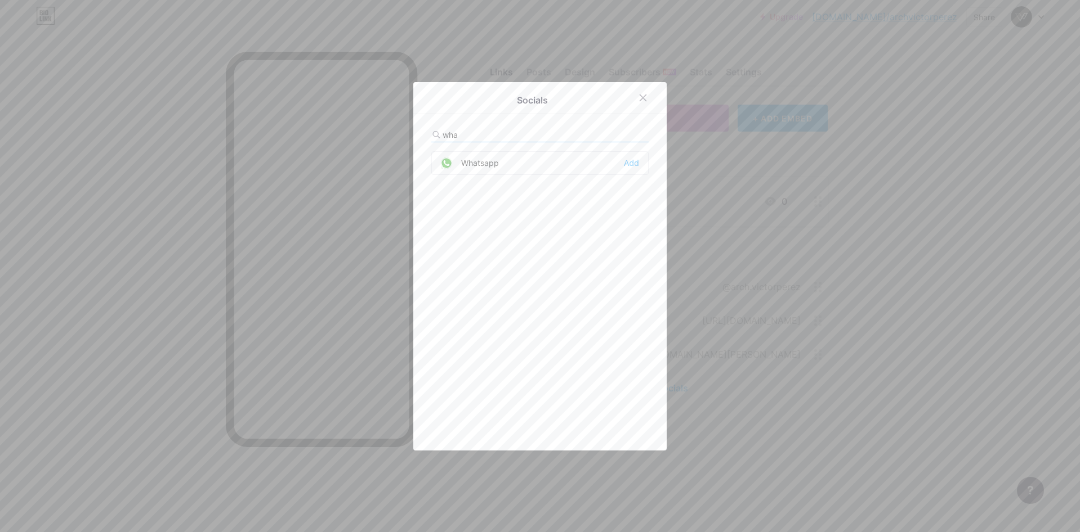
type input "wha"
click at [495, 181] on div "Whatsapp Add" at bounding box center [539, 291] width 217 height 281
click at [503, 164] on div "Whatsapp Add" at bounding box center [539, 163] width 217 height 24
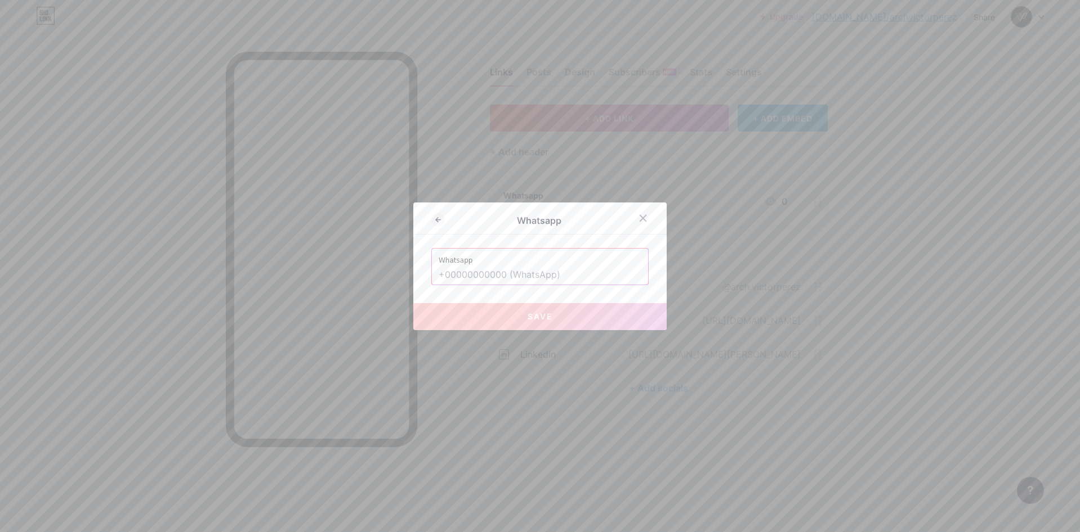
click at [563, 268] on input "text" at bounding box center [539, 275] width 203 height 19
click at [530, 307] on button "Save" at bounding box center [539, 316] width 253 height 27
type input "[URL][DOMAIN_NAME][PHONE_NUMBER]"
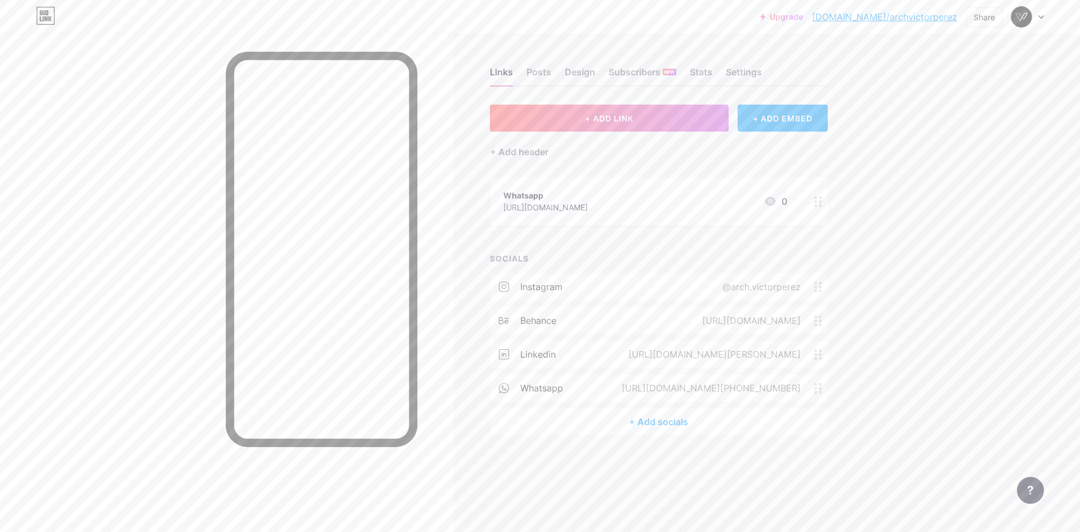
click at [794, 391] on div "[URL][DOMAIN_NAME][PHONE_NUMBER]" at bounding box center [708, 389] width 211 height 14
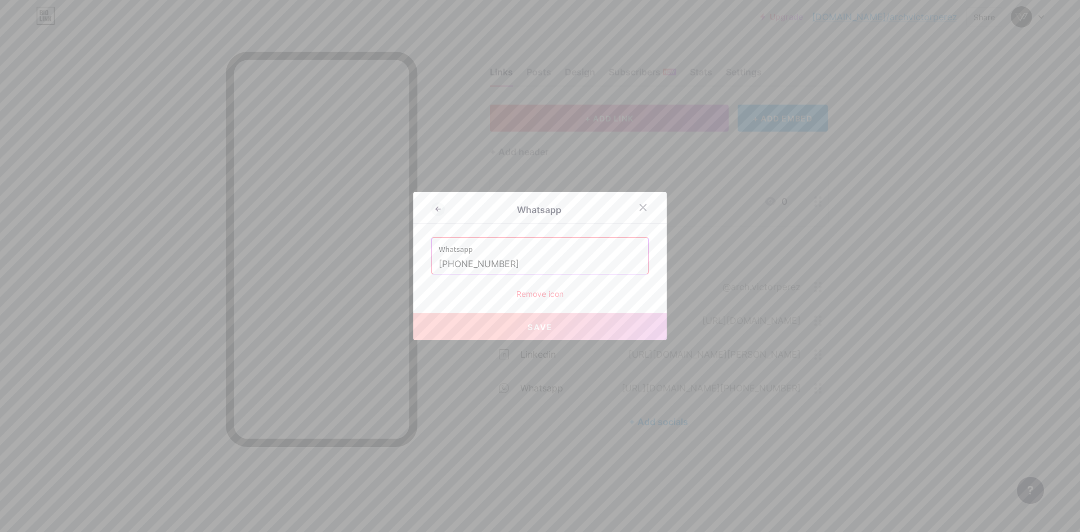
click at [527, 252] on label "Whatsapp" at bounding box center [539, 246] width 203 height 17
drag, startPoint x: 523, startPoint y: 258, endPoint x: 517, endPoint y: 263, distance: 8.4
click at [522, 258] on input "[PHONE_NUMBER]" at bounding box center [539, 264] width 203 height 19
drag, startPoint x: 517, startPoint y: 263, endPoint x: 456, endPoint y: 259, distance: 61.5
click at [456, 259] on input "[PHONE_NUMBER]" at bounding box center [539, 264] width 203 height 19
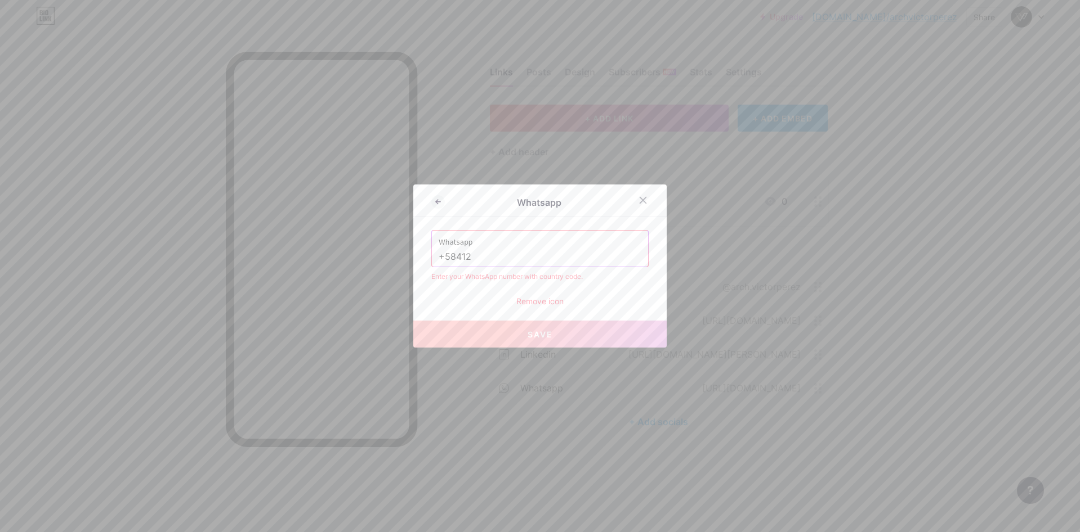
paste input "1061939"
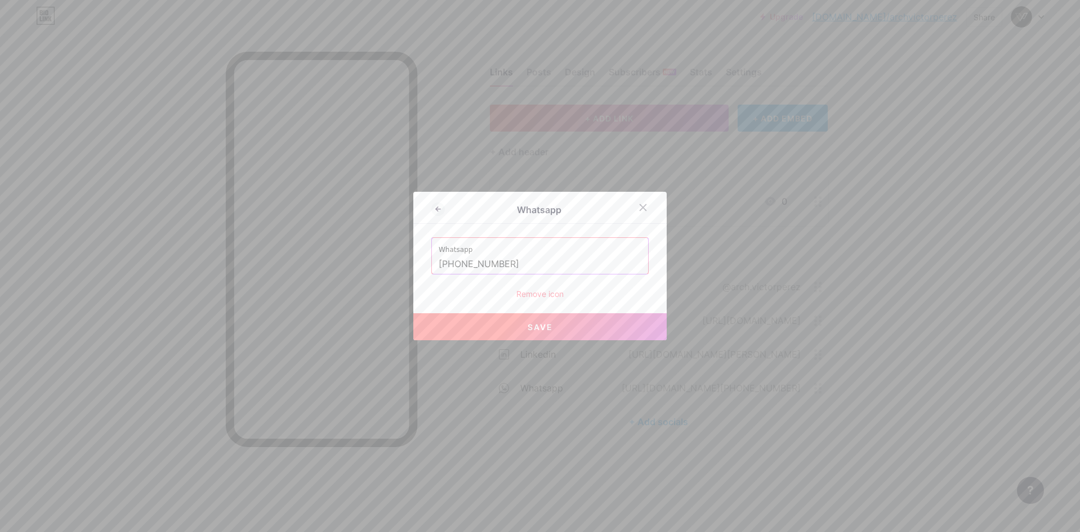
click at [521, 322] on button "Save" at bounding box center [539, 327] width 253 height 27
type input "[URL][DOMAIN_NAME][PHONE_NUMBER]"
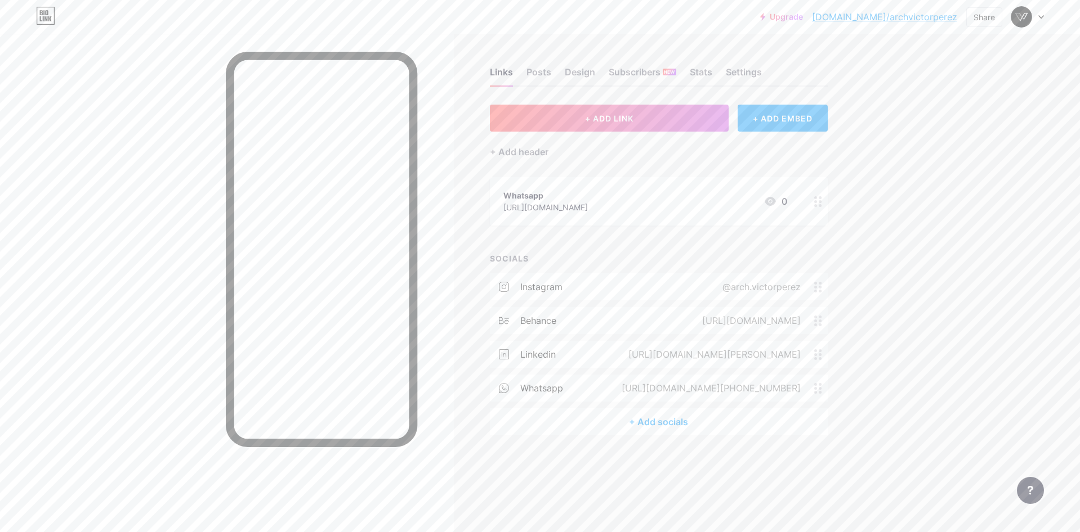
click at [787, 384] on div "[URL][DOMAIN_NAME][PHONE_NUMBER]" at bounding box center [708, 389] width 211 height 14
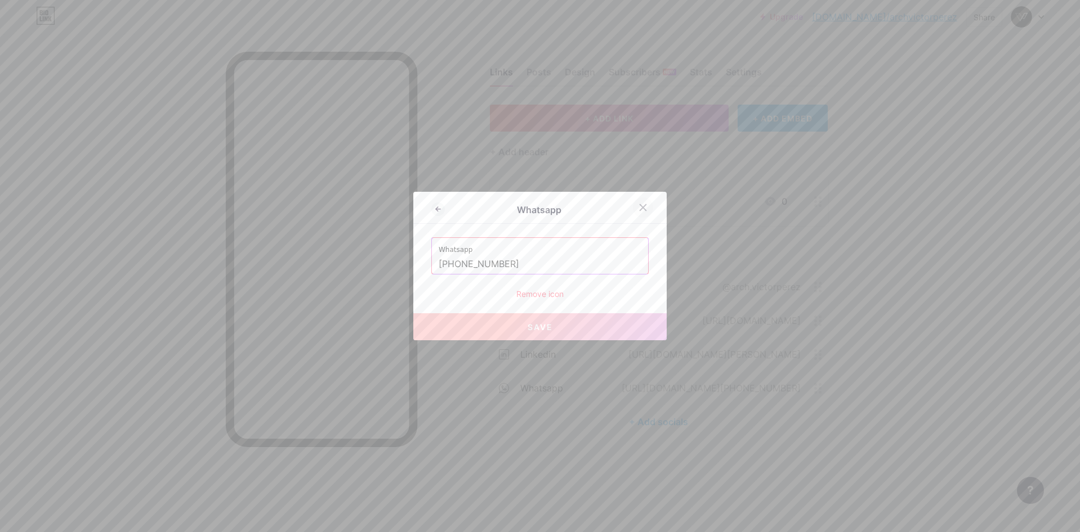
click at [641, 207] on icon at bounding box center [642, 207] width 9 height 9
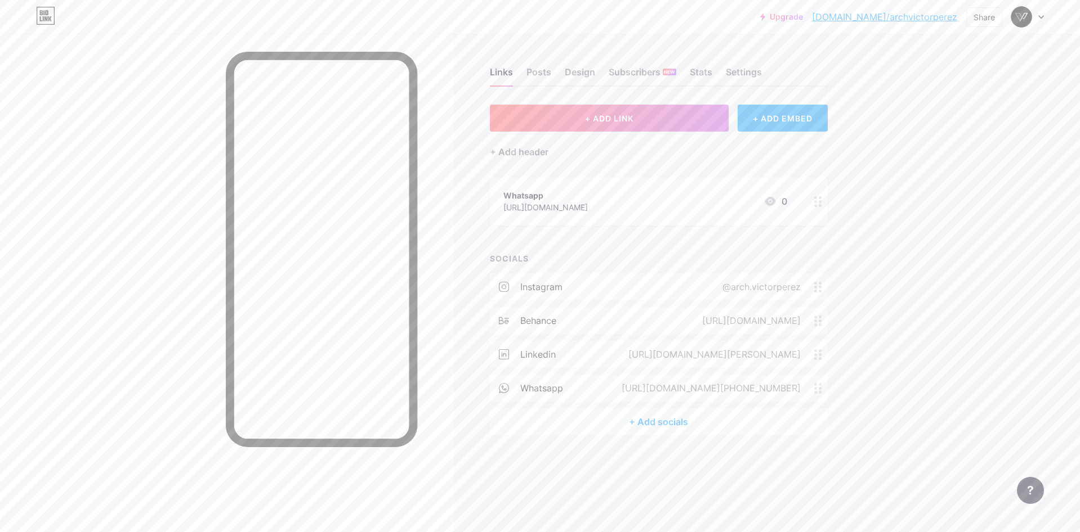
click at [811, 208] on div at bounding box center [817, 201] width 19 height 48
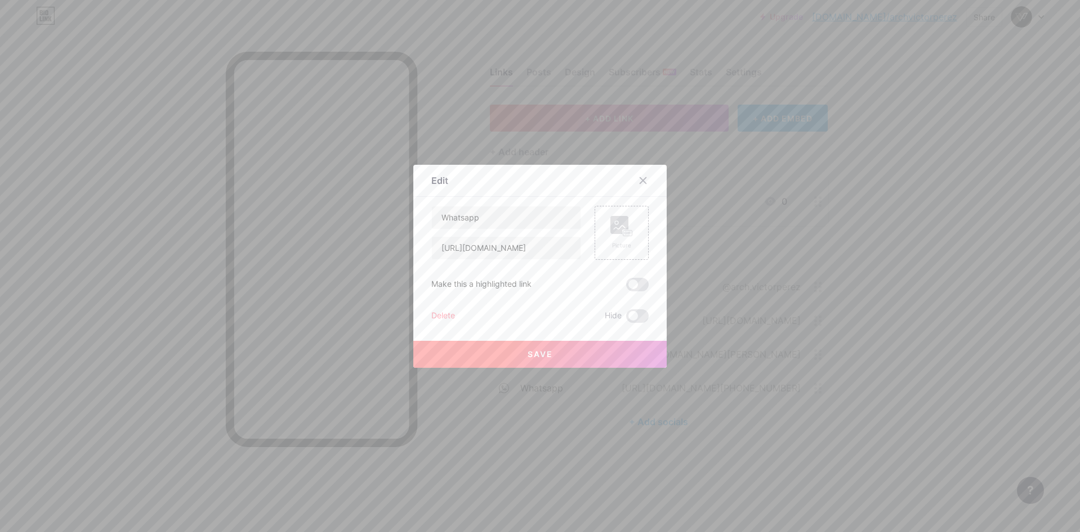
click at [445, 313] on div "Delete" at bounding box center [443, 317] width 24 height 14
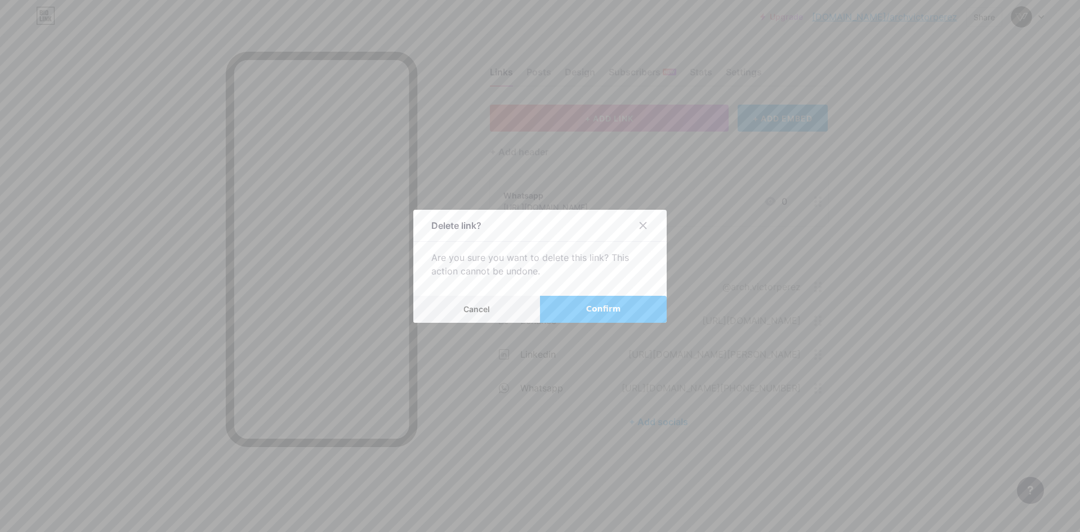
click at [602, 303] on button "Confirm" at bounding box center [603, 309] width 127 height 27
